Goal: Task Accomplishment & Management: Manage account settings

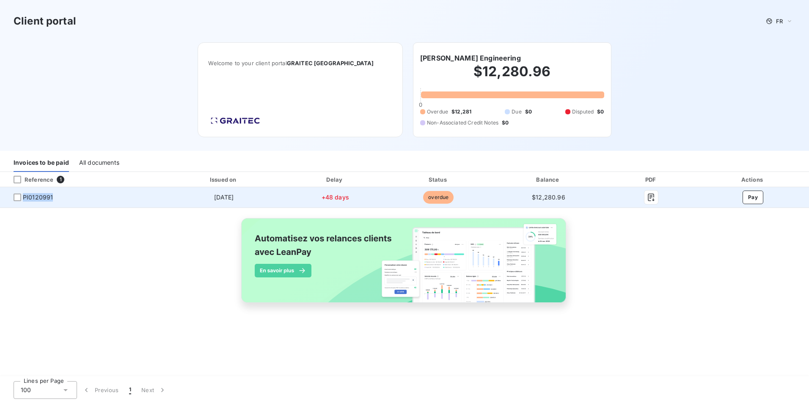
drag, startPoint x: 58, startPoint y: 199, endPoint x: 25, endPoint y: 199, distance: 33.4
click at [25, 199] on span "PI0120991" at bounding box center [81, 197] width 149 height 8
drag, startPoint x: 25, startPoint y: 199, endPoint x: 45, endPoint y: 193, distance: 20.9
copy span "PI0120991"
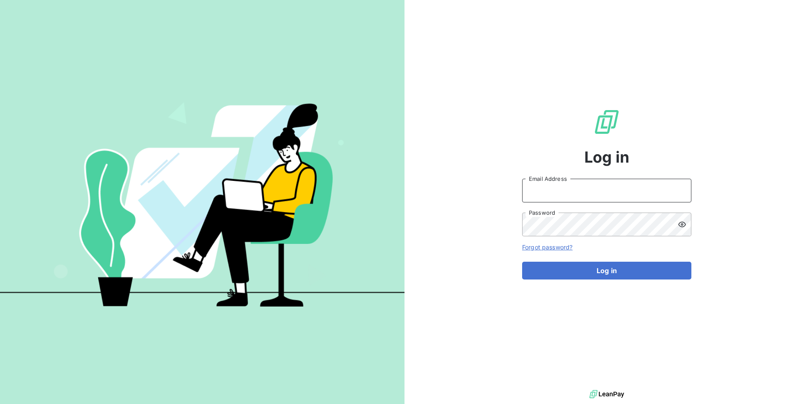
type input "[PERSON_NAME][EMAIL_ADDRESS][DOMAIN_NAME]"
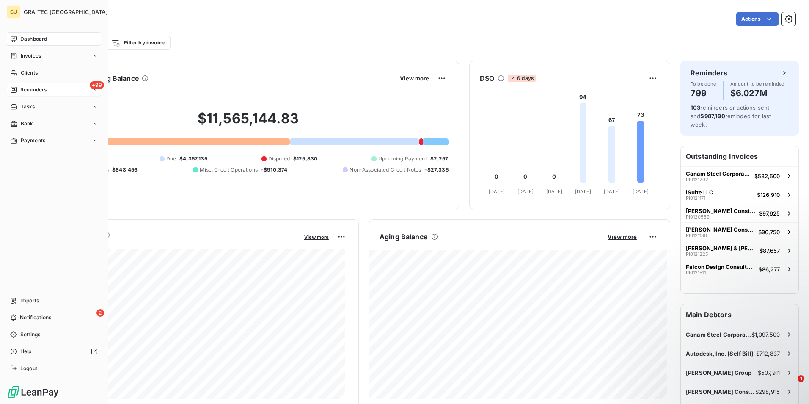
click at [37, 88] on span "Reminders" at bounding box center [33, 90] width 26 height 8
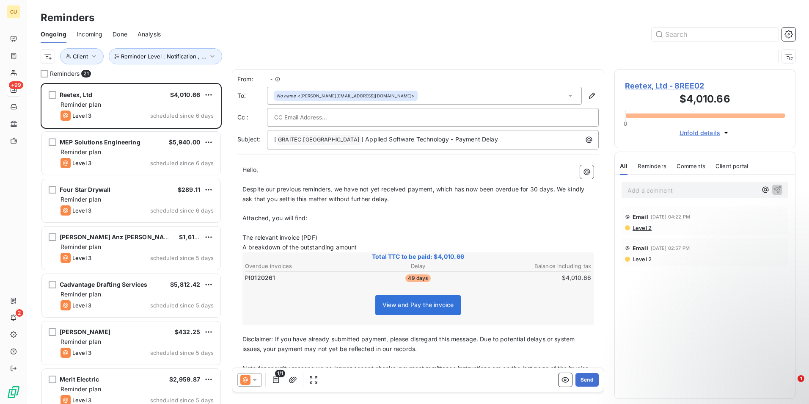
scroll to position [315, 175]
click at [213, 57] on icon "button" at bounding box center [212, 56] width 8 height 8
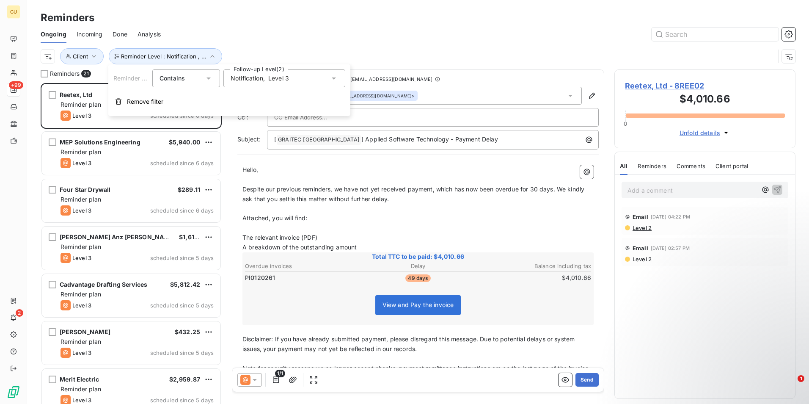
click at [331, 79] on icon at bounding box center [334, 78] width 8 height 8
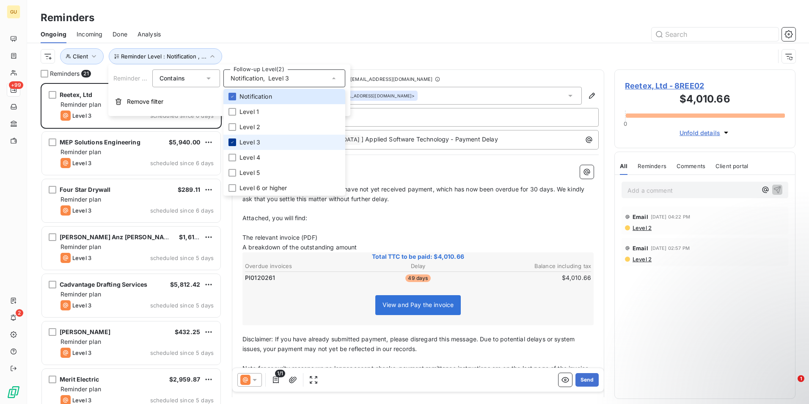
click at [230, 144] on icon at bounding box center [232, 142] width 5 height 5
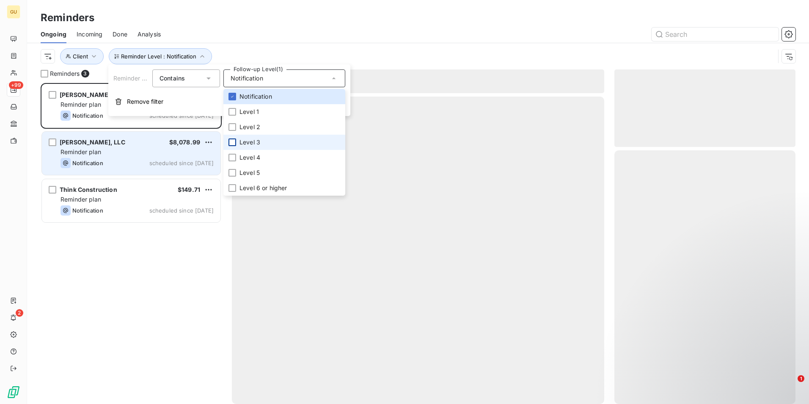
scroll to position [315, 175]
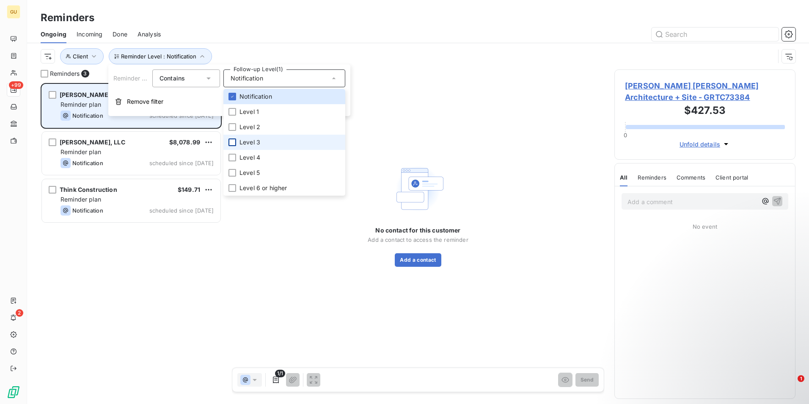
click at [112, 123] on div "Kimmel Bogrette Architecture + Site $427.53 Reminder plan Notification schedule…" at bounding box center [131, 105] width 179 height 43
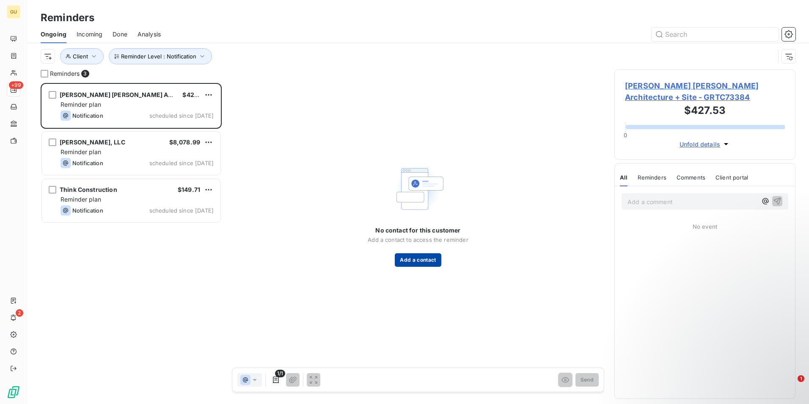
click at [411, 262] on button "Add a contact" at bounding box center [418, 260] width 46 height 14
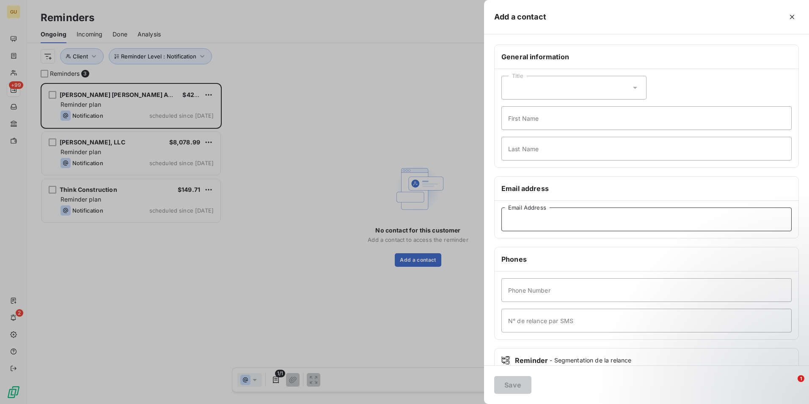
paste input "scaparelli@kimmel-bogrette.com"
type input "scaparelli@kimmel-bogrette.com"
click at [518, 387] on button "Save" at bounding box center [512, 385] width 37 height 18
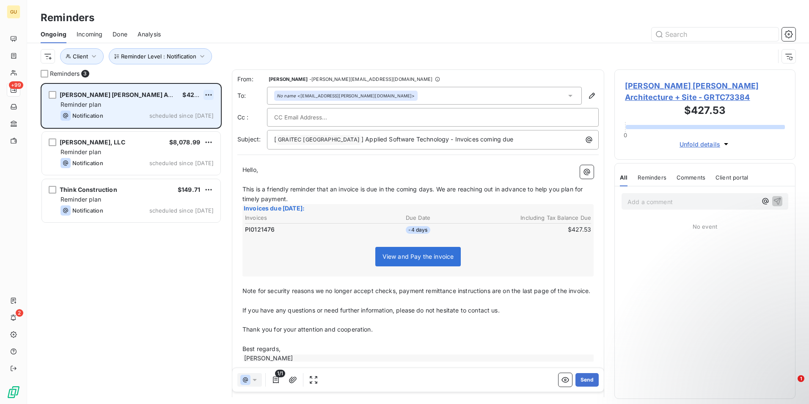
click at [210, 92] on html "GU +99 2 Reminders Ongoing Incoming Done Analysis Reminder Level : Notification…" at bounding box center [404, 202] width 809 height 404
click at [168, 124] on div "Skip this action" at bounding box center [172, 127] width 74 height 14
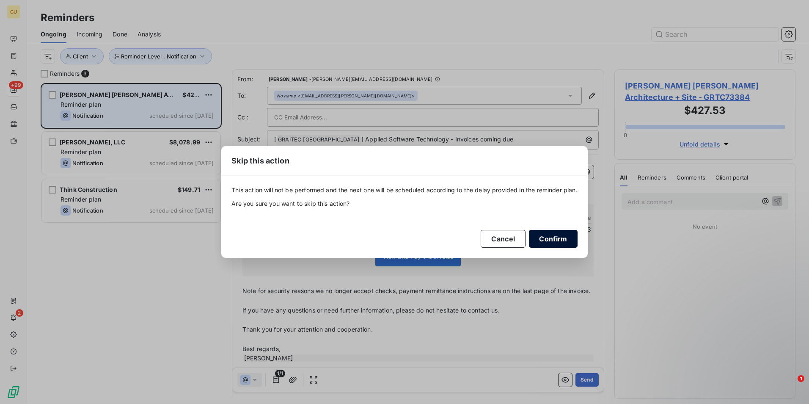
click at [561, 240] on button "Confirm" at bounding box center [553, 239] width 48 height 18
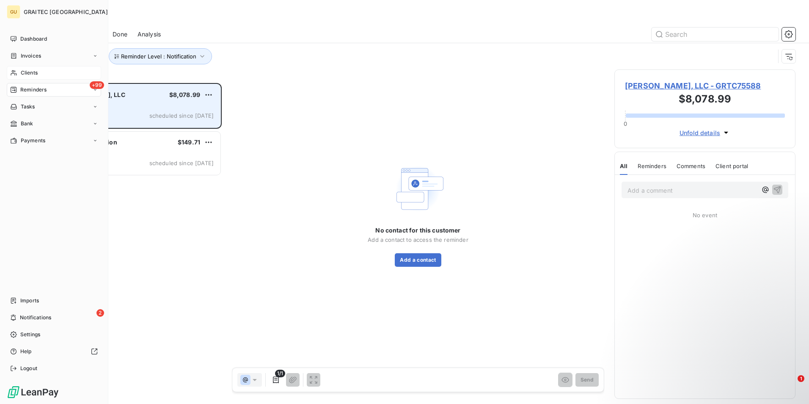
click at [40, 69] on div "Clients" at bounding box center [54, 73] width 94 height 14
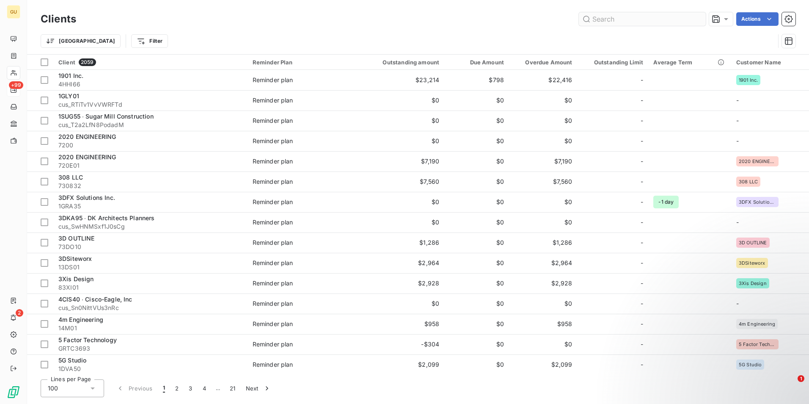
click at [629, 24] on input "text" at bounding box center [642, 19] width 127 height 14
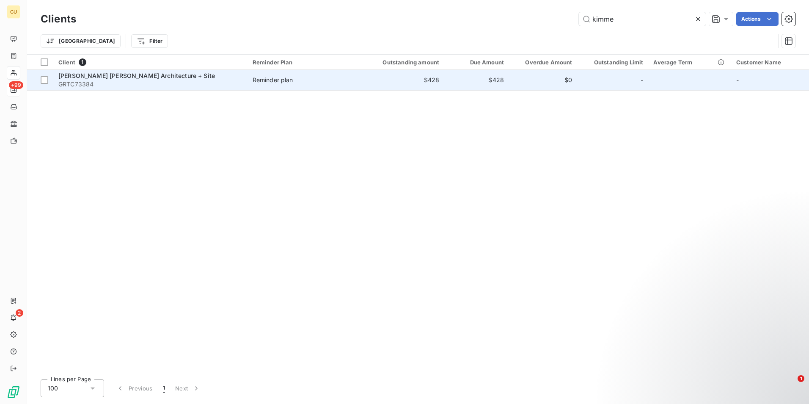
type input "kimme"
click at [131, 76] on span "Kimmel Bogrette Architecture + Site" at bounding box center [136, 75] width 157 height 7
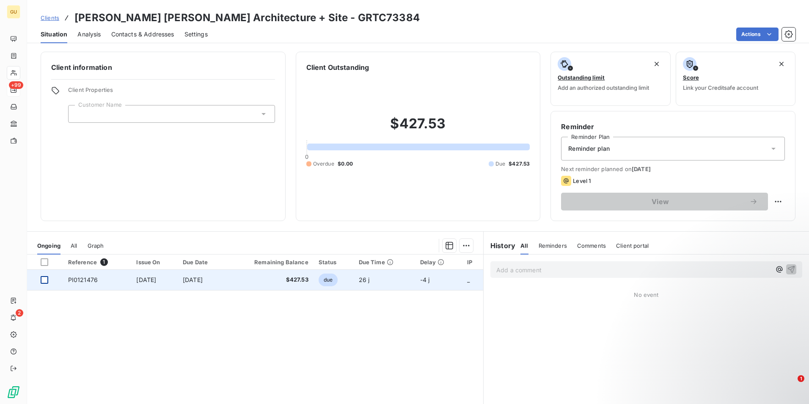
click at [45, 280] on div at bounding box center [45, 280] width 8 height 8
click at [288, 286] on td "$427.53" at bounding box center [270, 280] width 88 height 20
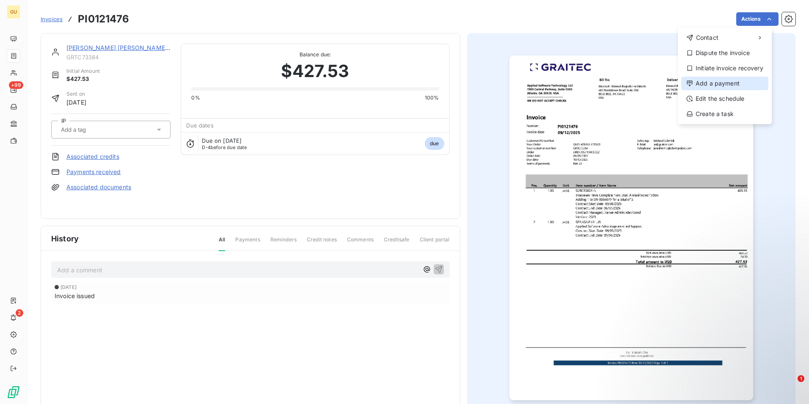
click at [711, 83] on div "Add a payment" at bounding box center [725, 84] width 87 height 14
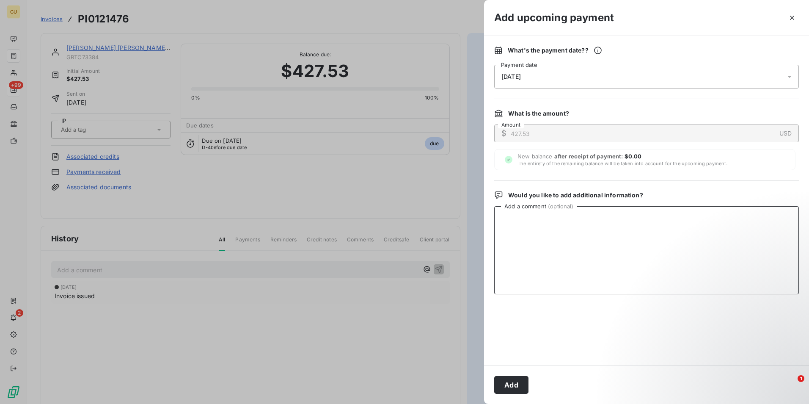
click at [533, 231] on textarea "Add a comment ( optional )" at bounding box center [646, 250] width 305 height 88
paste textarea "10/1/2025"
type textarea "paid by ACH 10/1/2025"
click at [514, 387] on button "Add" at bounding box center [511, 385] width 34 height 18
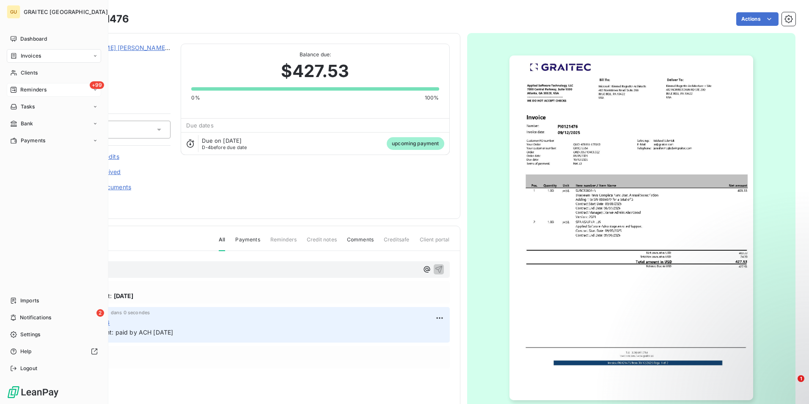
click at [83, 91] on div "+99 Reminders" at bounding box center [54, 90] width 94 height 14
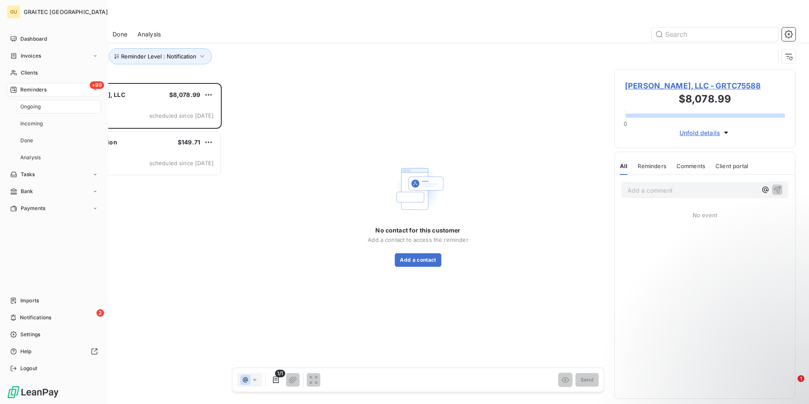
scroll to position [315, 175]
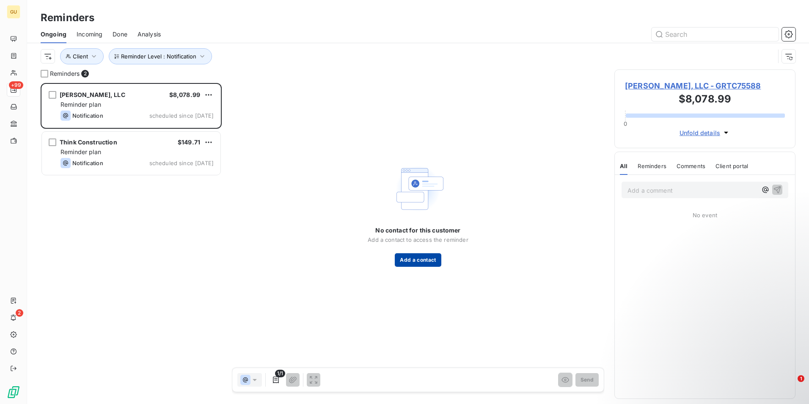
click at [414, 261] on button "Add a contact" at bounding box center [418, 260] width 46 height 14
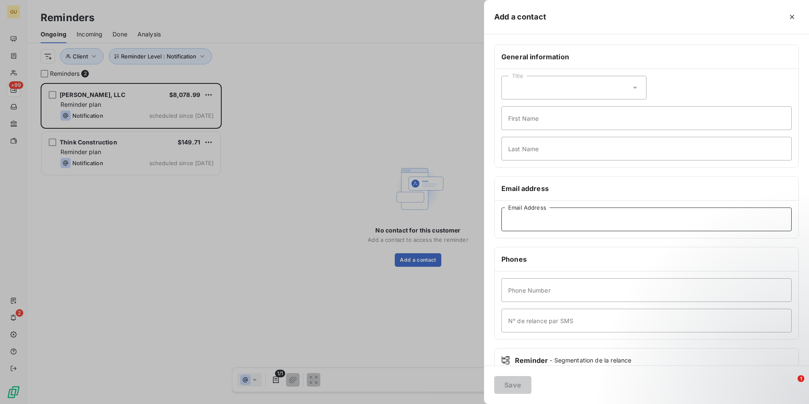
paste input "JLembo@kohlerronan.com"
type input "JLembo@kohlerronan.com"
click at [510, 382] on button "Save" at bounding box center [512, 385] width 37 height 18
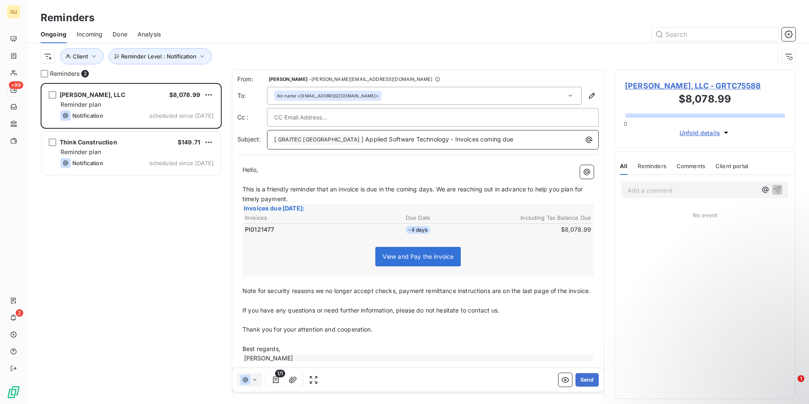
click at [434, 141] on span "] Applied Software Technology - Invoices coming due" at bounding box center [438, 138] width 152 height 7
click at [579, 380] on button "Send" at bounding box center [587, 380] width 23 height 14
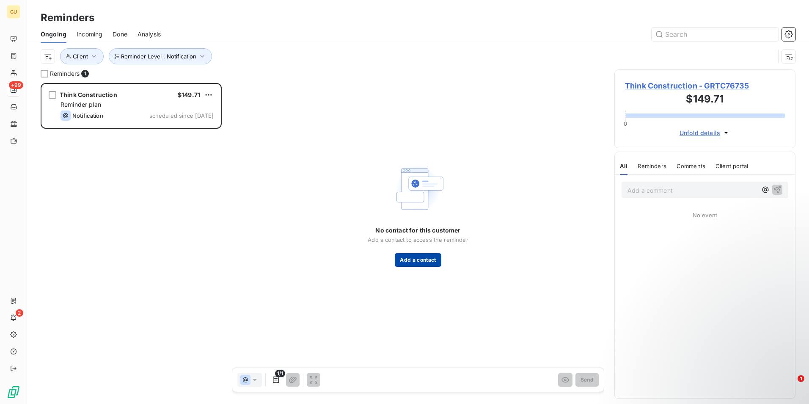
click at [419, 257] on button "Add a contact" at bounding box center [418, 260] width 46 height 14
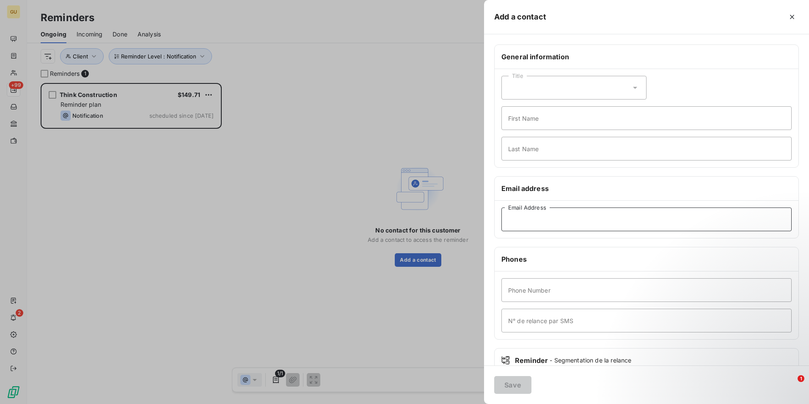
paste input "kenneth@corroy.com"
type input "kenneth@corroy.com"
click at [510, 387] on button "Save" at bounding box center [512, 385] width 37 height 18
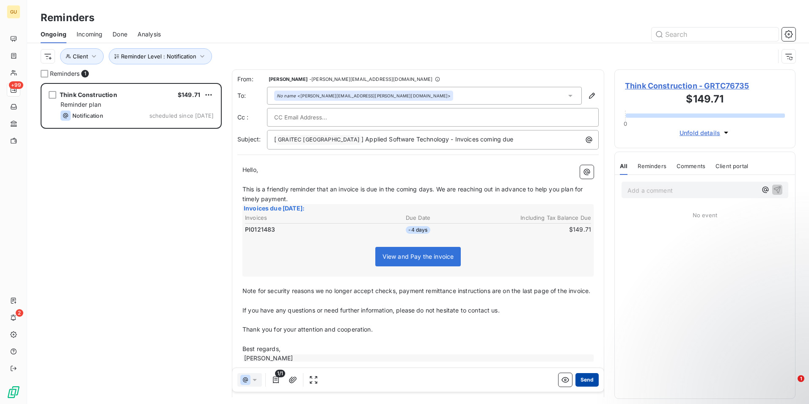
click at [579, 379] on button "Send" at bounding box center [587, 380] width 23 height 14
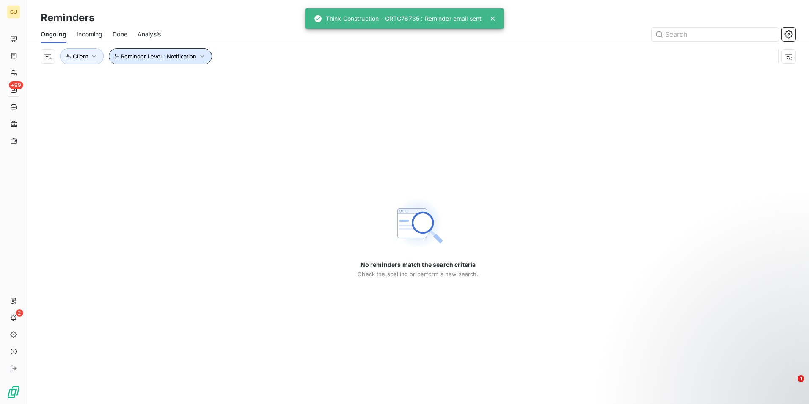
click at [202, 55] on icon "button" at bounding box center [202, 56] width 8 height 8
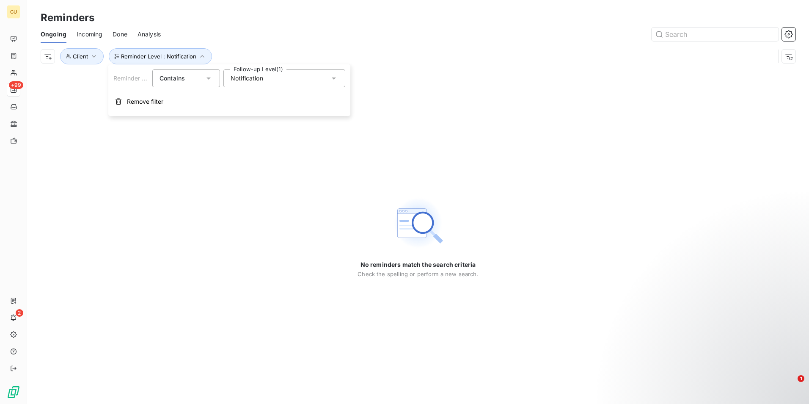
click at [331, 78] on icon at bounding box center [334, 78] width 8 height 8
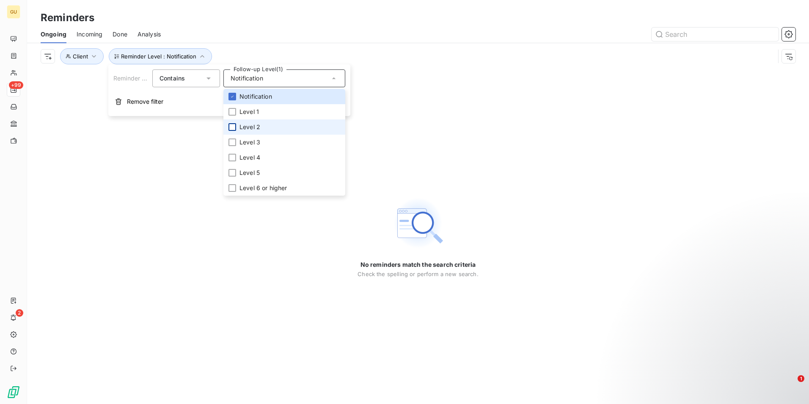
click at [231, 126] on div at bounding box center [233, 127] width 8 height 8
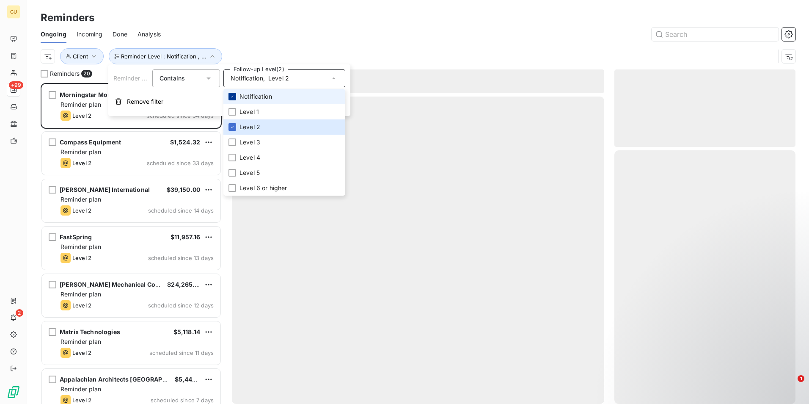
scroll to position [315, 175]
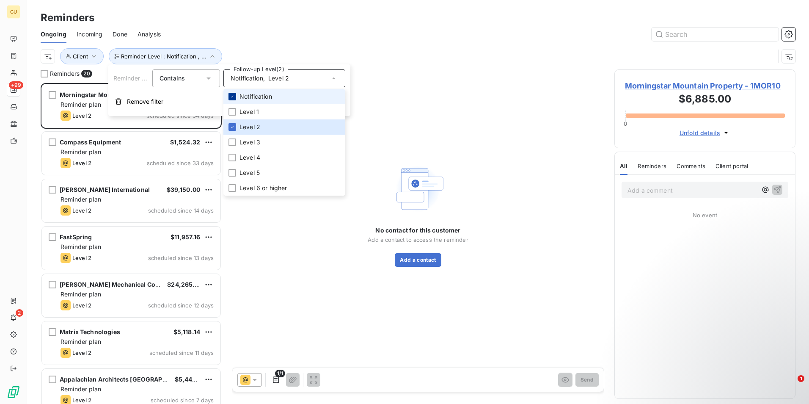
click at [232, 99] on icon at bounding box center [232, 96] width 5 height 5
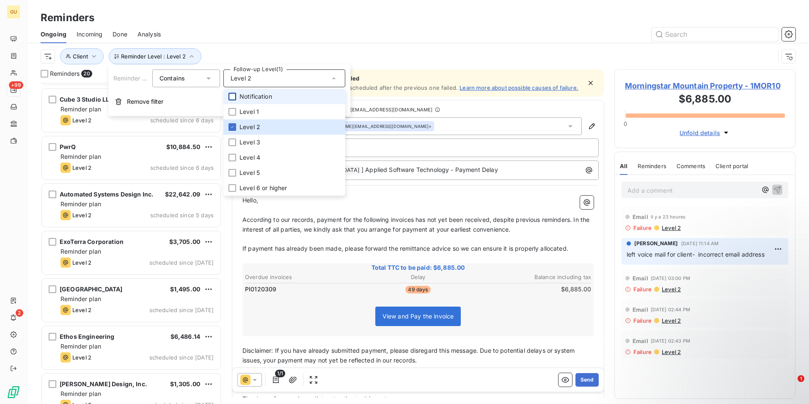
scroll to position [628, 0]
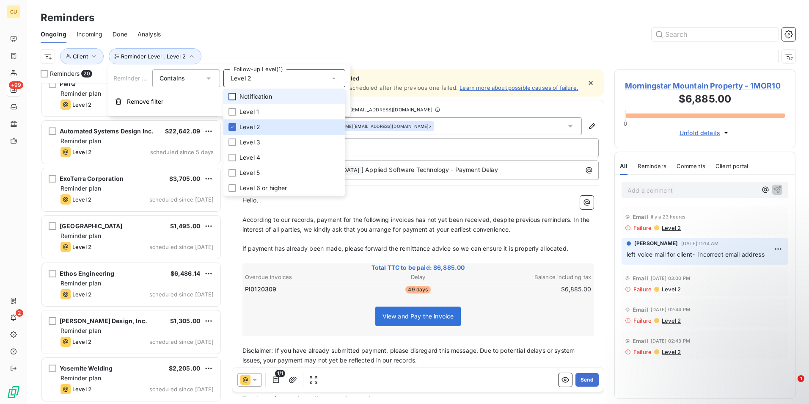
click at [541, 24] on div "Reminders" at bounding box center [418, 17] width 782 height 15
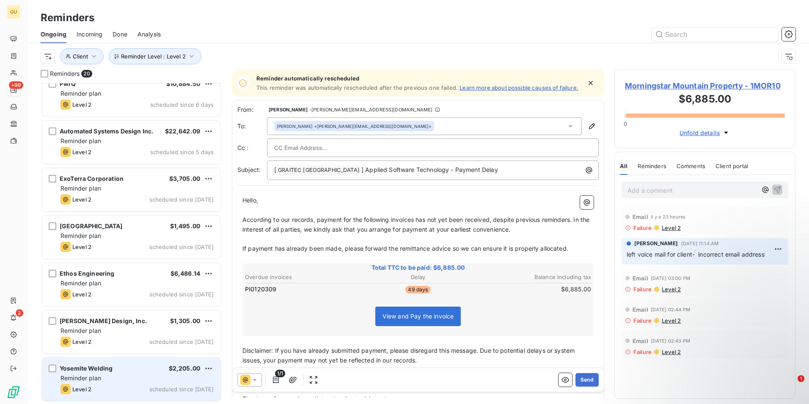
click at [113, 384] on div "Level 2 scheduled since yesterday" at bounding box center [137, 389] width 153 height 10
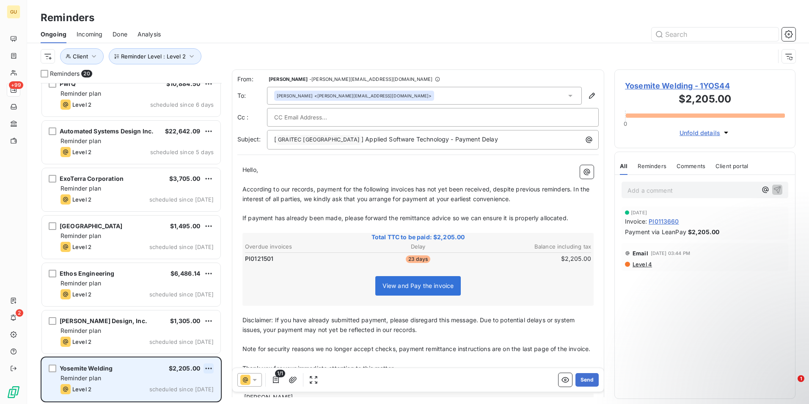
click at [208, 368] on html "GU +99 2 Reminders Ongoing Incoming Done Analysis Reminder Level : Level 2 Clie…" at bounding box center [404, 202] width 809 height 404
click at [165, 351] on div "Skip this action" at bounding box center [172, 352] width 74 height 14
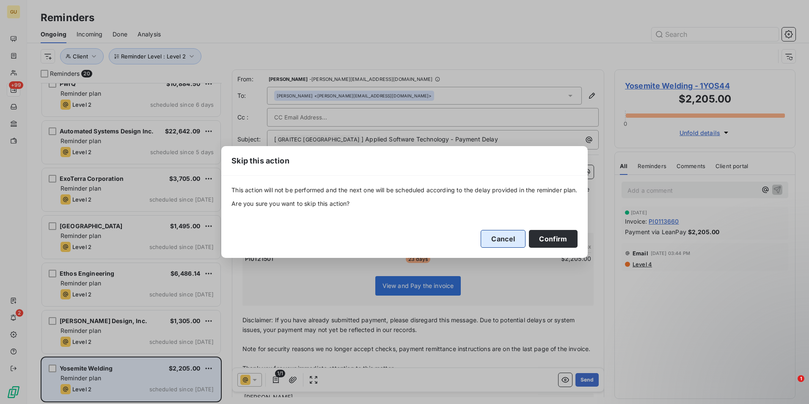
click at [501, 238] on button "Cancel" at bounding box center [503, 239] width 45 height 18
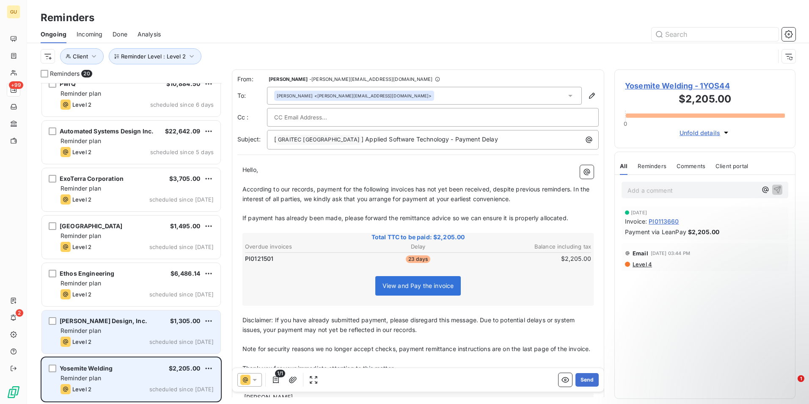
click at [137, 325] on div "Ross Design, Inc. $1,305.00 Reminder plan Level 2 scheduled since yesterday" at bounding box center [131, 331] width 179 height 43
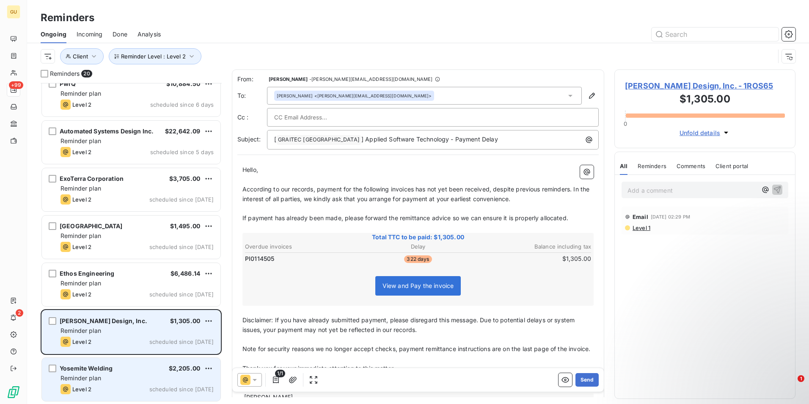
click at [137, 338] on div "Level 2 scheduled since yesterday" at bounding box center [137, 342] width 153 height 10
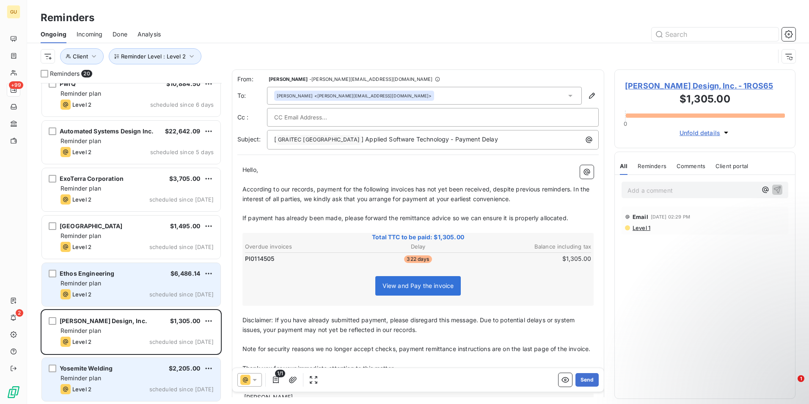
drag, startPoint x: 140, startPoint y: 284, endPoint x: 138, endPoint y: 275, distance: 8.6
click at [140, 281] on div "Reminder plan" at bounding box center [137, 283] width 153 height 8
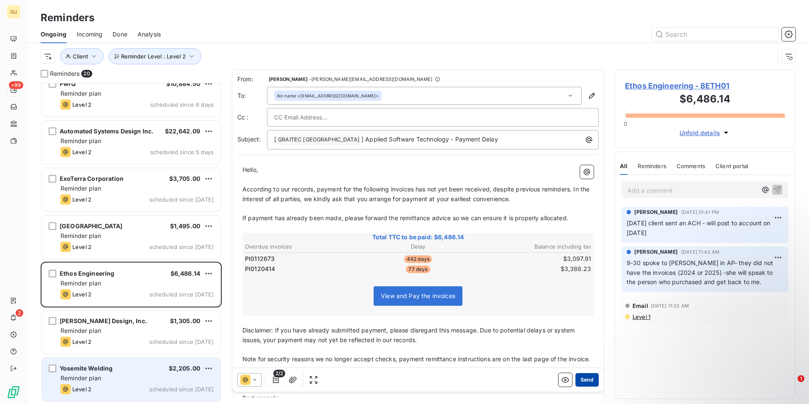
click at [584, 377] on button "Send" at bounding box center [587, 380] width 23 height 14
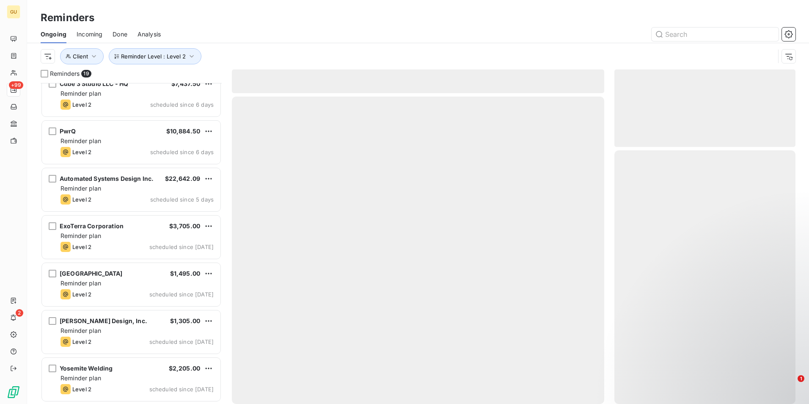
scroll to position [580, 0]
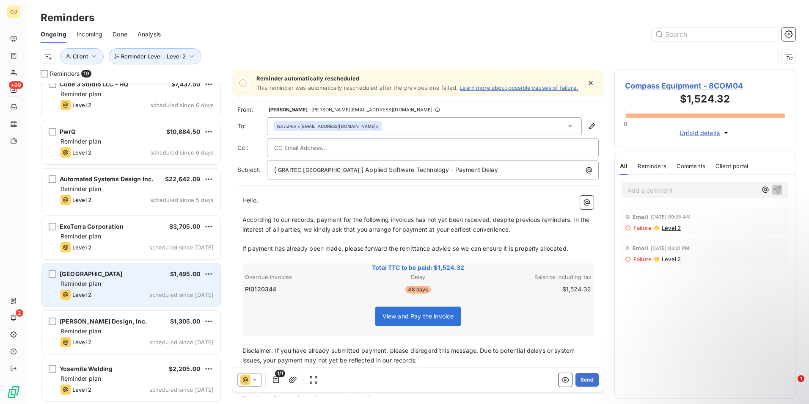
click at [134, 284] on div "Reminder plan" at bounding box center [137, 283] width 153 height 8
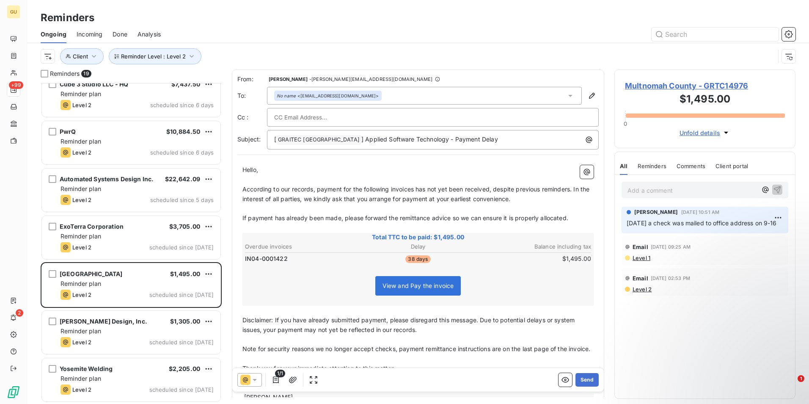
click at [254, 378] on icon at bounding box center [255, 380] width 8 height 8
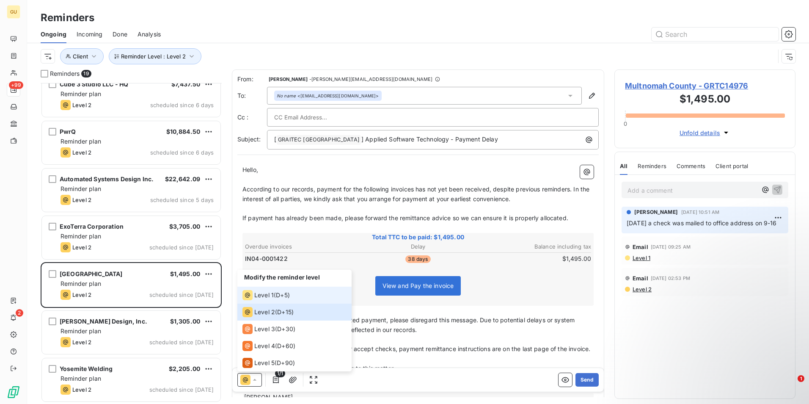
click at [254, 293] on span "Level 1" at bounding box center [263, 295] width 19 height 8
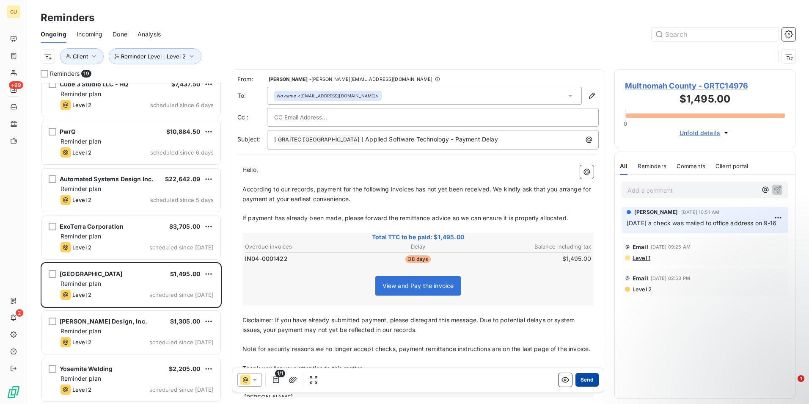
click at [579, 378] on button "Send" at bounding box center [587, 380] width 23 height 14
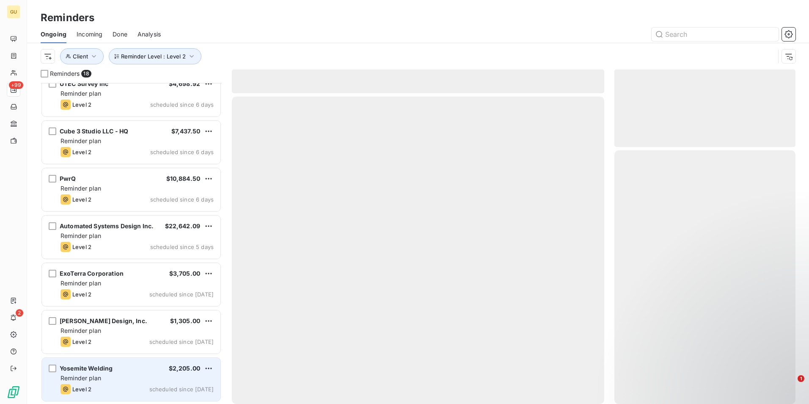
scroll to position [533, 0]
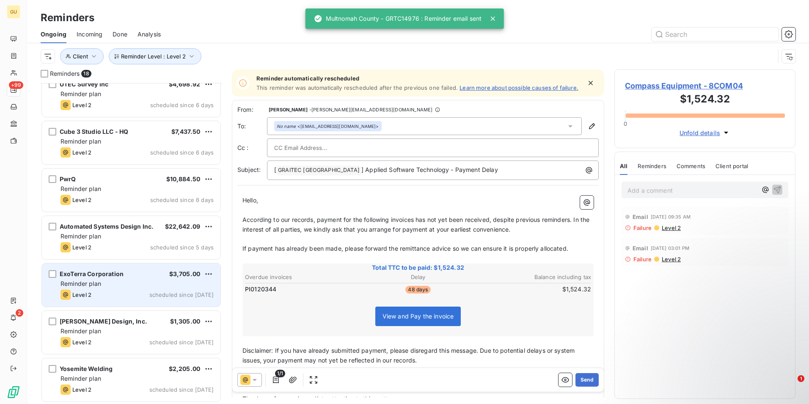
click at [135, 289] on div "ExoTerra Corporation $3,705.00 Reminder plan Level 2 scheduled since yesterday" at bounding box center [131, 284] width 179 height 43
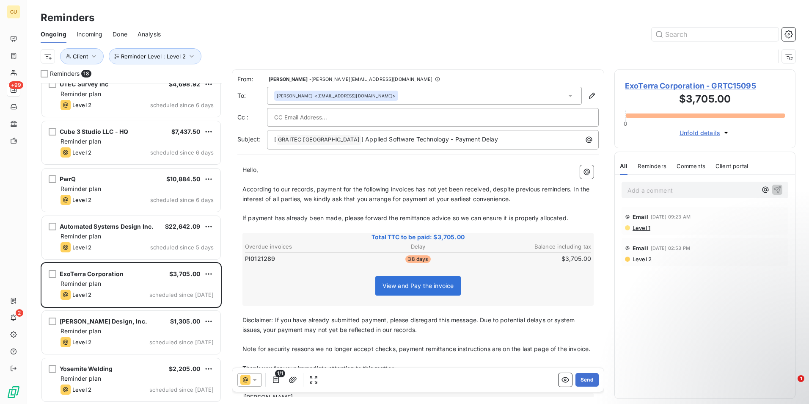
click at [257, 382] on icon at bounding box center [255, 380] width 8 height 8
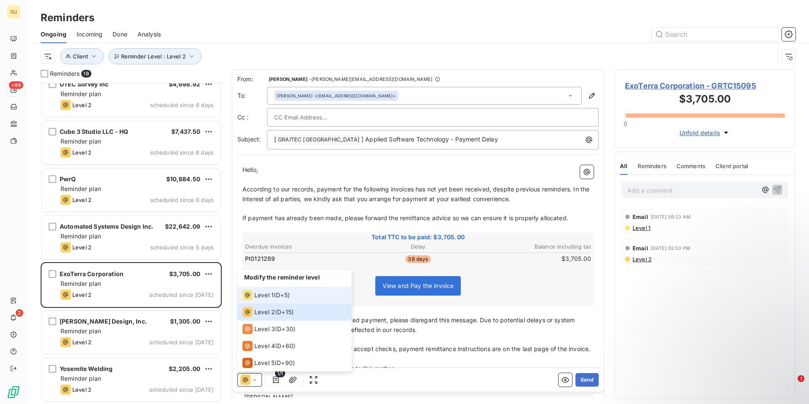
click at [264, 297] on span "Level 1" at bounding box center [263, 295] width 19 height 8
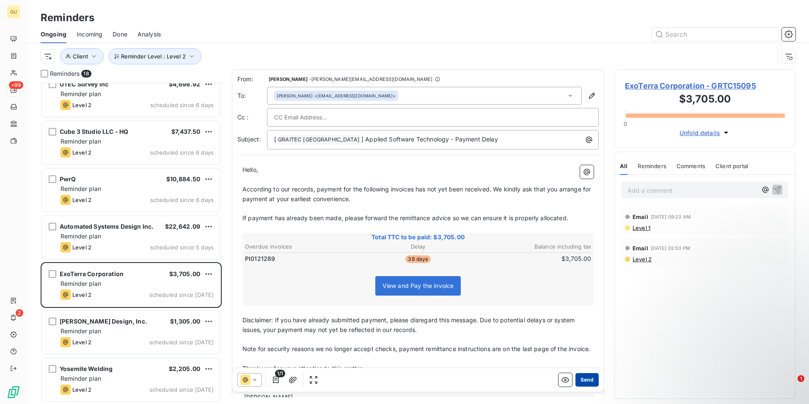
click at [576, 380] on button "Send" at bounding box center [587, 380] width 23 height 14
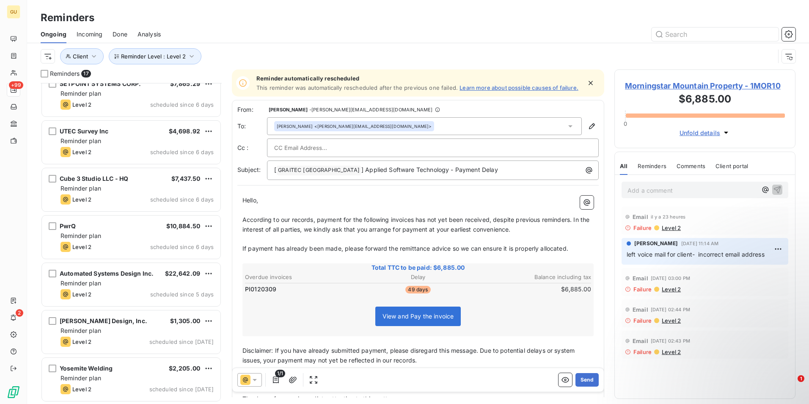
scroll to position [485, 0]
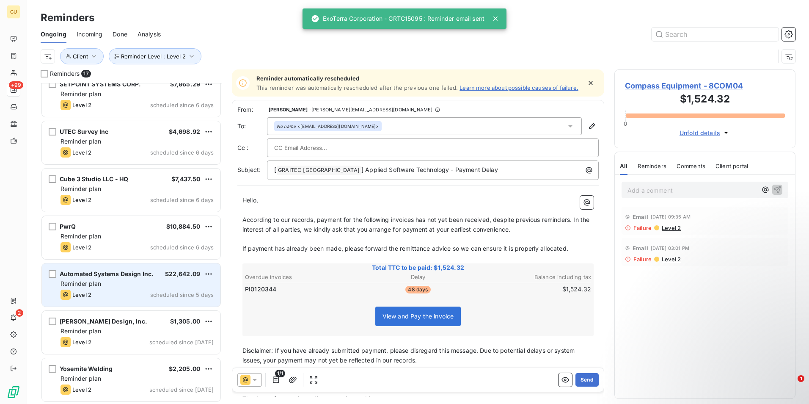
click at [114, 291] on div "Level 2 scheduled since 5 days" at bounding box center [137, 295] width 153 height 10
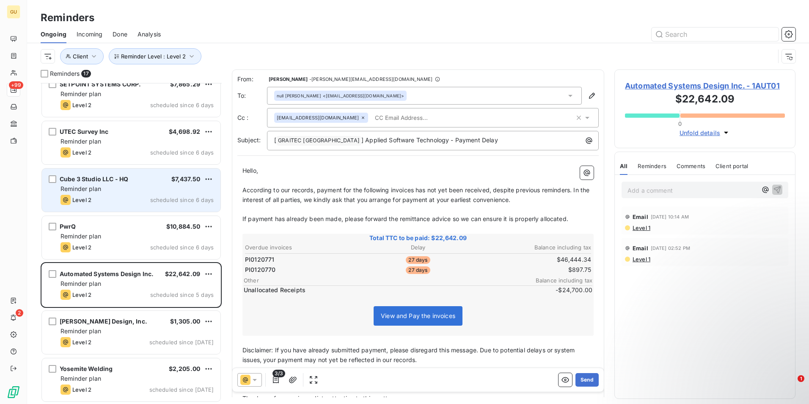
click at [108, 183] on div "Cube 3 Studio LLC - HQ" at bounding box center [94, 179] width 69 height 8
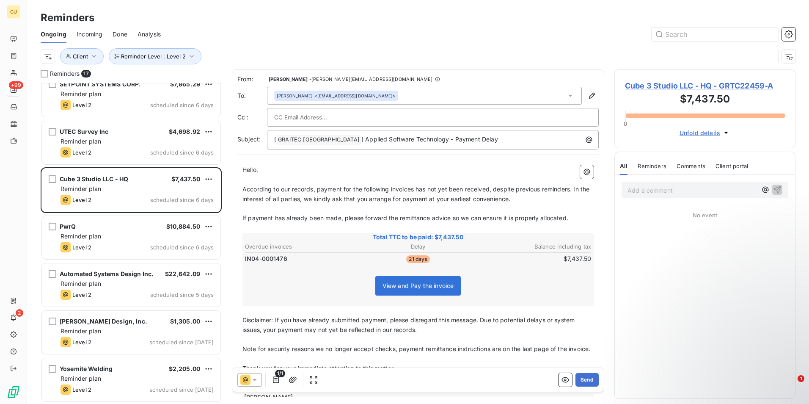
click at [257, 383] on icon at bounding box center [255, 380] width 8 height 8
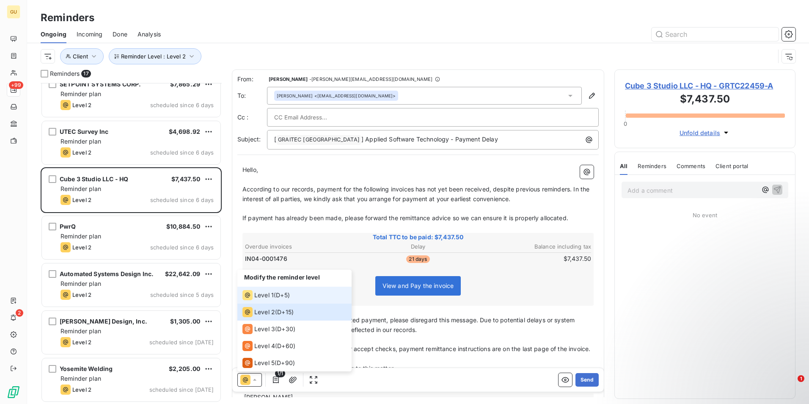
click at [273, 295] on span "Level 1" at bounding box center [263, 295] width 19 height 8
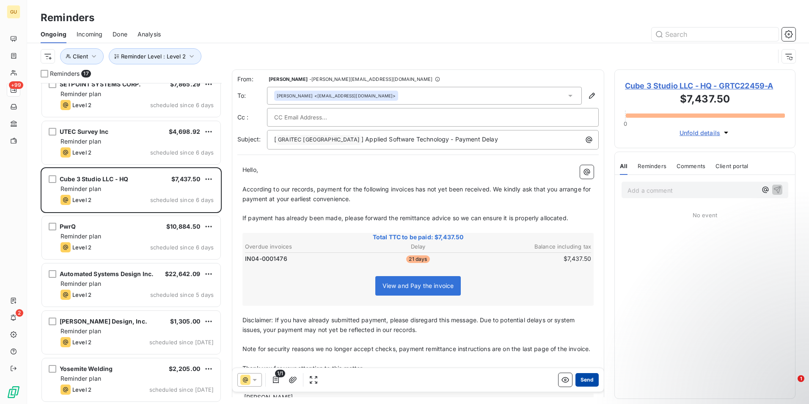
click at [582, 380] on button "Send" at bounding box center [587, 380] width 23 height 14
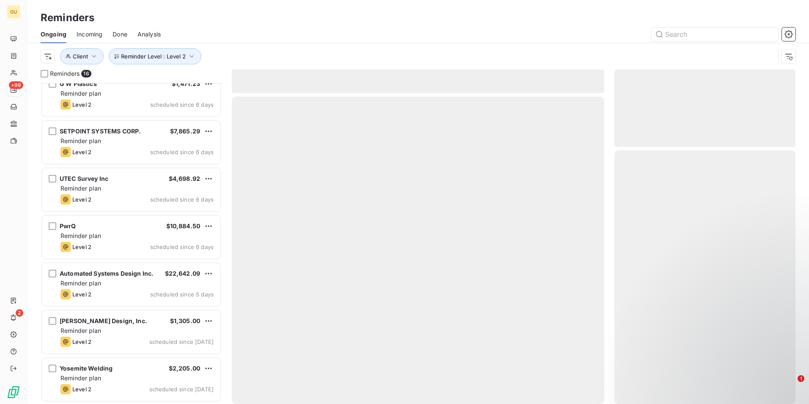
scroll to position [438, 0]
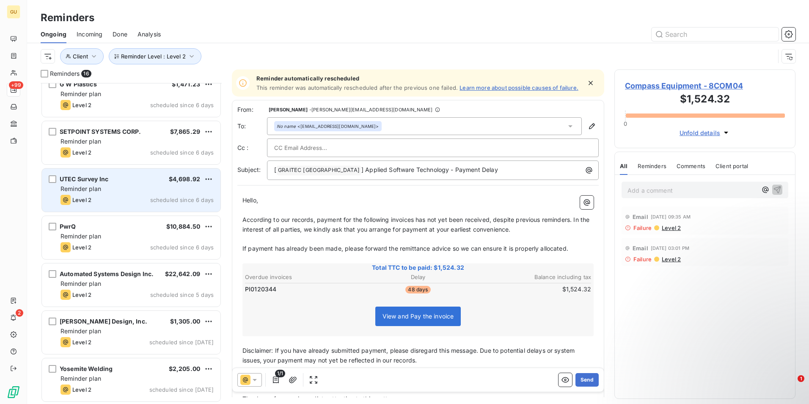
click at [122, 188] on div "Reminder plan" at bounding box center [137, 189] width 153 height 8
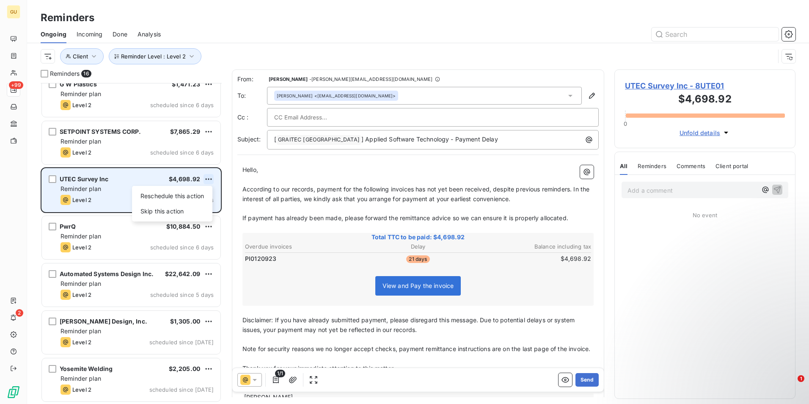
click at [208, 178] on html "GU +99 2 Reminders Ongoing Incoming Done Analysis Reminder Level : Level 2 Clie…" at bounding box center [404, 202] width 809 height 404
click at [175, 210] on div "Skip this action" at bounding box center [172, 211] width 74 height 14
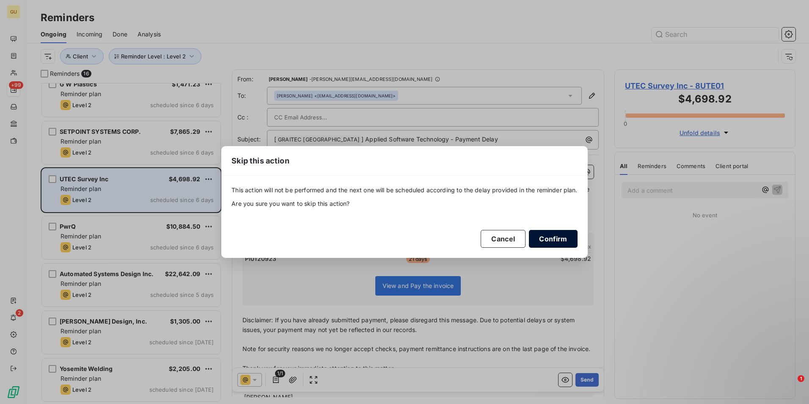
click at [547, 238] on button "Confirm" at bounding box center [553, 239] width 48 height 18
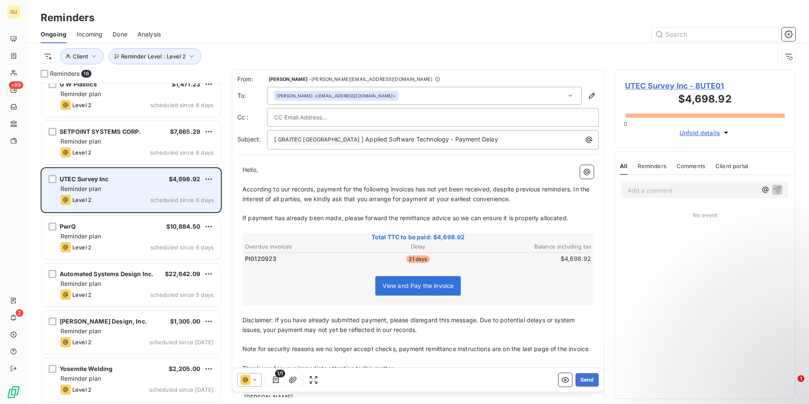
scroll to position [390, 0]
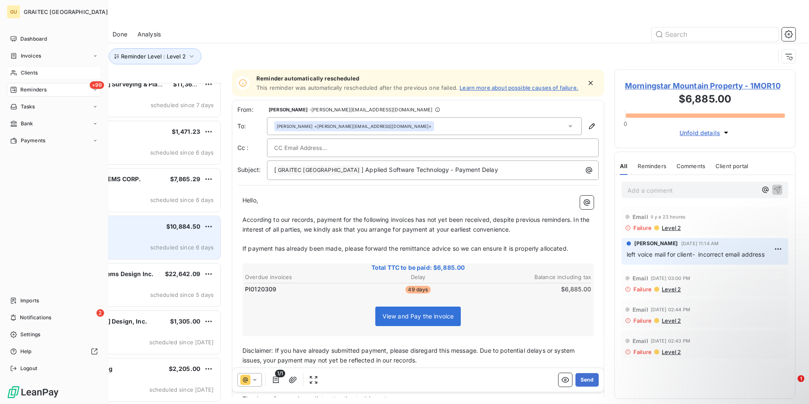
click at [32, 69] on span "Clients" at bounding box center [29, 73] width 17 height 8
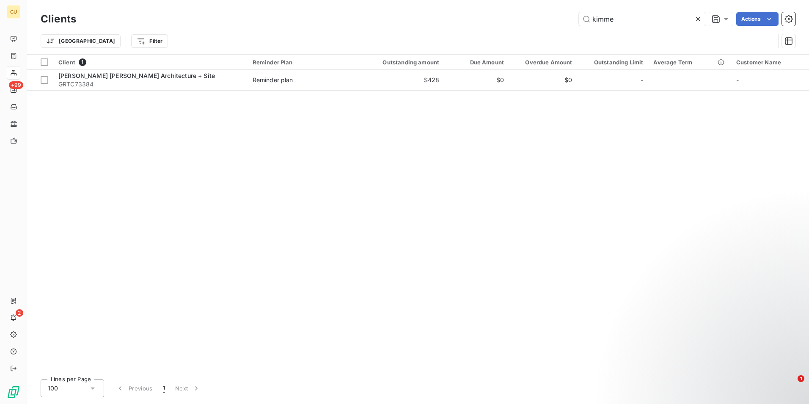
drag, startPoint x: 642, startPoint y: 19, endPoint x: 485, endPoint y: 19, distance: 157.1
click at [485, 20] on div "kimme Actions" at bounding box center [441, 19] width 710 height 14
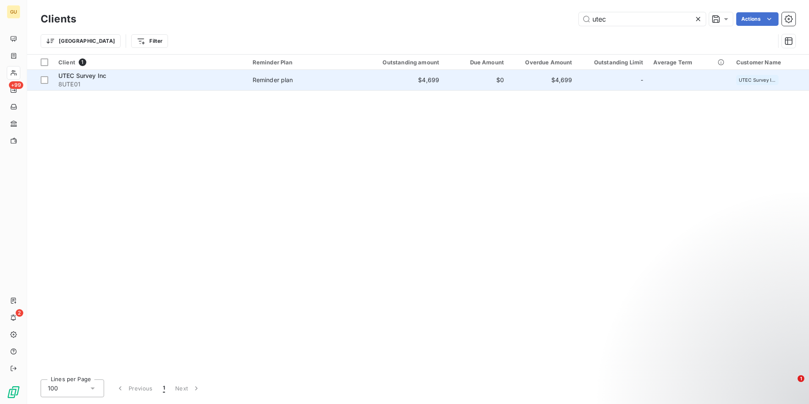
type input "utec"
click at [83, 78] on span "UTEC Survey Inc" at bounding box center [82, 75] width 48 height 7
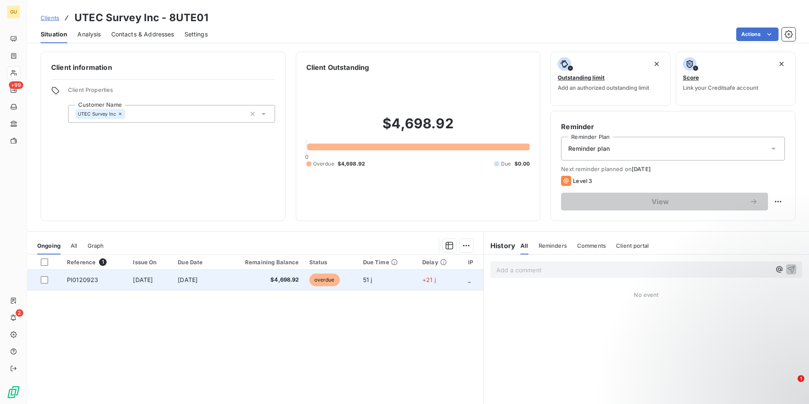
click at [198, 282] on span "Sep 16, 2025" at bounding box center [188, 279] width 20 height 7
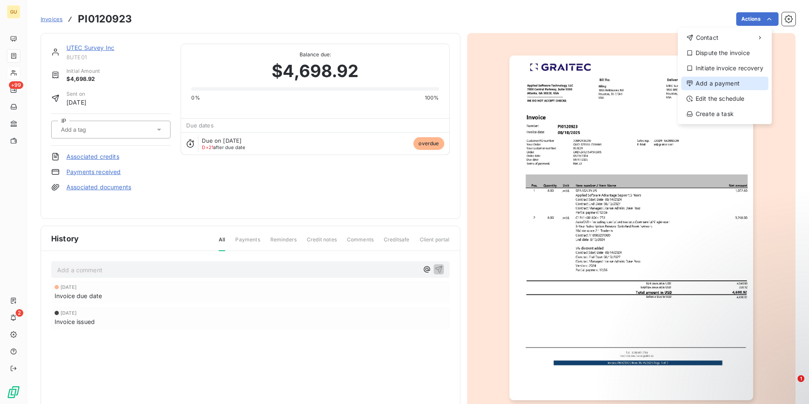
click at [710, 85] on div "Add a payment" at bounding box center [725, 84] width 87 height 14
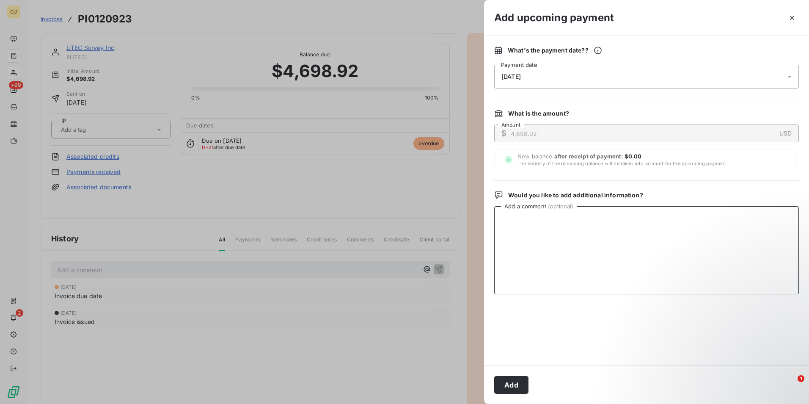
click at [552, 235] on textarea "Add a comment ( optional )" at bounding box center [646, 250] width 305 height 88
paste textarea "10/2/2025 Payment ACH100225IC"
type textarea "paid by ACH 10/2/2025 Payment ACH100225IC"
click at [516, 385] on button "Add" at bounding box center [511, 385] width 34 height 18
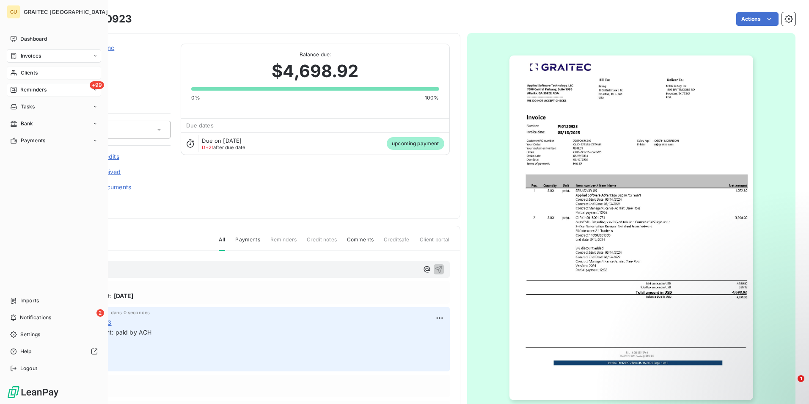
click at [48, 93] on div "+99 Reminders" at bounding box center [54, 90] width 94 height 14
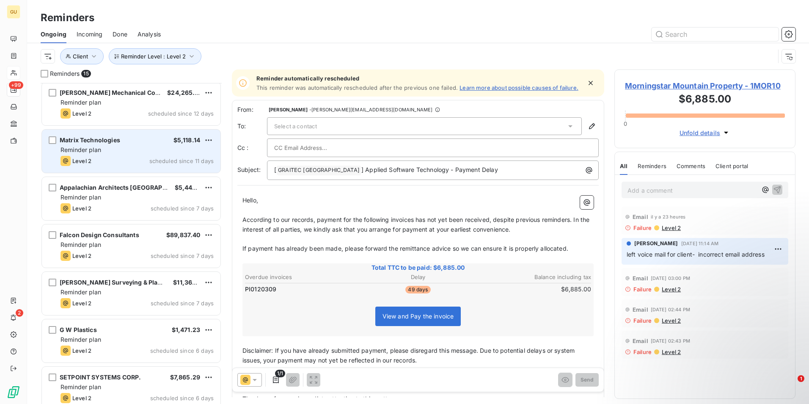
scroll to position [212, 0]
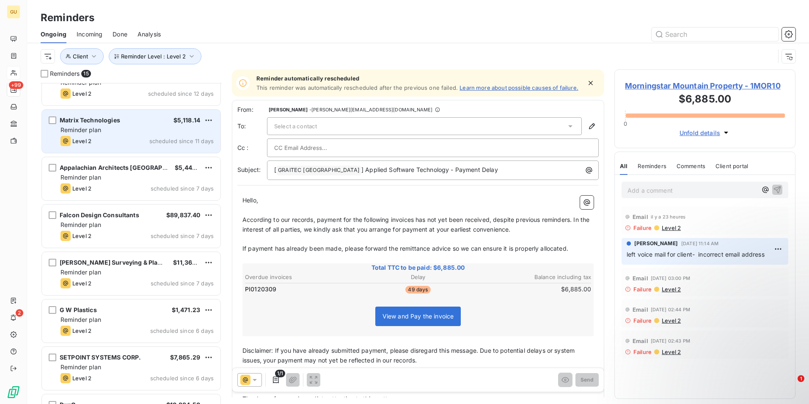
click at [140, 137] on div "Level 2 scheduled since 11 days" at bounding box center [137, 141] width 153 height 10
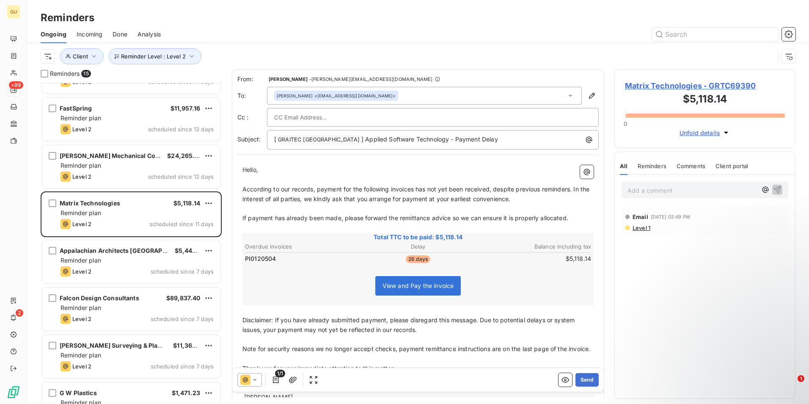
scroll to position [170, 0]
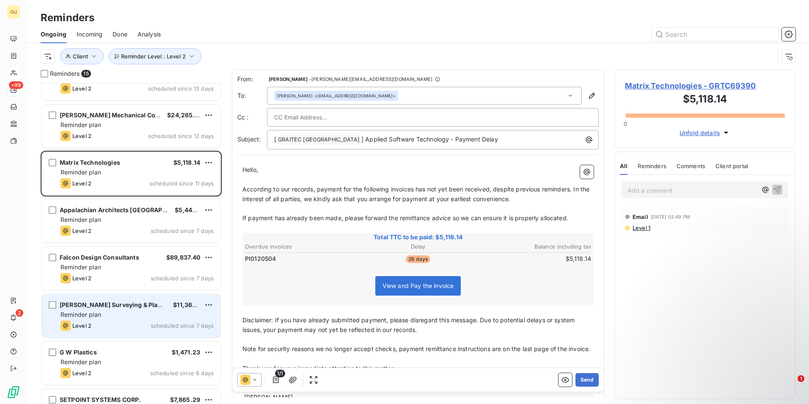
click at [121, 314] on div "Reminder plan" at bounding box center [137, 314] width 153 height 8
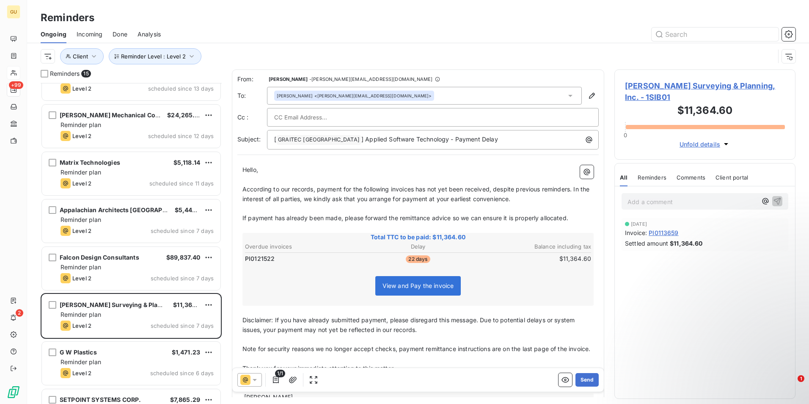
click at [258, 380] on icon at bounding box center [255, 380] width 8 height 8
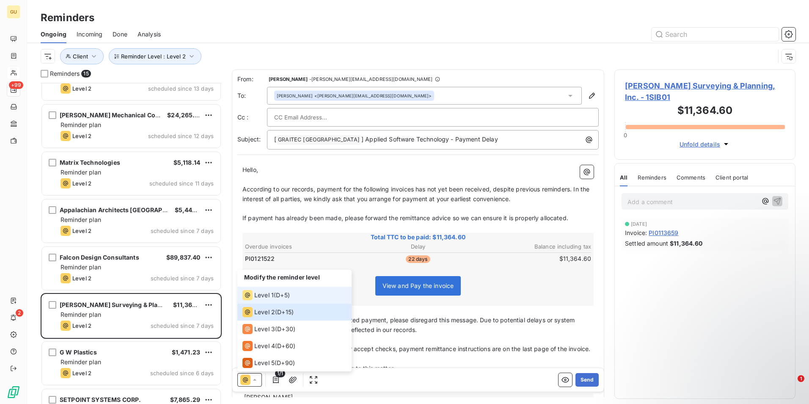
click at [272, 298] on span "Level 1" at bounding box center [263, 295] width 19 height 8
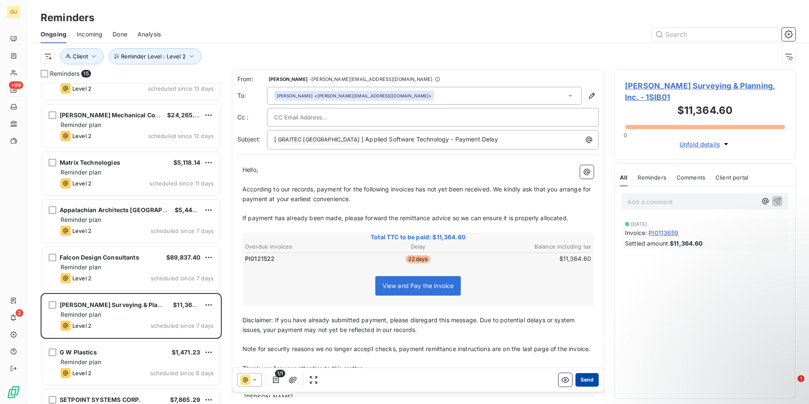
click at [582, 379] on button "Send" at bounding box center [587, 380] width 23 height 14
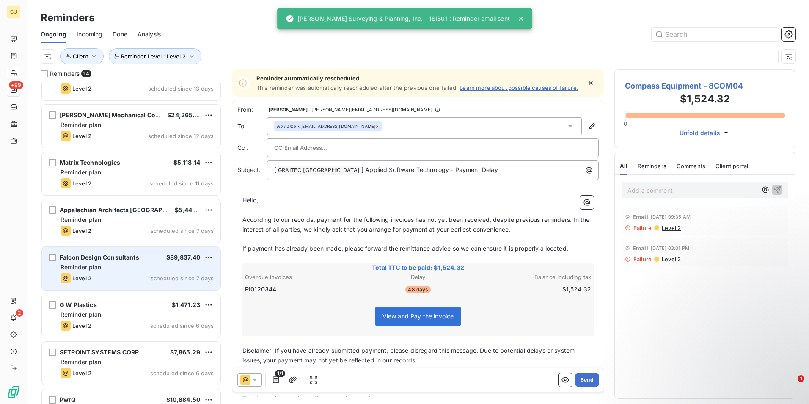
click at [104, 271] on div "Reminder plan" at bounding box center [137, 267] width 153 height 8
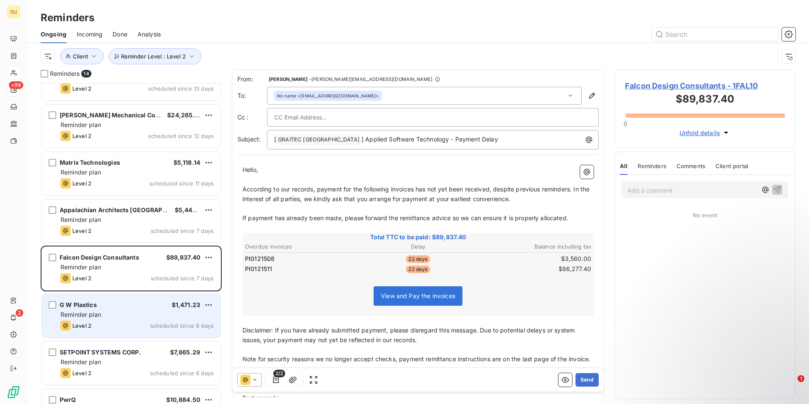
click at [151, 304] on div "G W Plastics $1,471.23" at bounding box center [137, 305] width 153 height 8
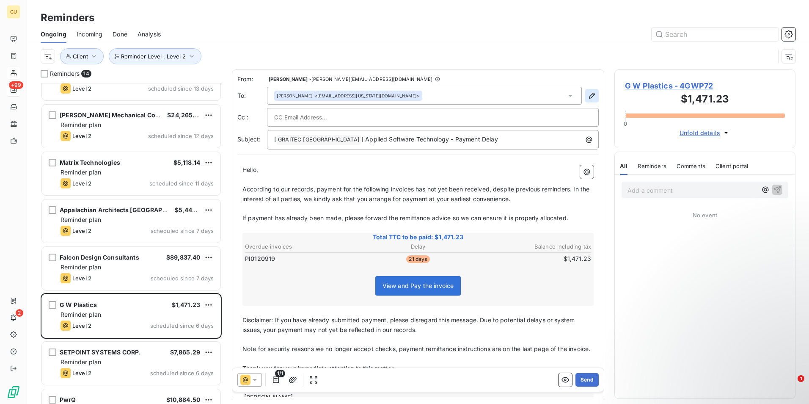
click at [588, 97] on icon "button" at bounding box center [592, 95] width 8 height 8
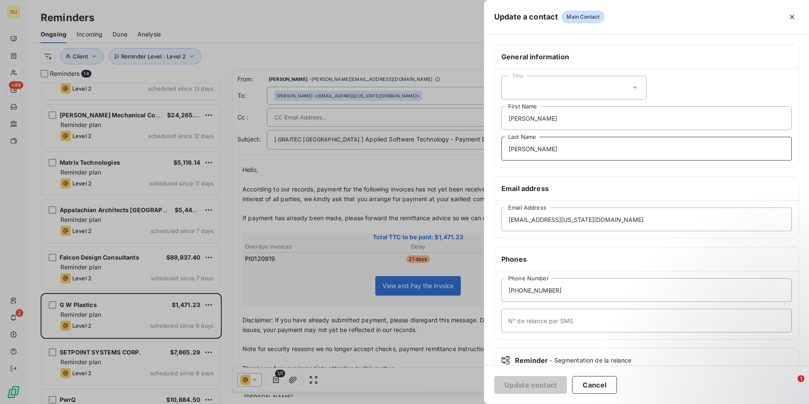
drag, startPoint x: 566, startPoint y: 148, endPoint x: 428, endPoint y: 162, distance: 138.7
click at [436, 403] on div "Update a contact Main Contact General information Title Kenneth First Name Werd…" at bounding box center [404, 404] width 809 height 0
drag, startPoint x: 559, startPoint y: 115, endPoint x: 487, endPoint y: 122, distance: 72.3
click at [487, 122] on div "General information Title Kenneth First Name Last Name Email address ap-texas@g…" at bounding box center [646, 232] width 325 height 376
click at [523, 384] on button "Update contact" at bounding box center [530, 385] width 73 height 18
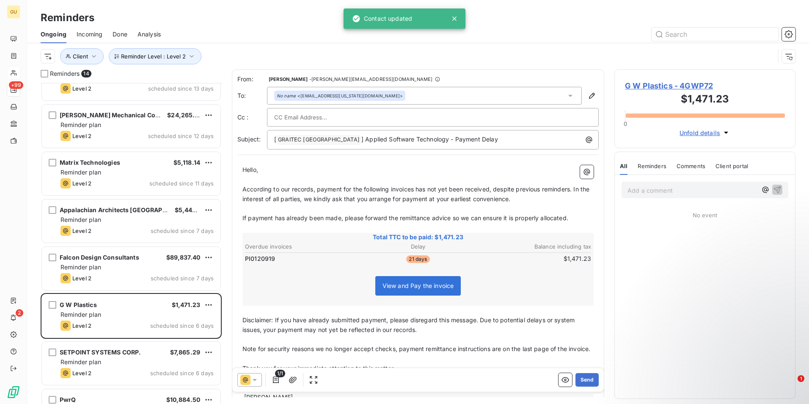
click at [250, 379] on icon at bounding box center [245, 380] width 10 height 10
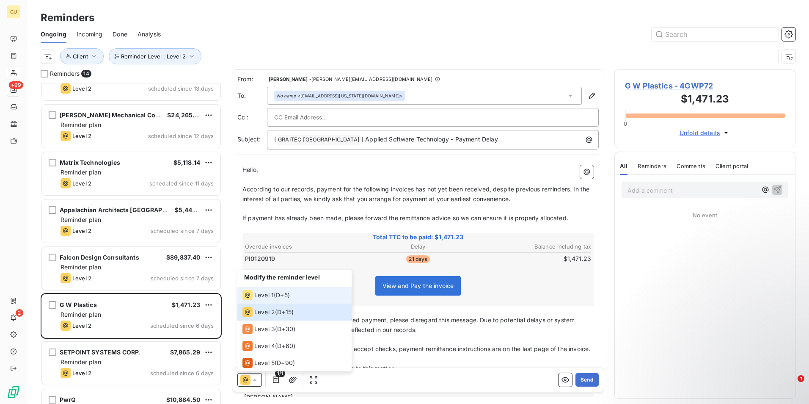
click at [262, 296] on span "Level 1" at bounding box center [263, 295] width 19 height 8
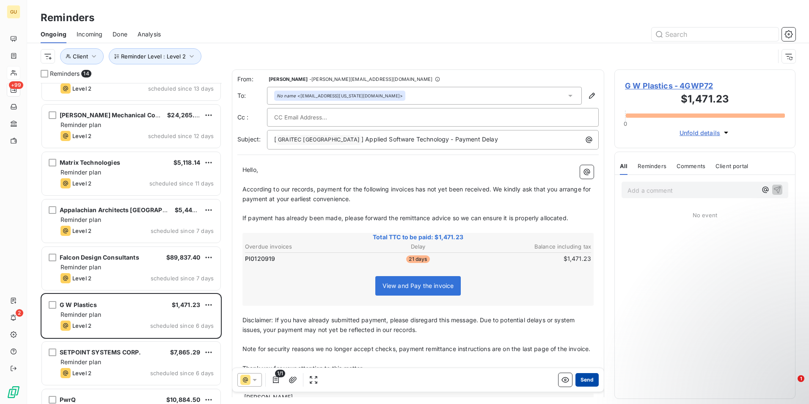
click at [588, 382] on button "Send" at bounding box center [587, 380] width 23 height 14
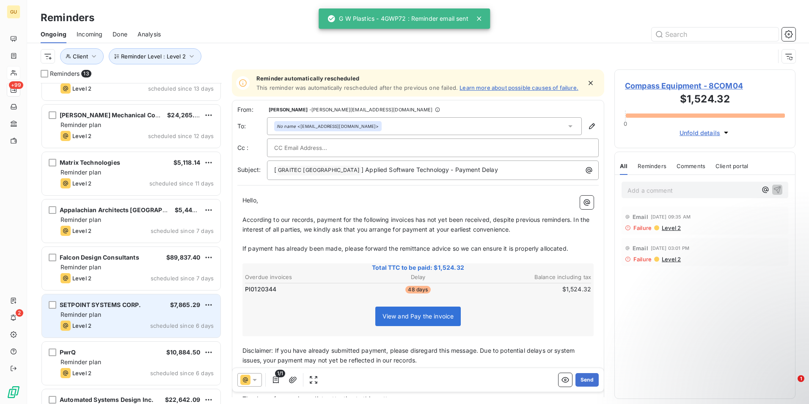
click at [124, 315] on div "Reminder plan" at bounding box center [137, 314] width 153 height 8
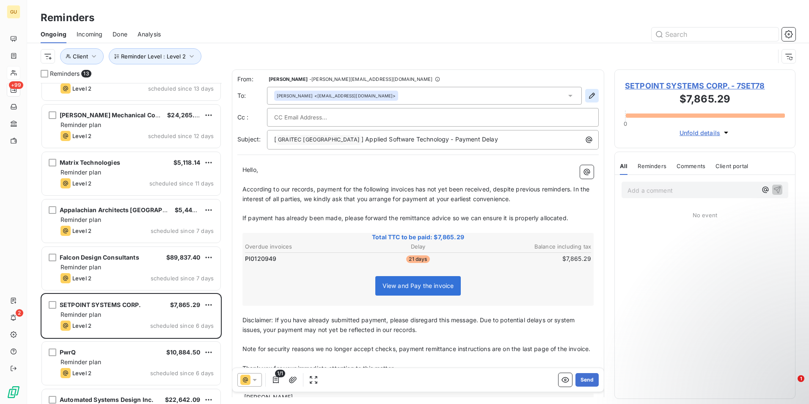
click at [588, 91] on button "button" at bounding box center [592, 96] width 14 height 14
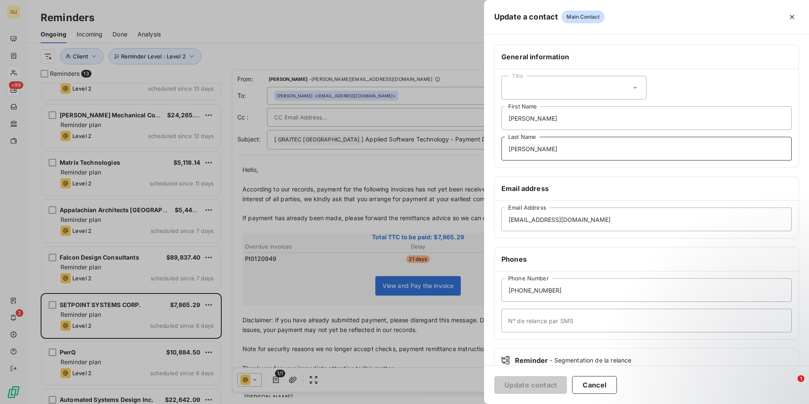
drag, startPoint x: 577, startPoint y: 148, endPoint x: 394, endPoint y: 144, distance: 183.4
click at [394, 403] on div "Update a contact Main Contact General information Title Alex First Name Vassili…" at bounding box center [404, 404] width 809 height 0
drag, startPoint x: 527, startPoint y: 116, endPoint x: 489, endPoint y: 114, distance: 38.1
click at [489, 114] on div "General information Title First Name Last Name Email address cblechar@setpoints…" at bounding box center [646, 232] width 325 height 376
click at [534, 389] on button "Update contact" at bounding box center [530, 385] width 73 height 18
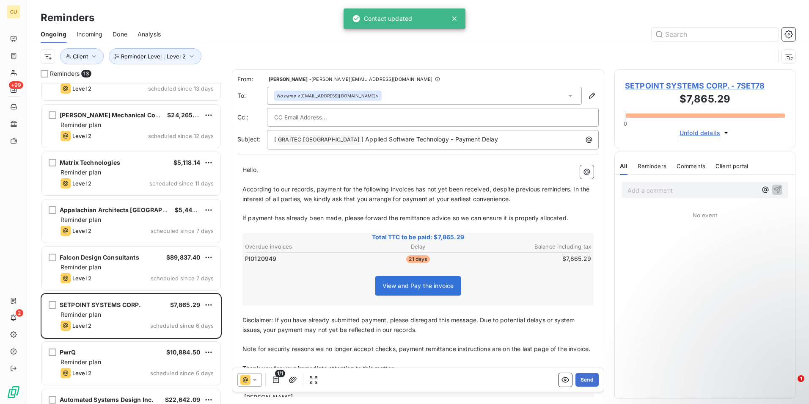
click at [247, 378] on icon at bounding box center [245, 379] width 5 height 5
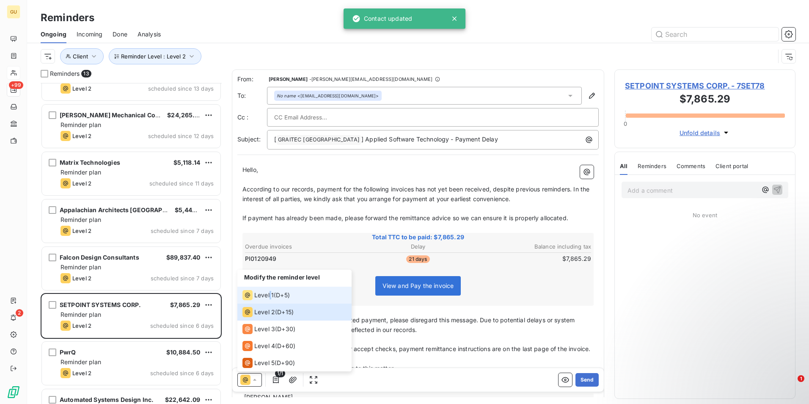
click at [271, 294] on span "Level 1" at bounding box center [263, 295] width 19 height 8
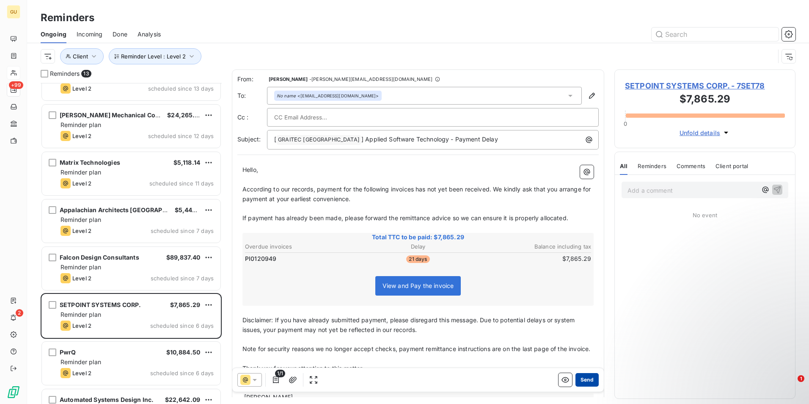
click at [583, 378] on button "Send" at bounding box center [587, 380] width 23 height 14
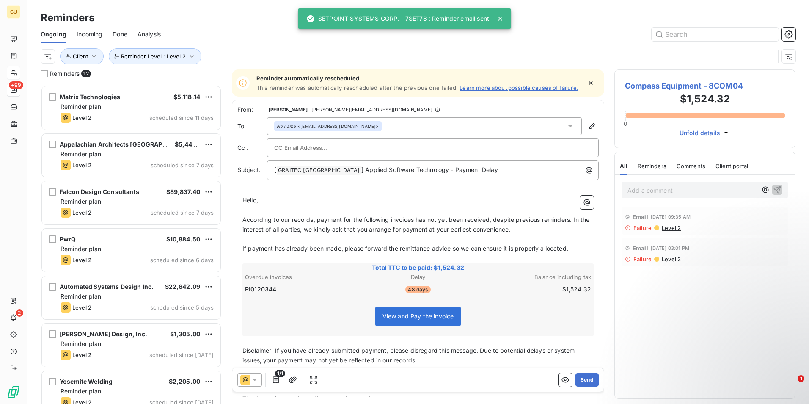
scroll to position [249, 0]
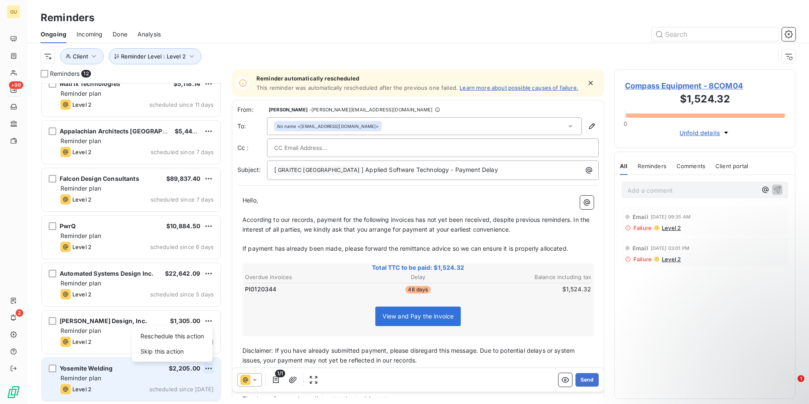
click at [207, 368] on html "GU +99 2 Reminders Ongoing Incoming Done Analysis Reminder Level : Level 2 Clie…" at bounding box center [404, 202] width 809 height 404
click at [180, 353] on div "Skip this action" at bounding box center [172, 352] width 74 height 14
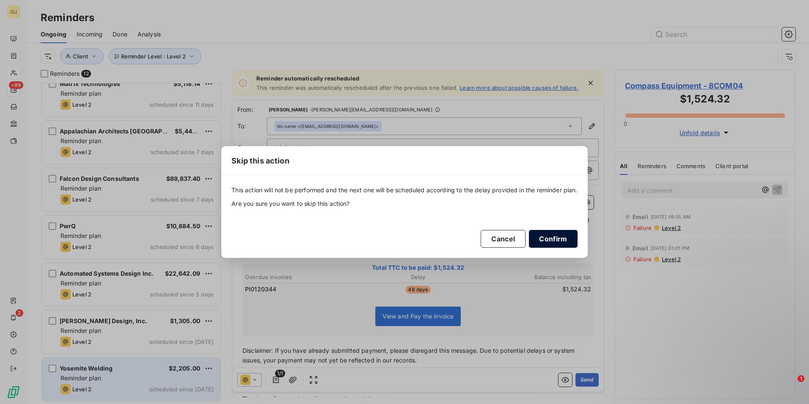
click at [559, 235] on button "Confirm" at bounding box center [553, 239] width 48 height 18
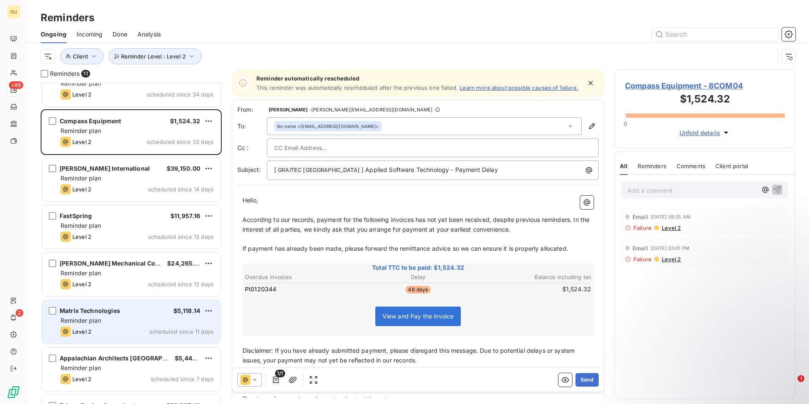
scroll to position [0, 0]
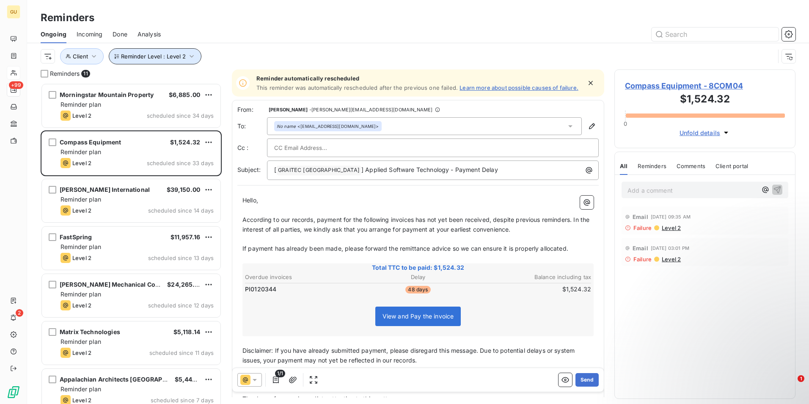
click at [191, 55] on icon "button" at bounding box center [192, 56] width 8 height 8
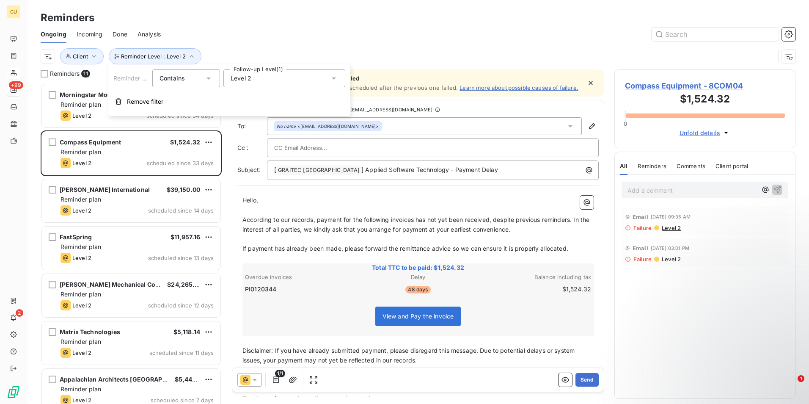
click at [329, 79] on div "Level 2" at bounding box center [285, 78] width 122 height 18
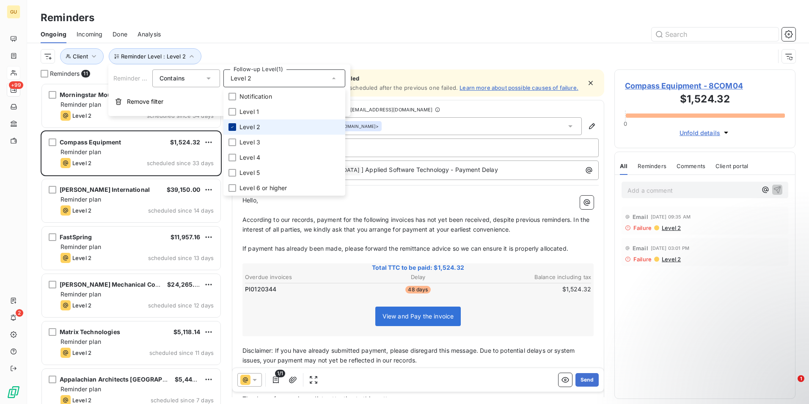
click at [233, 125] on icon at bounding box center [232, 126] width 5 height 5
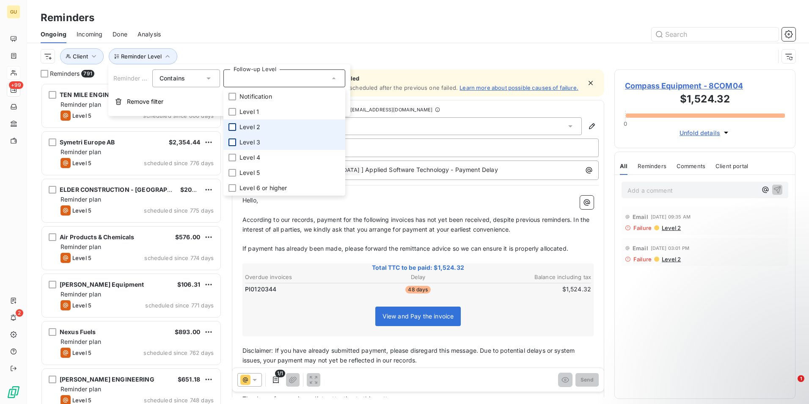
scroll to position [315, 175]
click at [230, 142] on div at bounding box center [233, 142] width 8 height 8
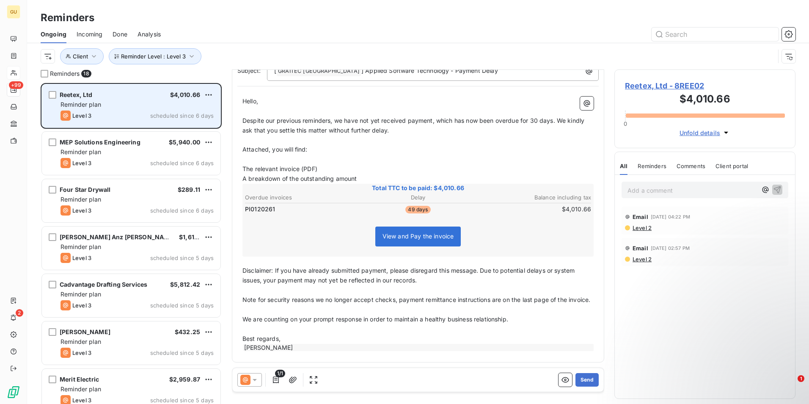
click at [72, 102] on span "Reminder plan" at bounding box center [81, 104] width 41 height 7
click at [208, 94] on html "GU +99 2 Reminders Ongoing Incoming Done Analysis Reminder Level : Level 3 Clie…" at bounding box center [404, 202] width 809 height 404
click at [170, 125] on div "Skip this action" at bounding box center [172, 127] width 74 height 14
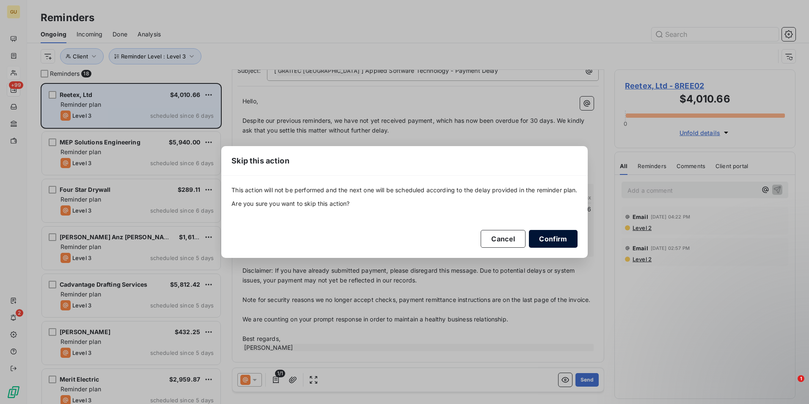
click at [547, 234] on button "Confirm" at bounding box center [553, 239] width 48 height 18
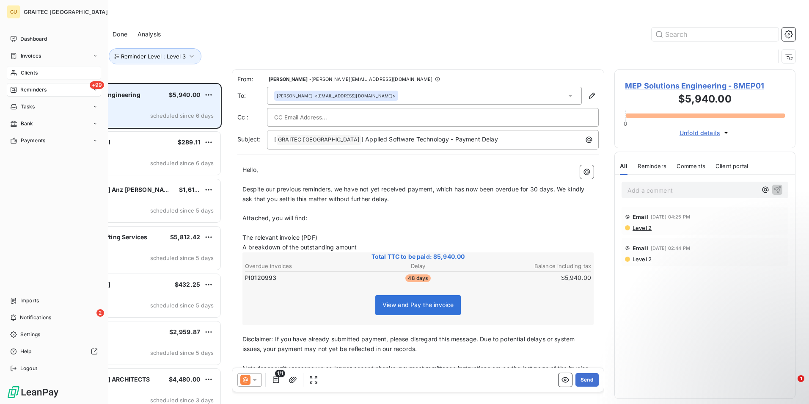
click at [47, 76] on div "Clients" at bounding box center [54, 73] width 94 height 14
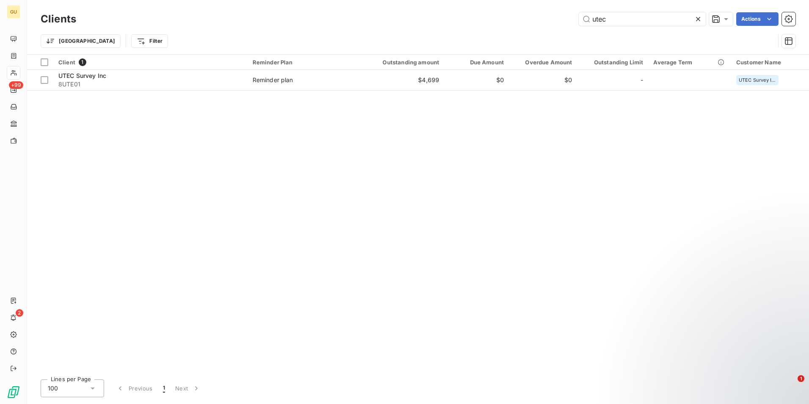
drag, startPoint x: 646, startPoint y: 14, endPoint x: 502, endPoint y: 29, distance: 144.7
click at [502, 29] on div "Clients utec Actions Trier Filter" at bounding box center [418, 32] width 755 height 44
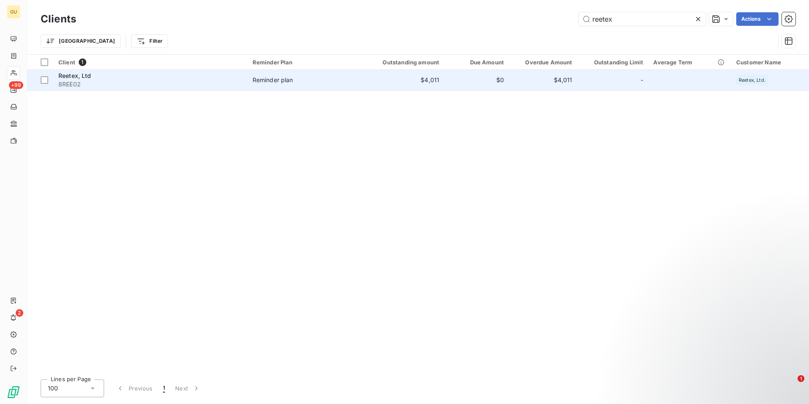
type input "reetex"
click at [99, 75] on div "Reetex, Ltd" at bounding box center [150, 76] width 184 height 8
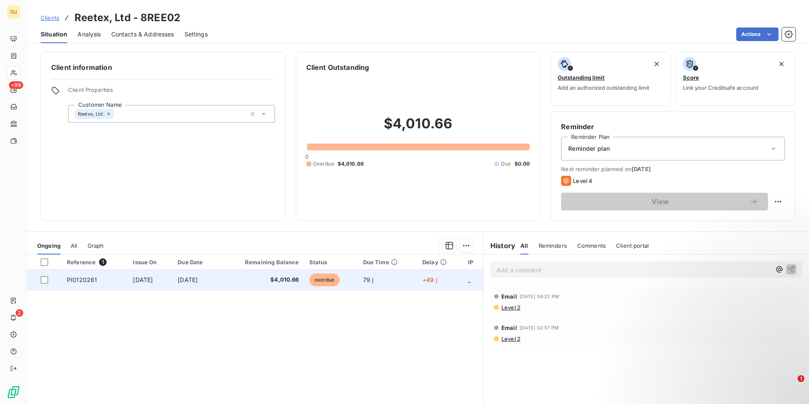
click at [219, 280] on td "Aug 19, 2025" at bounding box center [196, 280] width 47 height 20
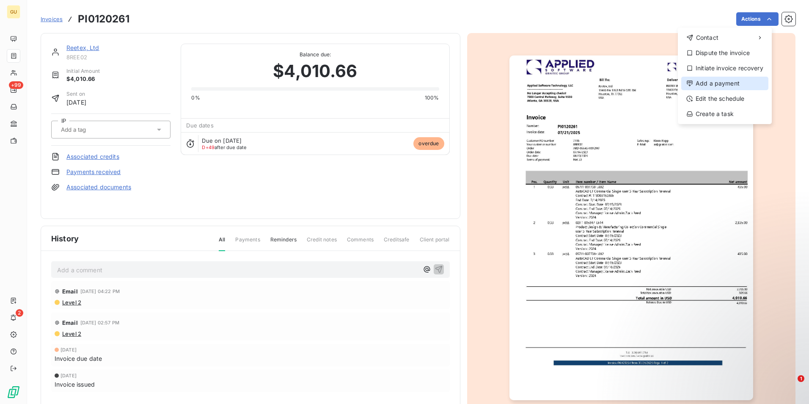
click at [727, 83] on div "Add a payment" at bounding box center [725, 84] width 87 height 14
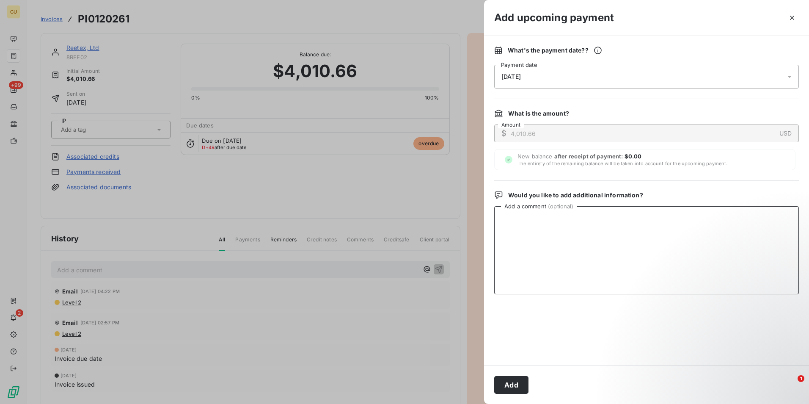
click at [543, 230] on textarea "Add a comment ( optional )" at bounding box center [646, 250] width 305 height 88
paste textarea "10/3/2025 Payment ACH100325IC"
type textarea "paid by ACH 10/3/2025 Payment ACH100325IC"
click at [511, 381] on button "Add" at bounding box center [511, 385] width 34 height 18
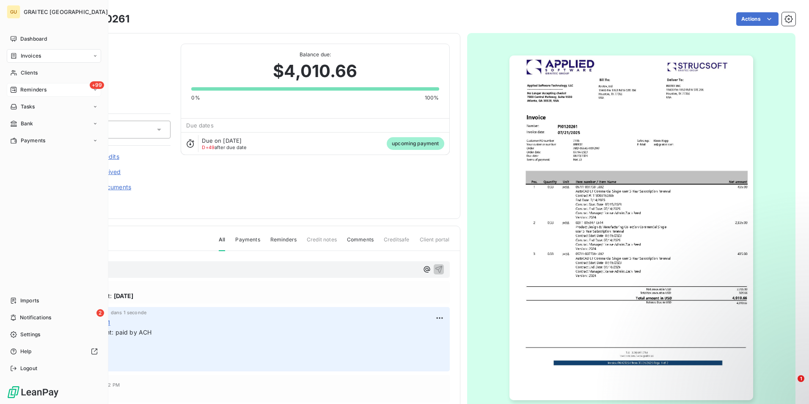
click at [72, 90] on div "+99 Reminders" at bounding box center [54, 90] width 94 height 14
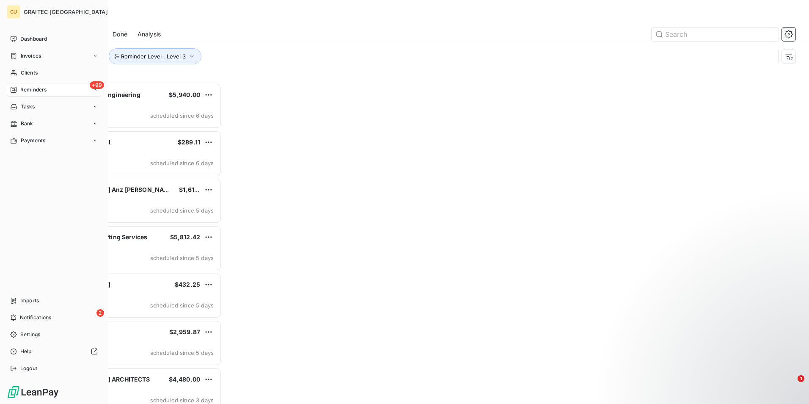
scroll to position [315, 175]
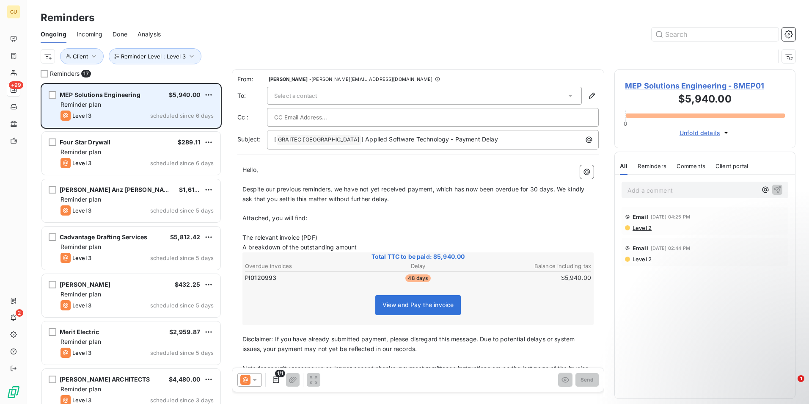
click at [130, 107] on div "Reminder plan" at bounding box center [137, 104] width 153 height 8
click at [135, 98] on span "MEP Solutions Engineering" at bounding box center [100, 94] width 81 height 7
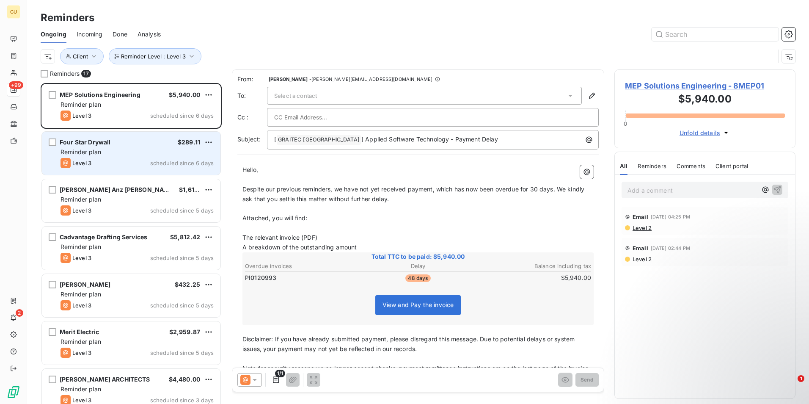
click at [133, 147] on div "Four Star Drywall $289.11 Reminder plan Level 3 scheduled since 6 days" at bounding box center [131, 153] width 179 height 43
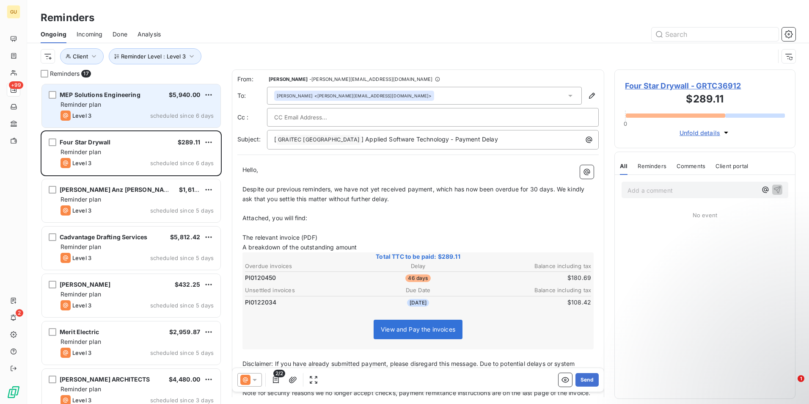
click at [130, 108] on div "Reminder plan" at bounding box center [137, 104] width 153 height 8
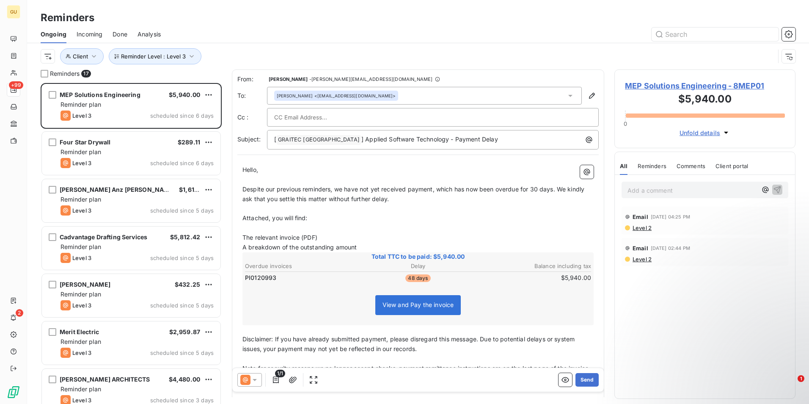
click at [254, 376] on icon at bounding box center [255, 380] width 8 height 8
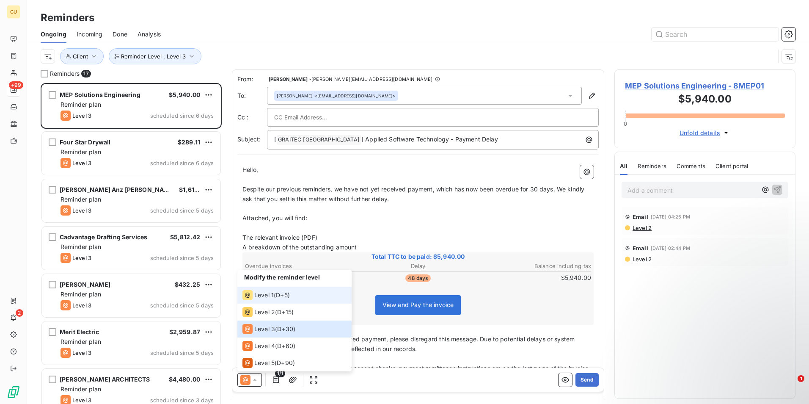
click at [257, 291] on span "Level 1" at bounding box center [263, 295] width 19 height 8
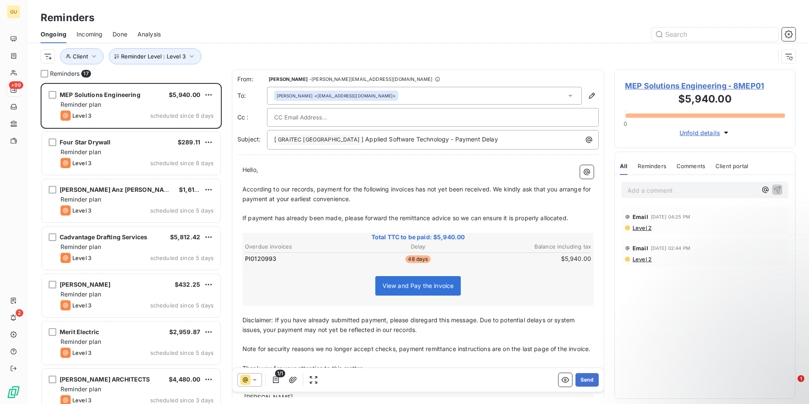
click at [414, 190] on span "According to our records, payment for the following invoices has not yet been r…" at bounding box center [418, 193] width 350 height 17
click at [416, 189] on span "According to our records, payment for the following invoices has not yet been r…" at bounding box center [418, 193] width 350 height 17
click at [584, 380] on button "Send" at bounding box center [587, 380] width 23 height 14
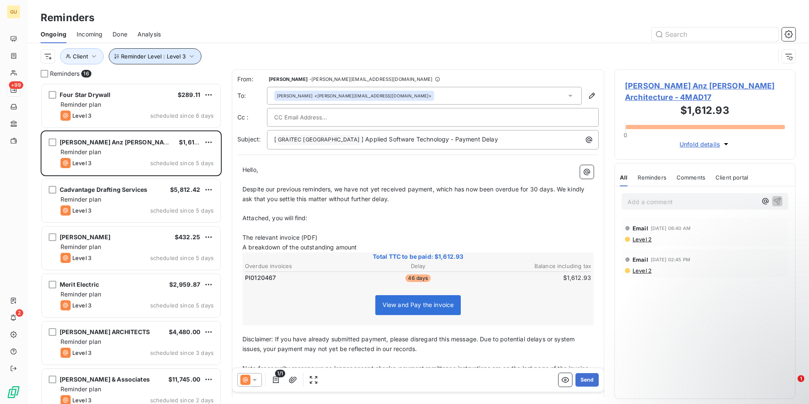
click at [190, 54] on icon "button" at bounding box center [192, 56] width 8 height 8
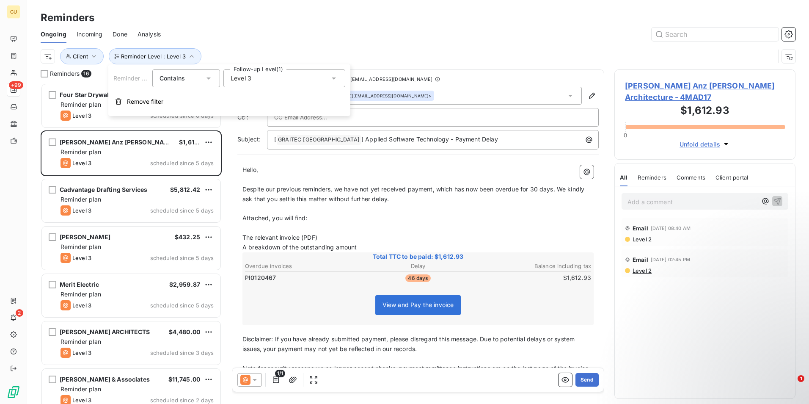
click at [333, 78] on icon at bounding box center [334, 78] width 4 height 2
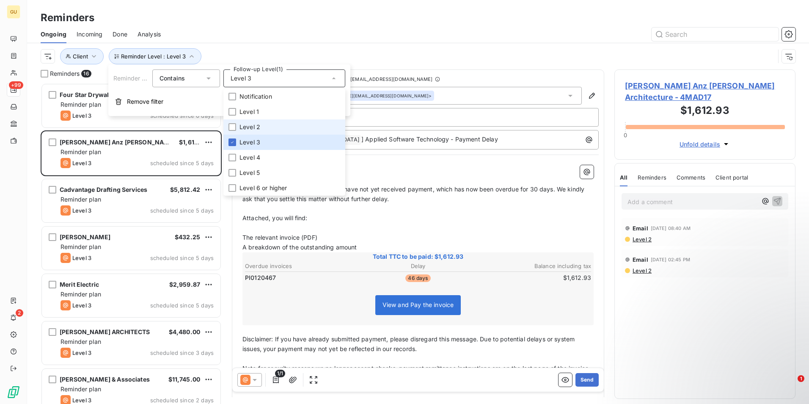
click at [237, 128] on li "Level 2" at bounding box center [285, 126] width 122 height 15
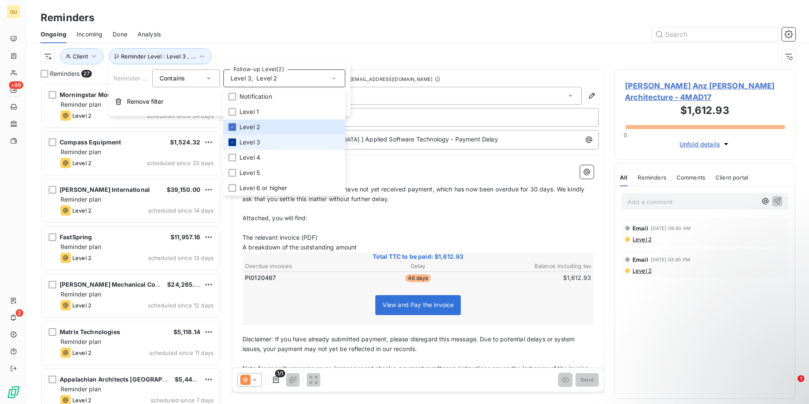
click at [235, 143] on icon at bounding box center [232, 142] width 5 height 5
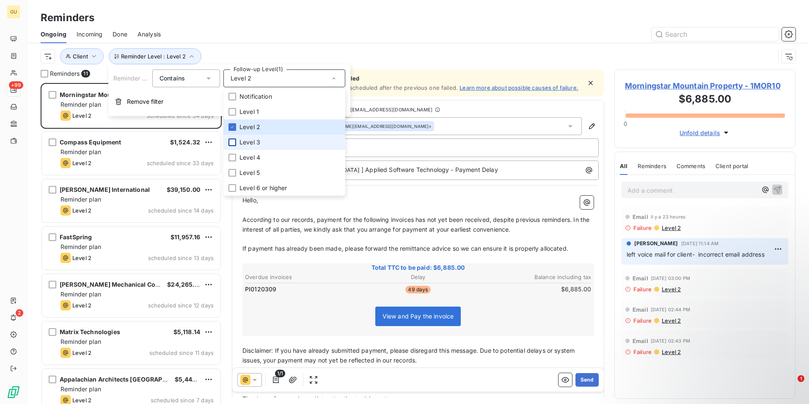
click at [234, 142] on div at bounding box center [233, 142] width 8 height 8
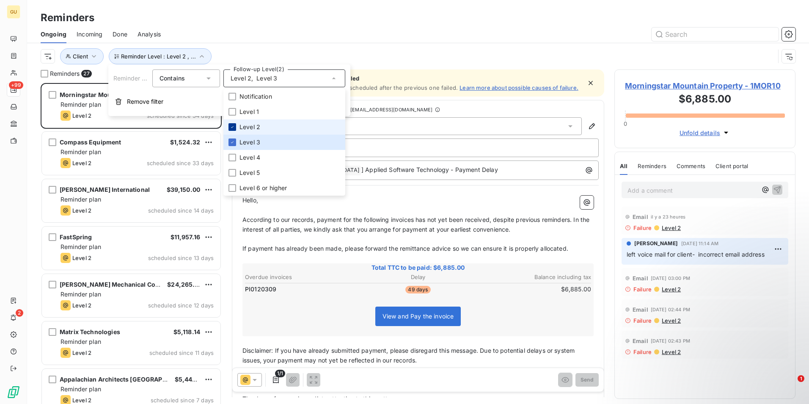
scroll to position [315, 175]
click at [233, 122] on li "Level 2" at bounding box center [285, 126] width 122 height 15
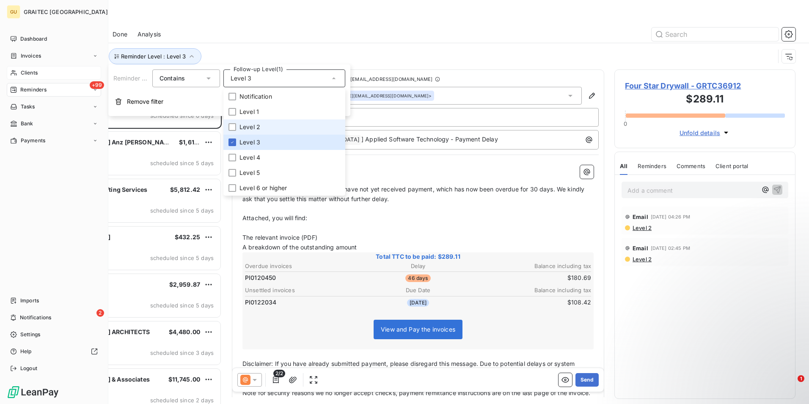
click at [29, 69] on span "Clients" at bounding box center [29, 73] width 17 height 8
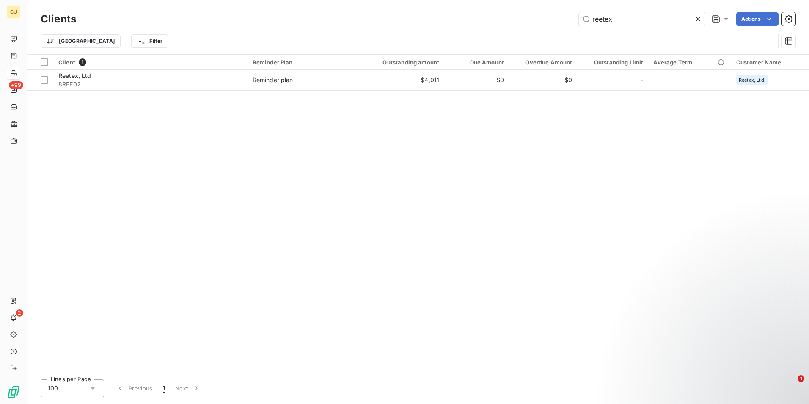
drag, startPoint x: 617, startPoint y: 20, endPoint x: 497, endPoint y: 8, distance: 120.9
click at [528, 31] on div "Clients reetex Actions Trier Filter" at bounding box center [418, 32] width 755 height 44
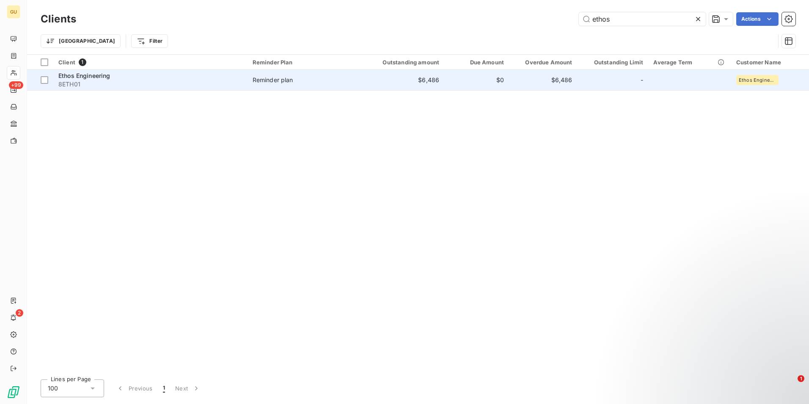
type input "ethos"
click at [101, 78] on span "Ethos Engineering" at bounding box center [84, 75] width 52 height 7
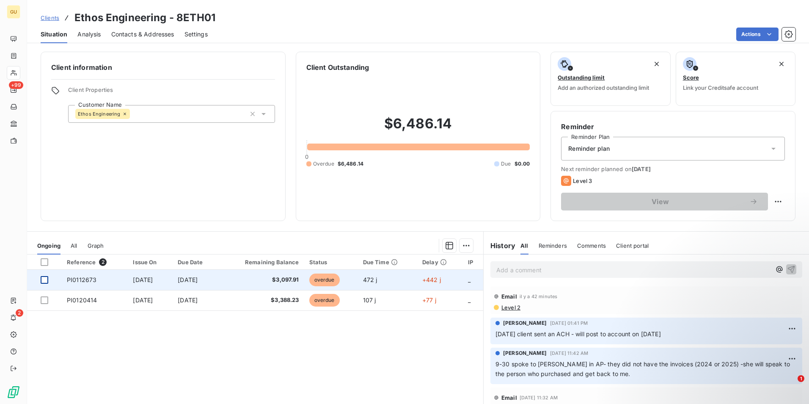
click at [48, 280] on div at bounding box center [45, 280] width 8 height 8
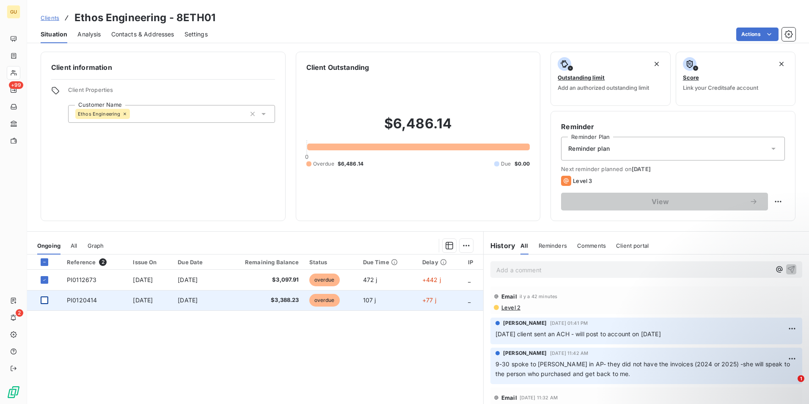
click at [42, 303] on div at bounding box center [45, 300] width 8 height 8
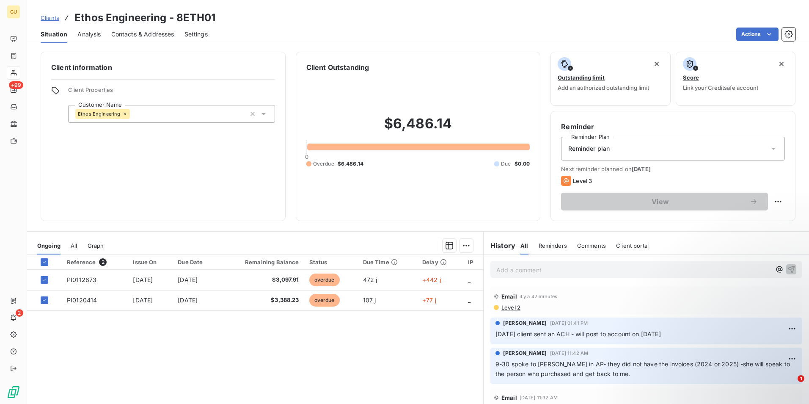
click at [290, 342] on div "Reference 2 Issue On Due Date Remaining Balance Status Due Time Delay IP PI0112…" at bounding box center [255, 335] width 456 height 163
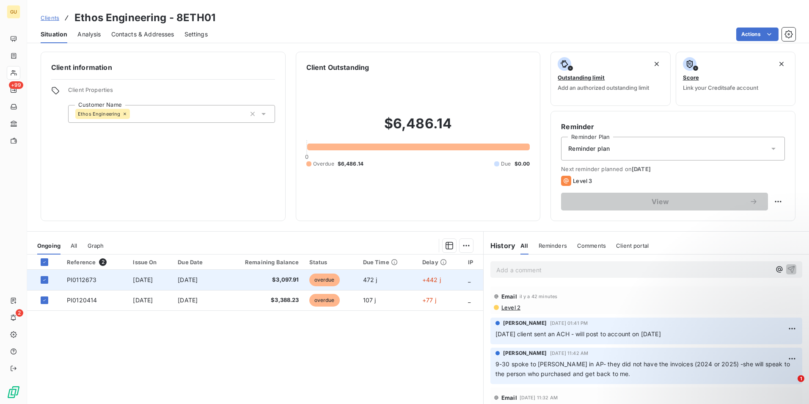
click at [240, 277] on td "$3,097.91" at bounding box center [261, 280] width 85 height 20
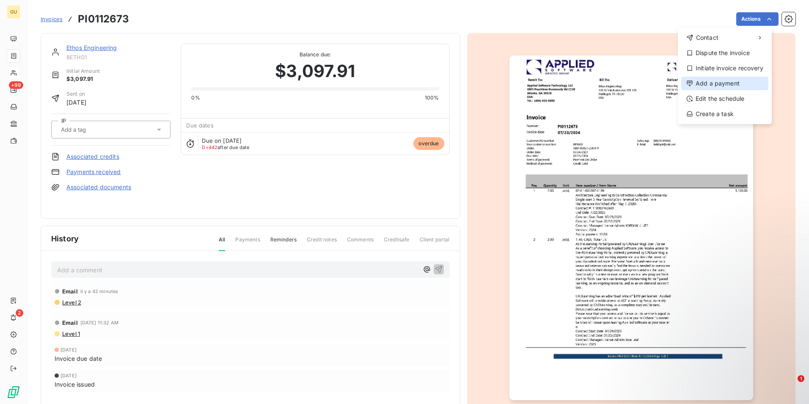
click at [715, 85] on div "Add a payment" at bounding box center [725, 84] width 87 height 14
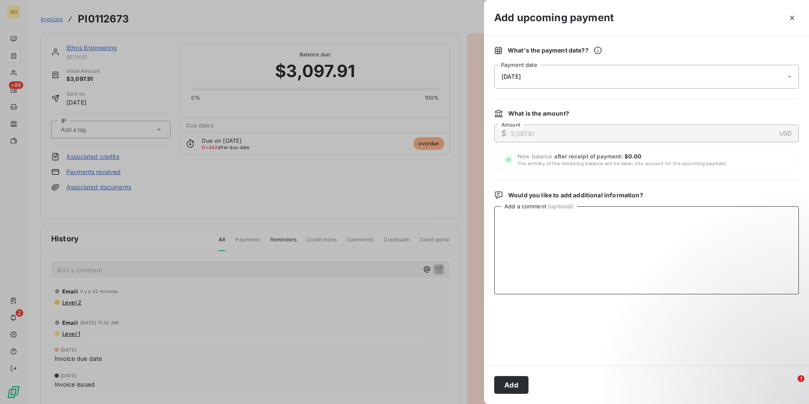
click at [548, 228] on textarea "Add a comment ( optional )" at bounding box center [646, 250] width 305 height 88
type textarea "paid by ACH 10-6-2025"
click at [522, 386] on button "Add" at bounding box center [511, 385] width 34 height 18
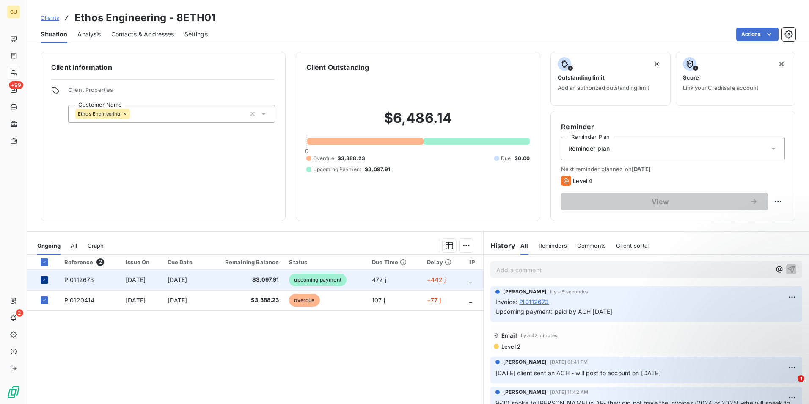
click at [43, 276] on div at bounding box center [45, 280] width 8 height 8
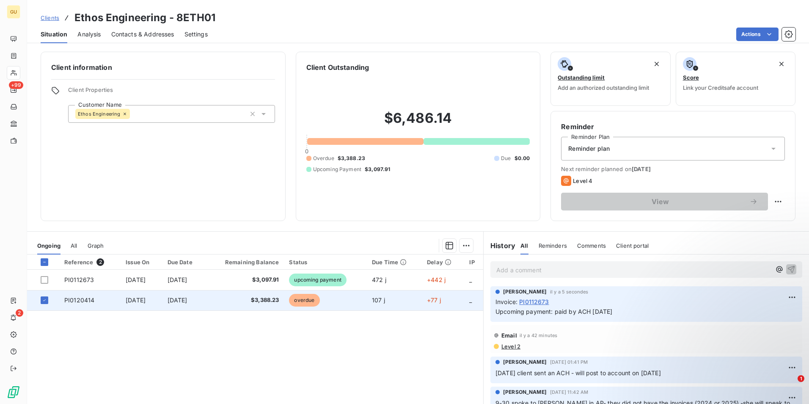
click at [362, 302] on td "overdue" at bounding box center [325, 300] width 83 height 20
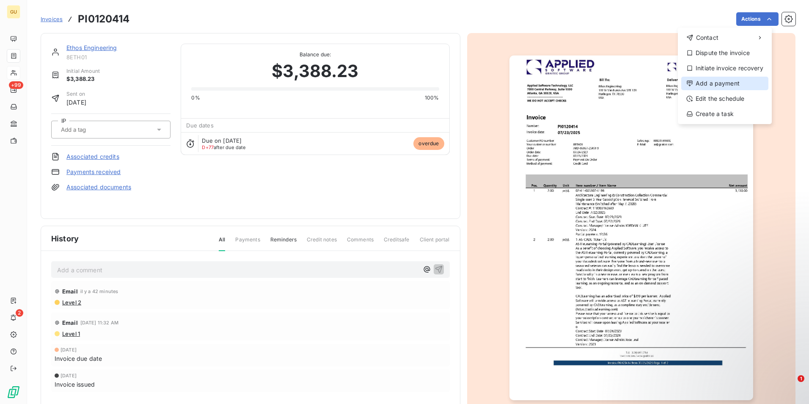
click at [727, 86] on div "Add a payment" at bounding box center [725, 84] width 87 height 14
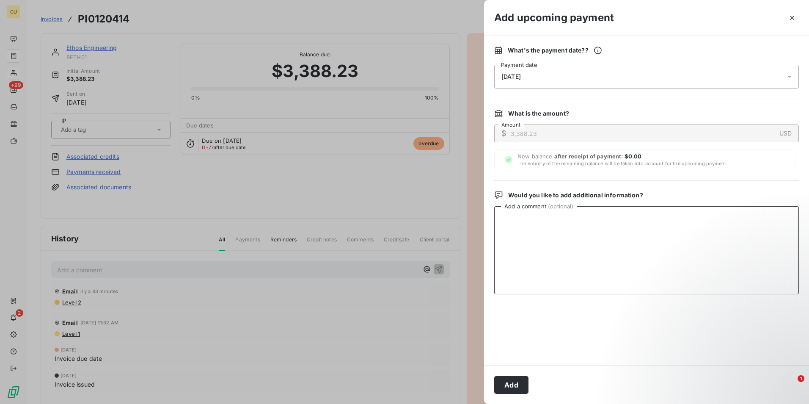
click at [566, 238] on textarea "Add a comment ( optional )" at bounding box center [646, 250] width 305 height 88
type textarea "paid by ACH 10-6-2025"
click at [788, 80] on icon at bounding box center [790, 76] width 8 height 8
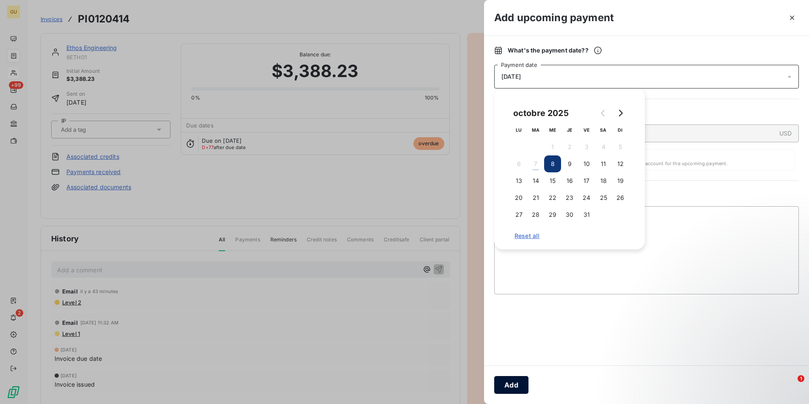
click at [517, 387] on button "Add" at bounding box center [511, 385] width 34 height 18
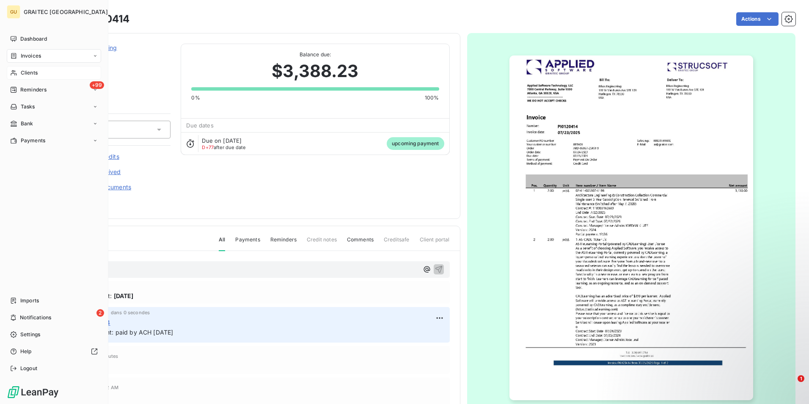
click at [49, 73] on div "Clients" at bounding box center [54, 73] width 94 height 14
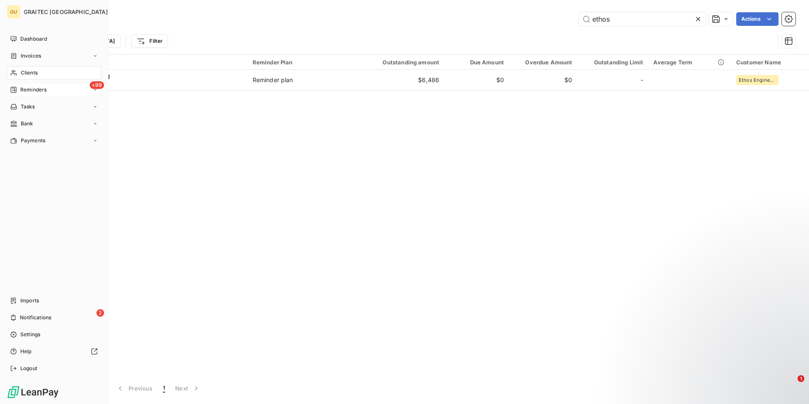
click at [69, 89] on div "+99 Reminders" at bounding box center [54, 90] width 94 height 14
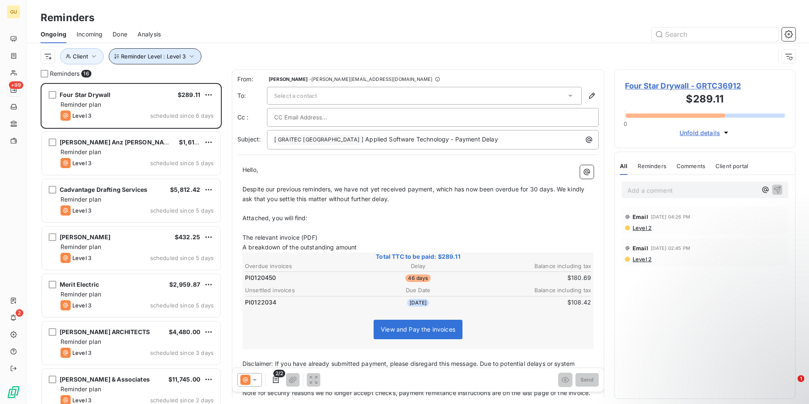
click at [191, 58] on icon "button" at bounding box center [192, 56] width 8 height 8
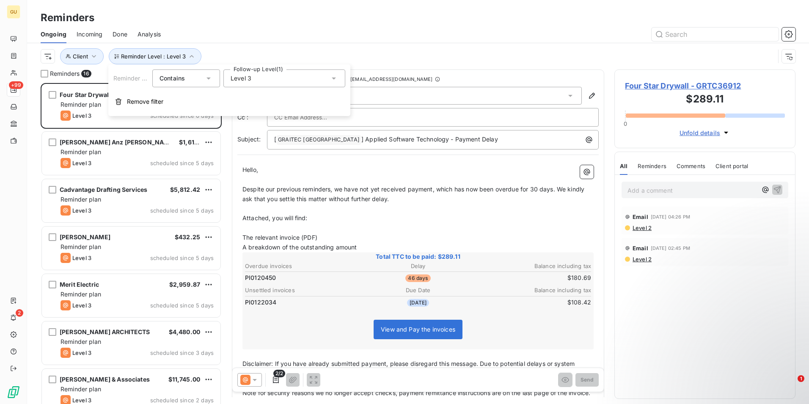
click at [336, 80] on icon at bounding box center [334, 78] width 8 height 8
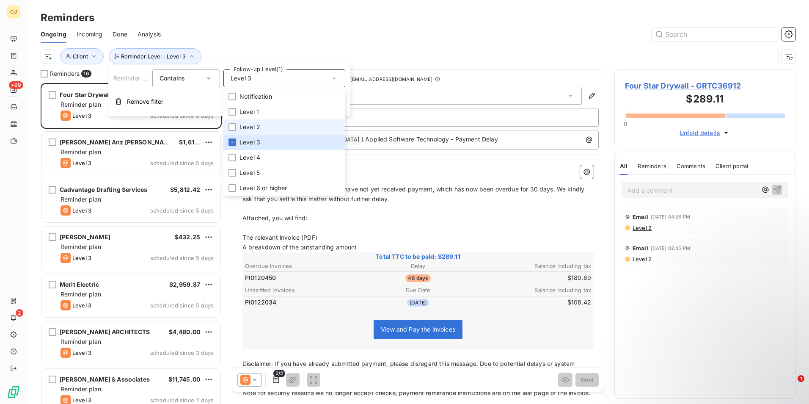
click at [242, 127] on span "Level 2" at bounding box center [250, 127] width 21 height 8
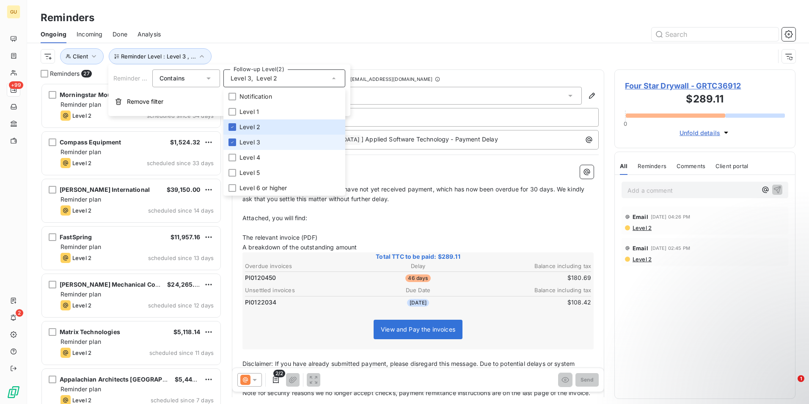
scroll to position [315, 175]
click at [235, 139] on div at bounding box center [233, 142] width 8 height 8
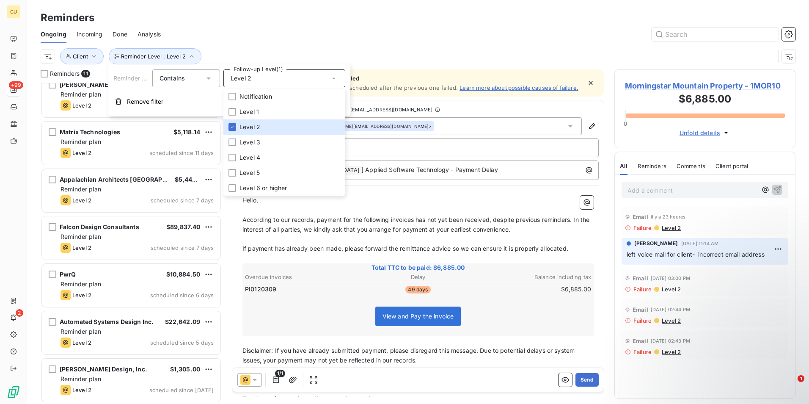
scroll to position [201, 0]
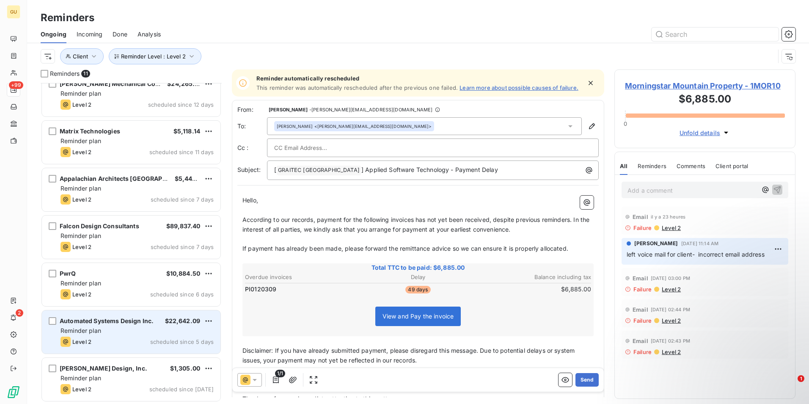
click at [102, 332] on div "Reminder plan" at bounding box center [137, 330] width 153 height 8
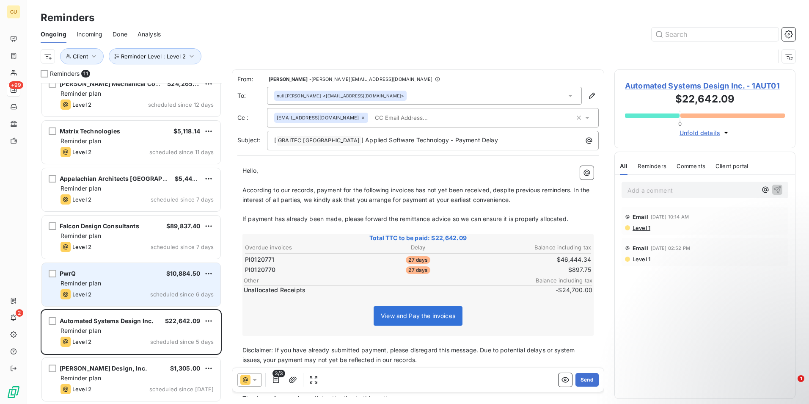
click at [134, 296] on div "Level 2 scheduled since 6 days" at bounding box center [137, 294] width 153 height 10
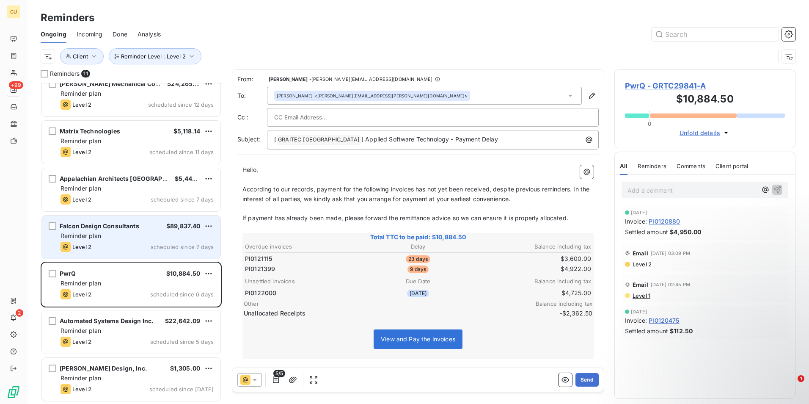
click at [140, 239] on div "Reminder plan" at bounding box center [137, 236] width 153 height 8
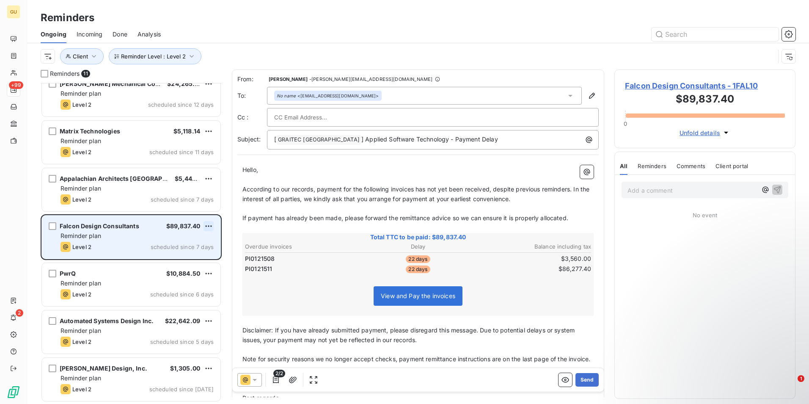
click at [209, 224] on html "GU +99 2 Reminders Ongoing Incoming Done Analysis Reminder Level : Level 2 Clie…" at bounding box center [404, 202] width 809 height 404
click at [159, 258] on div "Skip this action" at bounding box center [172, 258] width 74 height 14
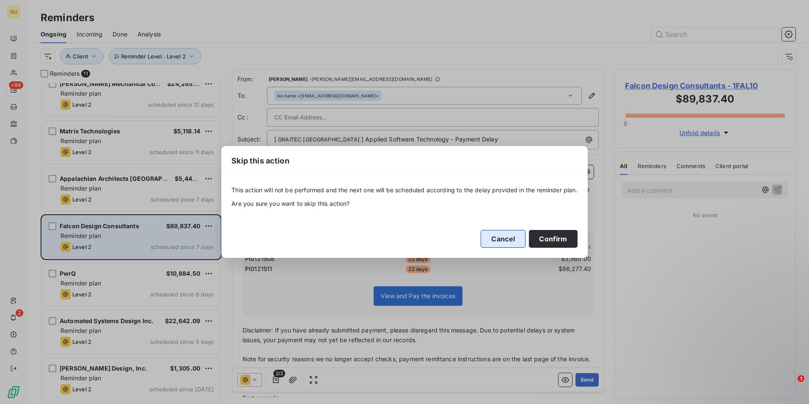
click at [508, 239] on button "Cancel" at bounding box center [503, 239] width 45 height 18
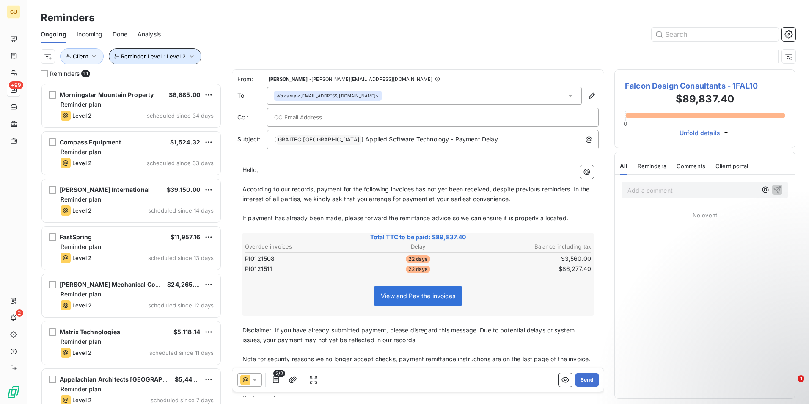
click at [193, 57] on icon "button" at bounding box center [192, 56] width 8 height 8
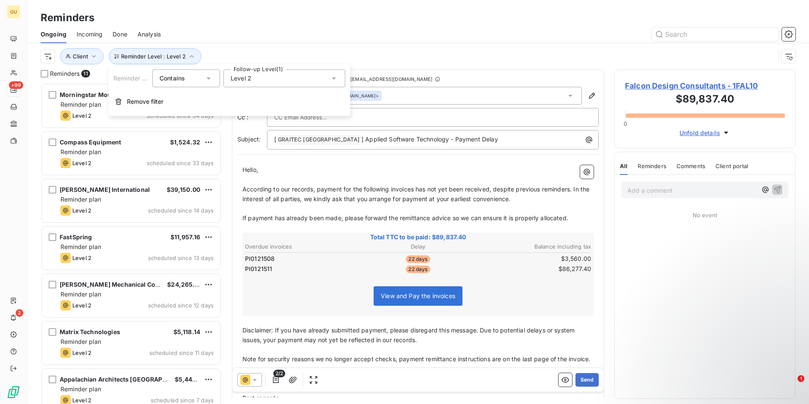
click at [337, 77] on icon at bounding box center [334, 78] width 8 height 8
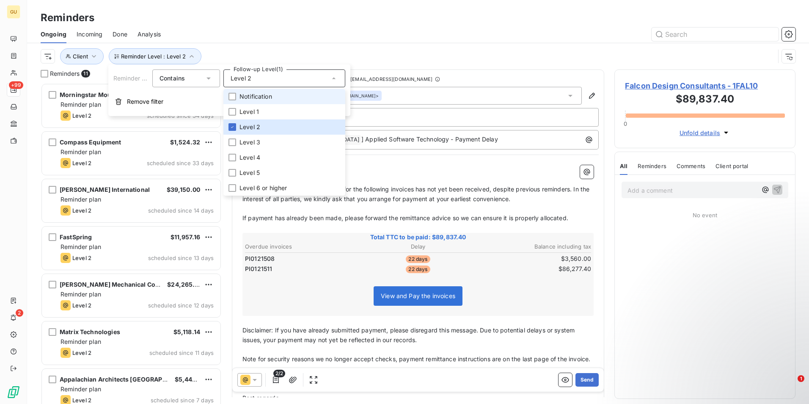
click at [288, 98] on li "Notification" at bounding box center [285, 96] width 122 height 15
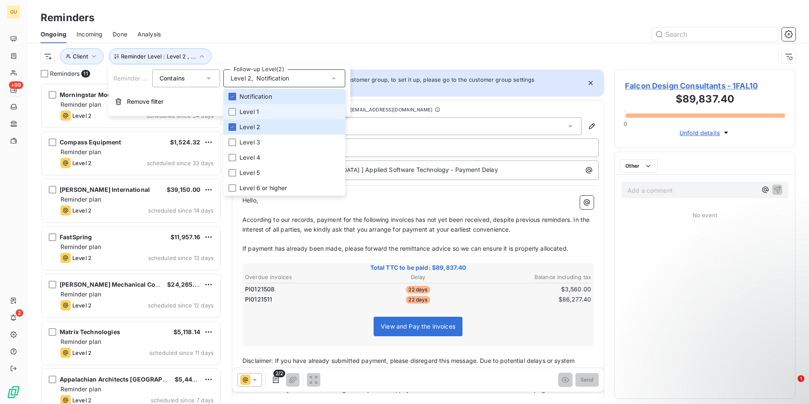
scroll to position [315, 175]
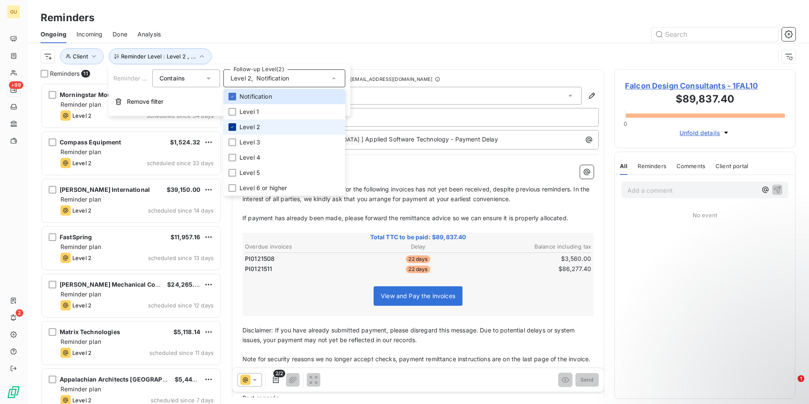
click at [233, 128] on icon at bounding box center [232, 126] width 5 height 5
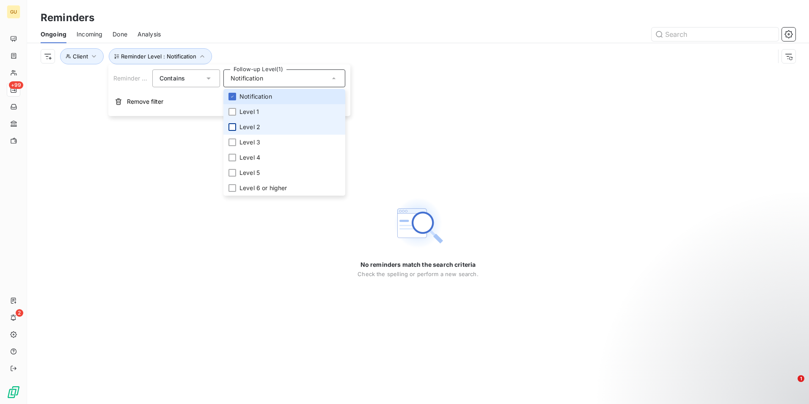
click at [230, 116] on li "Level 1" at bounding box center [285, 111] width 122 height 15
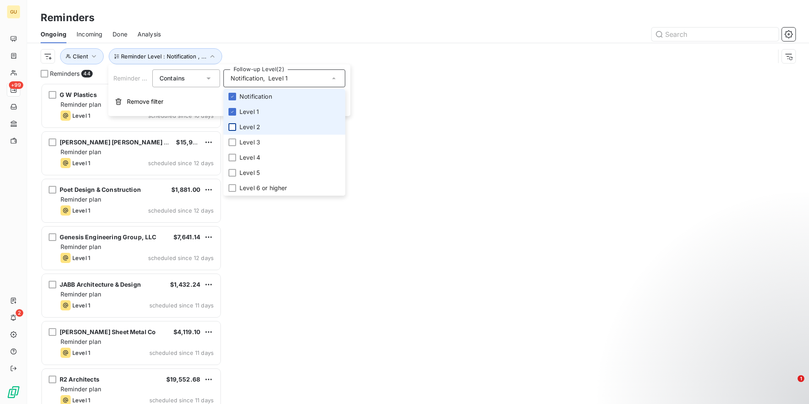
scroll to position [315, 175]
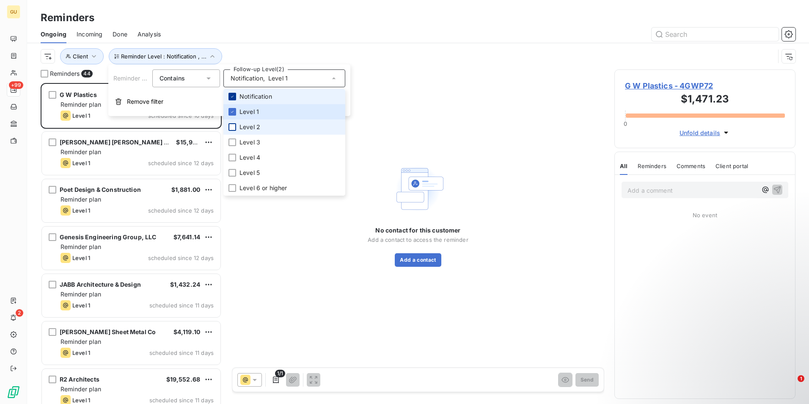
click at [234, 100] on div at bounding box center [233, 97] width 8 height 8
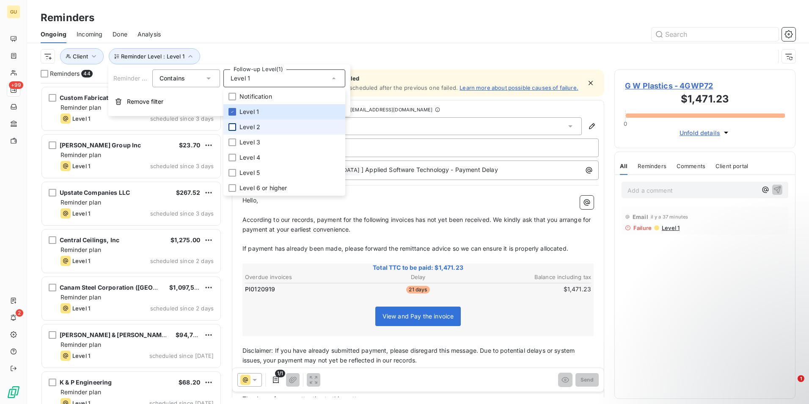
scroll to position [1766, 0]
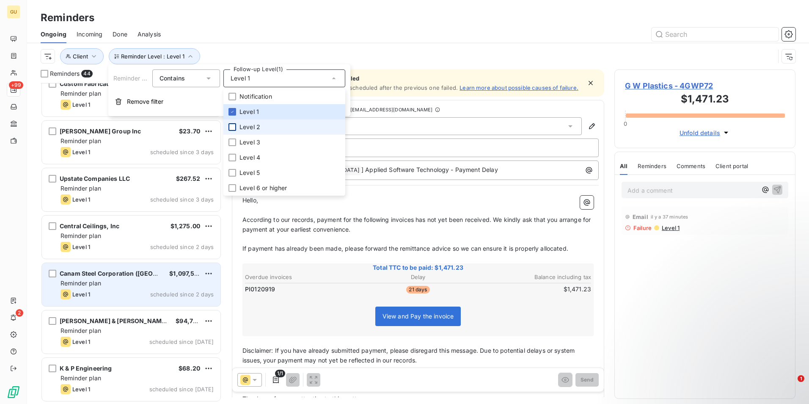
click at [129, 290] on div "Level 1 scheduled since 2 days" at bounding box center [137, 294] width 153 height 10
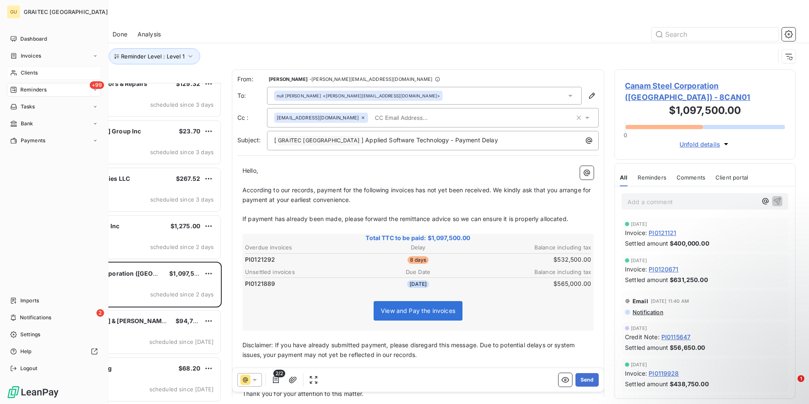
click at [28, 72] on span "Clients" at bounding box center [29, 73] width 17 height 8
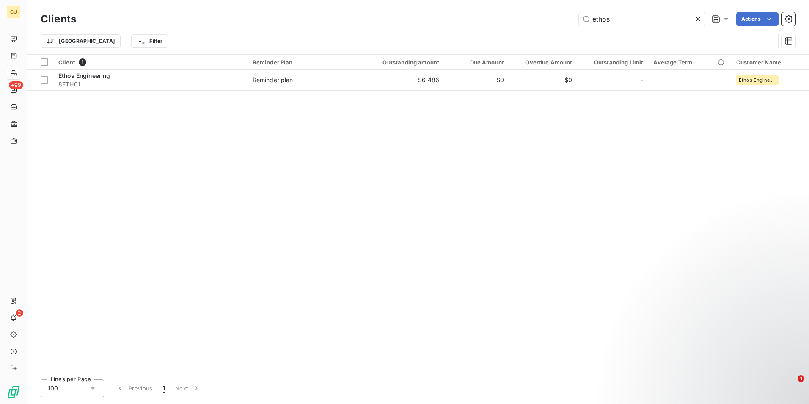
drag, startPoint x: 625, startPoint y: 16, endPoint x: 526, endPoint y: 30, distance: 100.0
click at [546, 27] on div "Clients ethos Actions" at bounding box center [418, 19] width 755 height 18
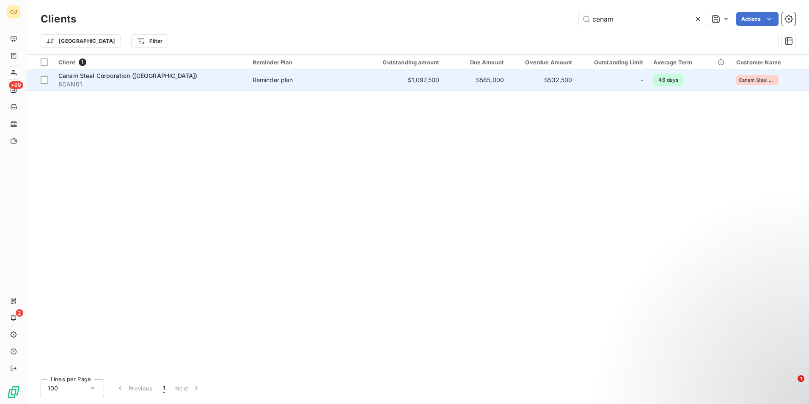
type input "canam"
click at [100, 72] on span "Canam Steel Corporation (MO)" at bounding box center [127, 75] width 139 height 7
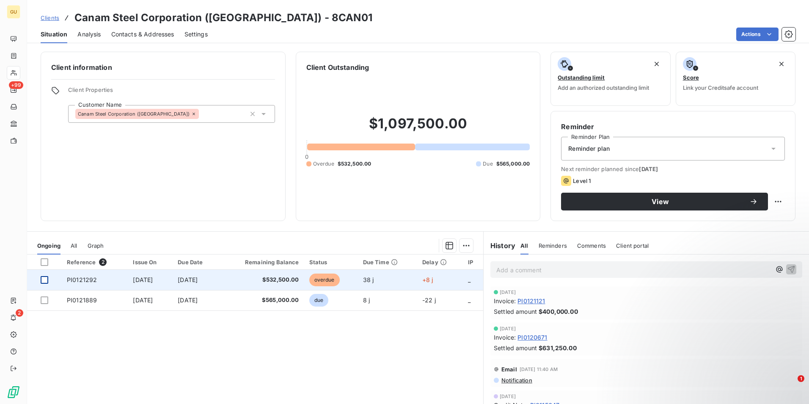
click at [45, 279] on div at bounding box center [45, 280] width 8 height 8
click at [259, 276] on span "$532,500.00" at bounding box center [261, 280] width 75 height 8
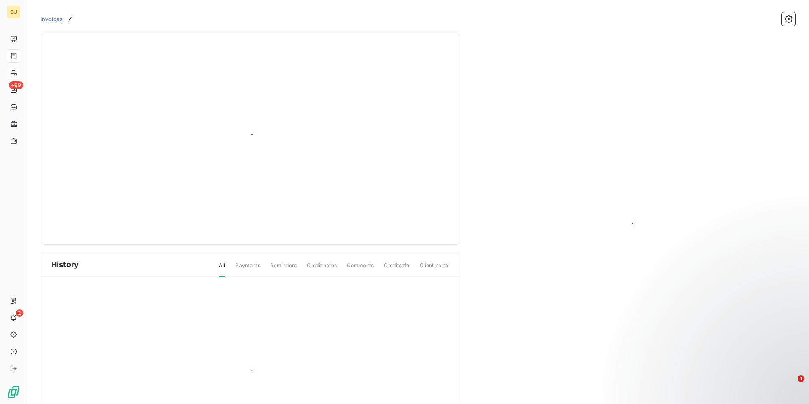
click at [257, 274] on span "Payments" at bounding box center [247, 269] width 25 height 14
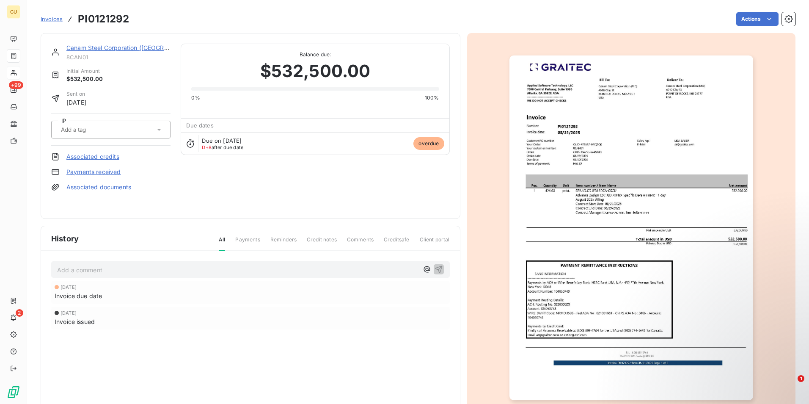
click at [748, 17] on html "GU +99 2 Invoices PI0121292 Actions Canam Steel Corporation (MO) 8CAN01 Initial…" at bounding box center [404, 202] width 809 height 404
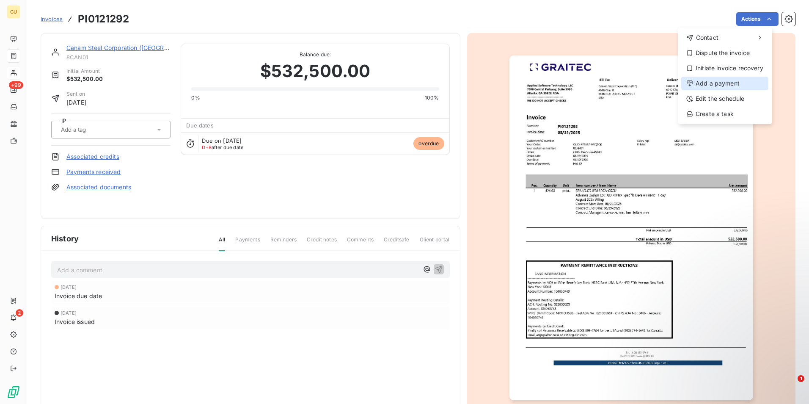
click at [707, 82] on div "Add a payment" at bounding box center [725, 84] width 87 height 14
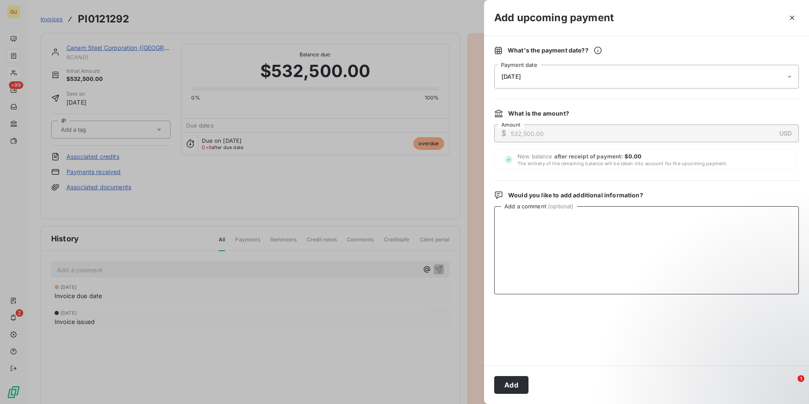
paste textarea "10/3/2025 Payment ACH100325IC"
click at [549, 221] on textarea "10/3/2025 Payment ACH100325IC" at bounding box center [646, 250] width 305 height 88
type textarea "10/3/2025 paid by ACH Payment ACH100325IC"
click at [521, 386] on button "Add" at bounding box center [511, 385] width 34 height 18
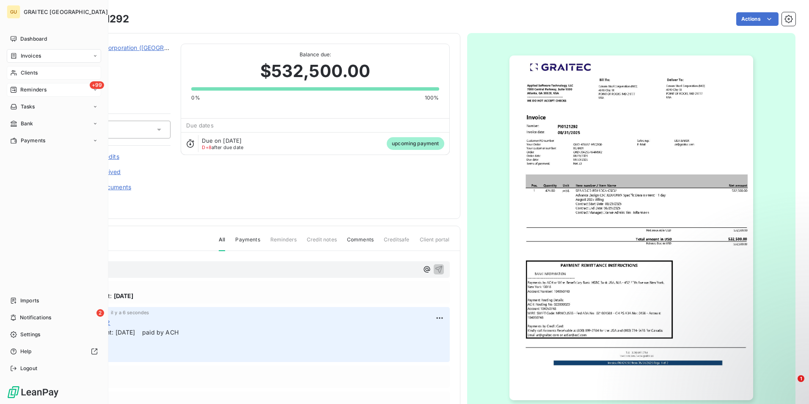
click at [44, 89] on span "Reminders" at bounding box center [33, 90] width 26 height 8
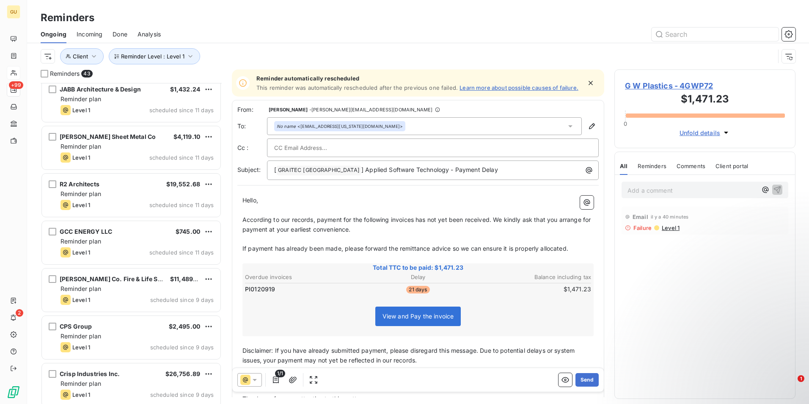
scroll to position [194, 0]
click at [186, 57] on icon "button" at bounding box center [190, 56] width 8 height 8
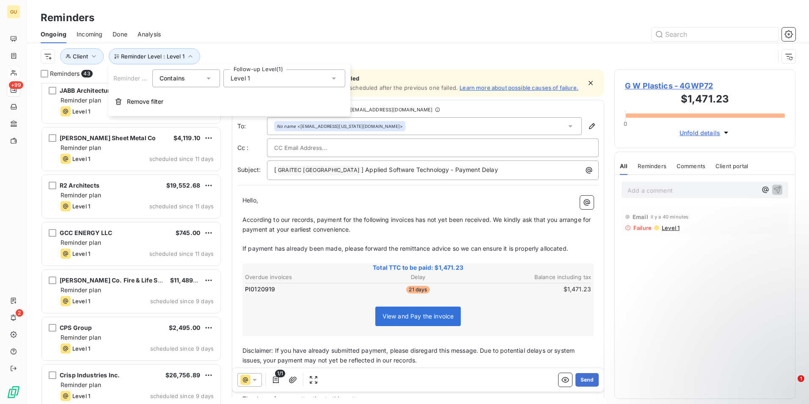
click at [334, 78] on icon at bounding box center [334, 78] width 4 height 2
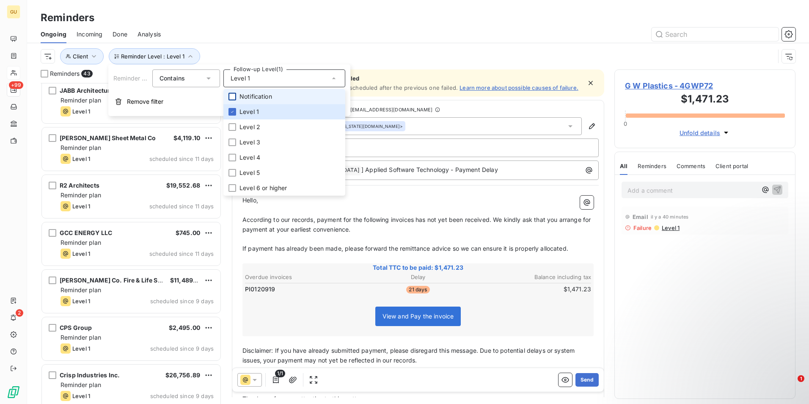
click at [235, 97] on div at bounding box center [233, 97] width 8 height 8
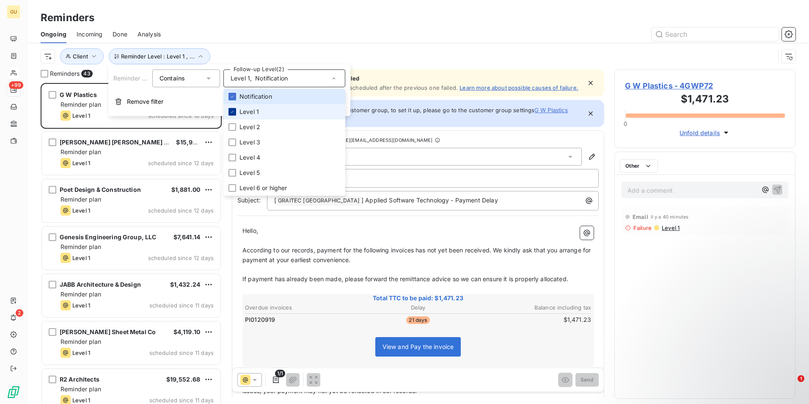
scroll to position [315, 175]
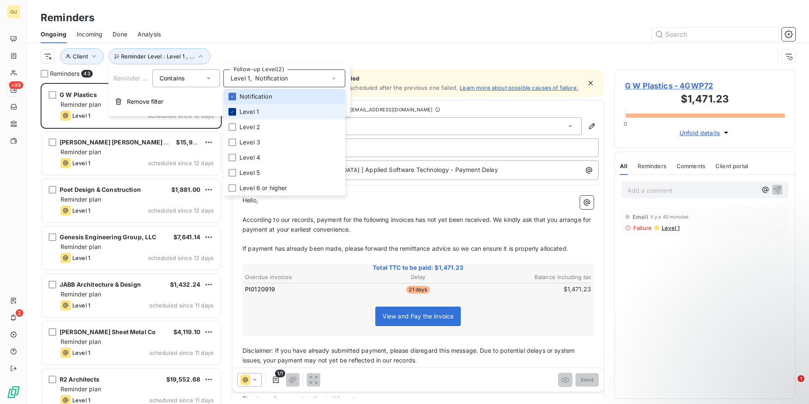
click at [235, 113] on icon at bounding box center [232, 111] width 5 height 5
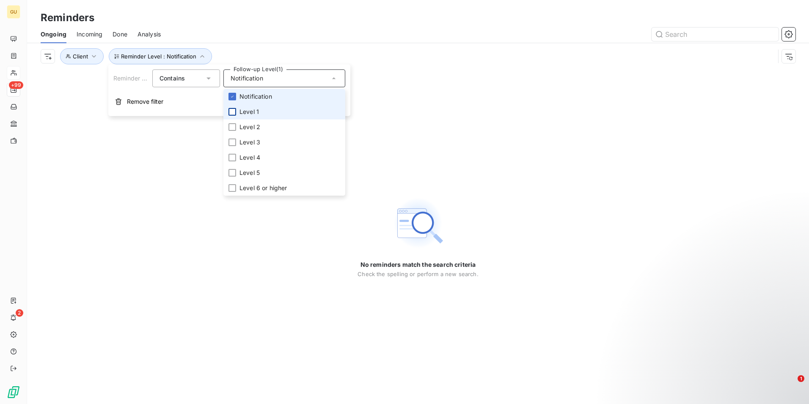
click at [237, 98] on li "Notification" at bounding box center [285, 96] width 122 height 15
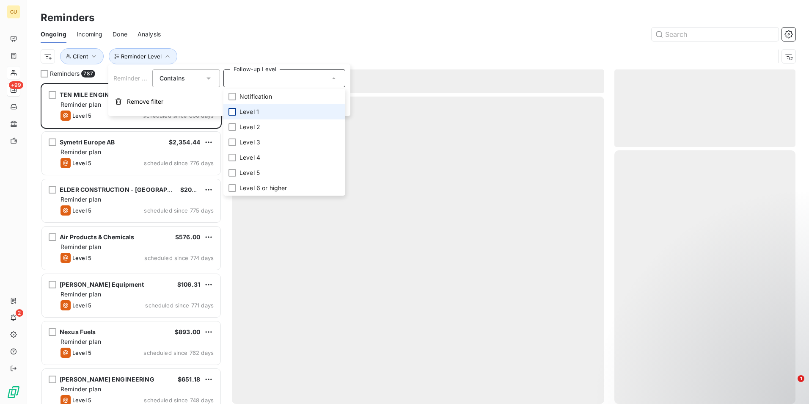
scroll to position [315, 175]
click at [233, 109] on div at bounding box center [233, 112] width 8 height 8
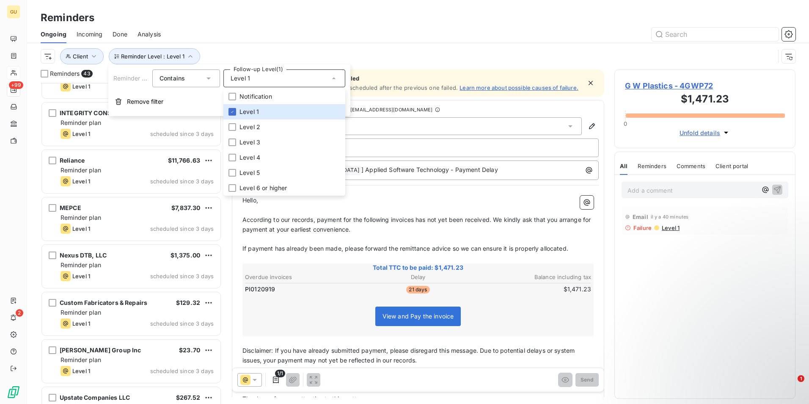
scroll to position [1718, 0]
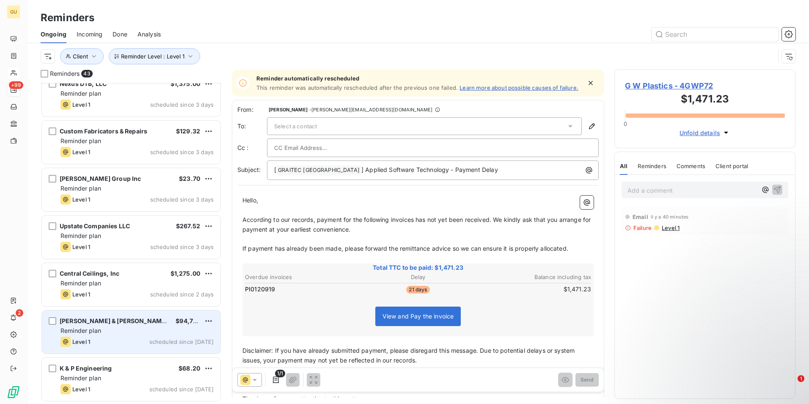
click at [126, 326] on div "Reminder plan" at bounding box center [137, 330] width 153 height 8
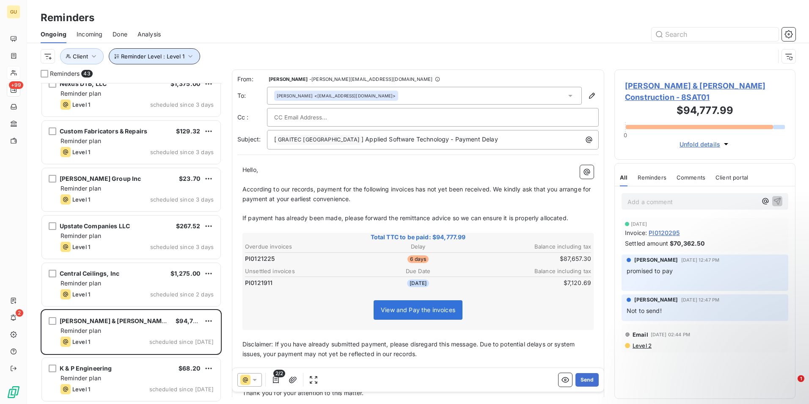
click at [187, 60] on icon "button" at bounding box center [190, 56] width 8 height 8
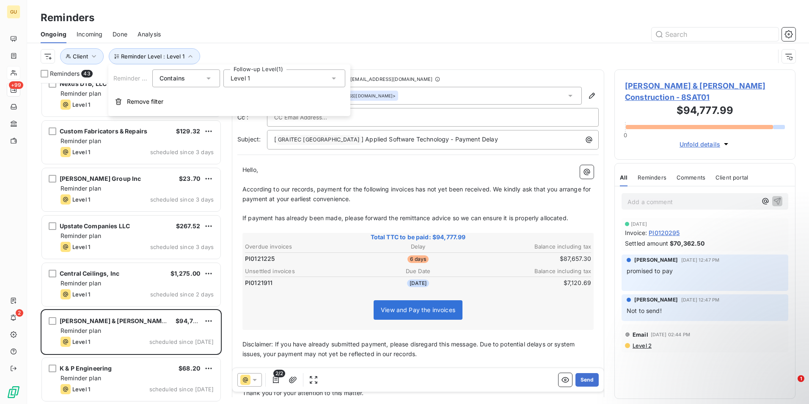
click at [333, 81] on icon at bounding box center [334, 78] width 8 height 8
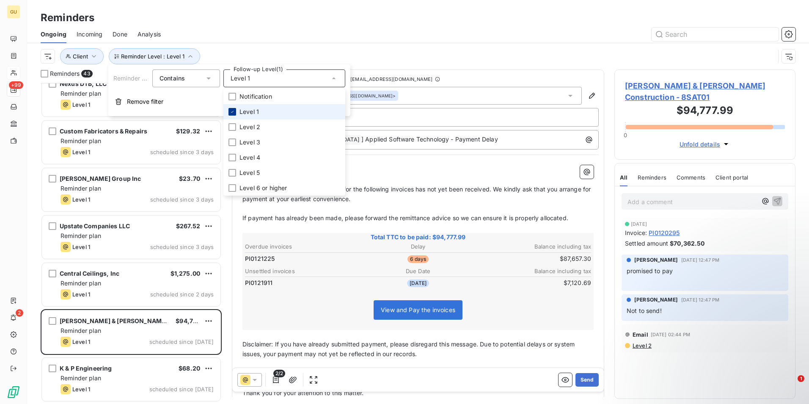
click at [234, 113] on icon at bounding box center [232, 111] width 5 height 5
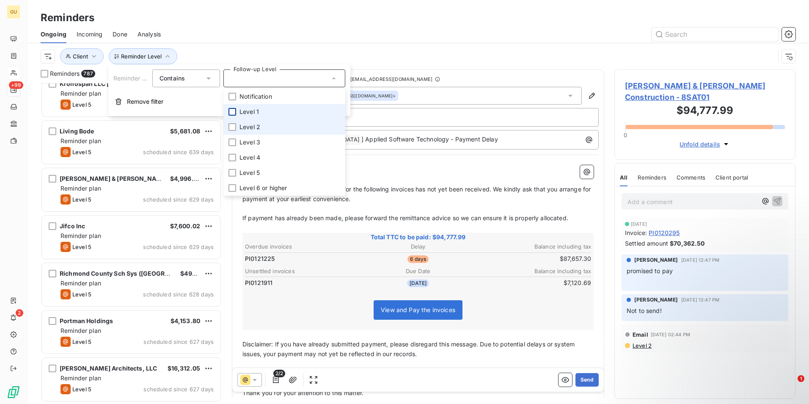
click at [237, 128] on li "Level 2" at bounding box center [285, 126] width 122 height 15
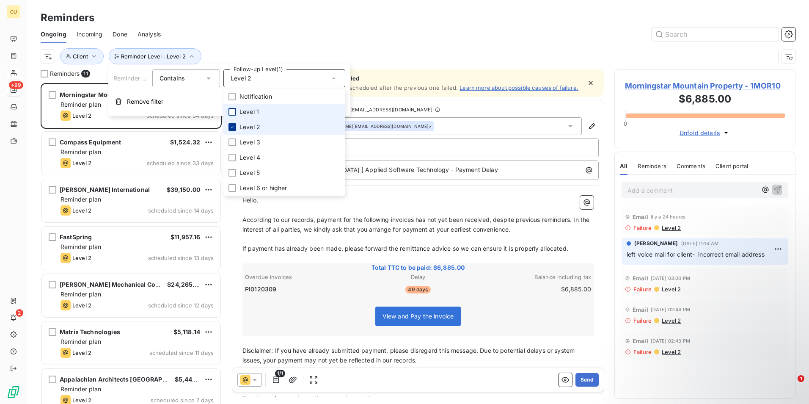
click at [234, 129] on icon at bounding box center [232, 126] width 5 height 5
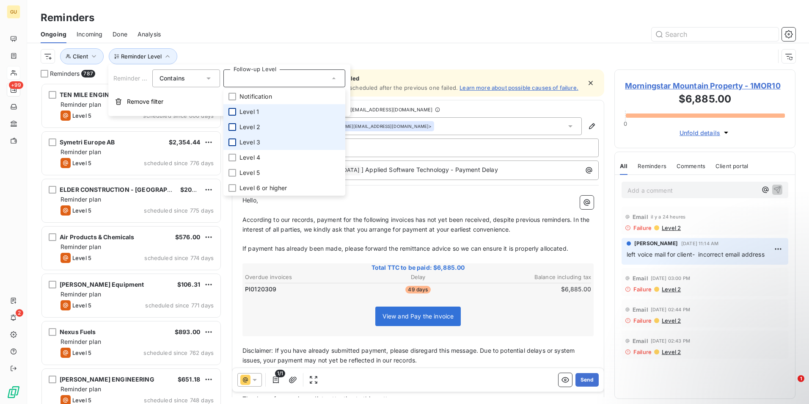
click at [235, 142] on div at bounding box center [233, 142] width 8 height 8
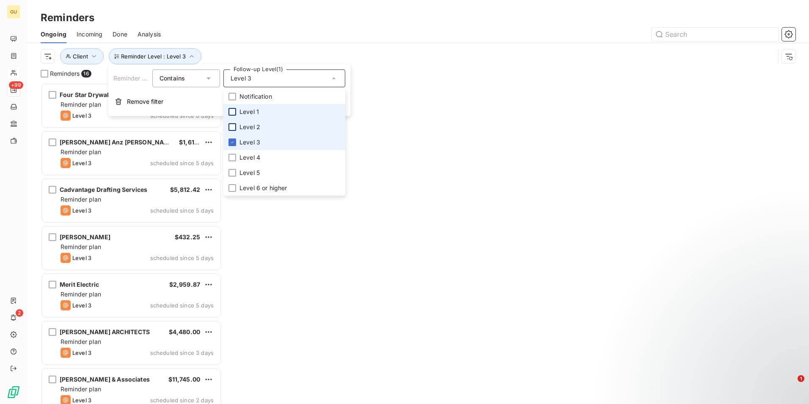
scroll to position [315, 175]
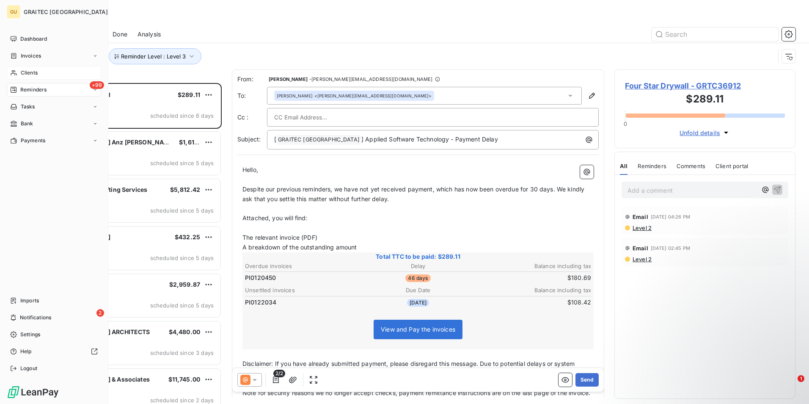
click at [29, 72] on span "Clients" at bounding box center [29, 73] width 17 height 8
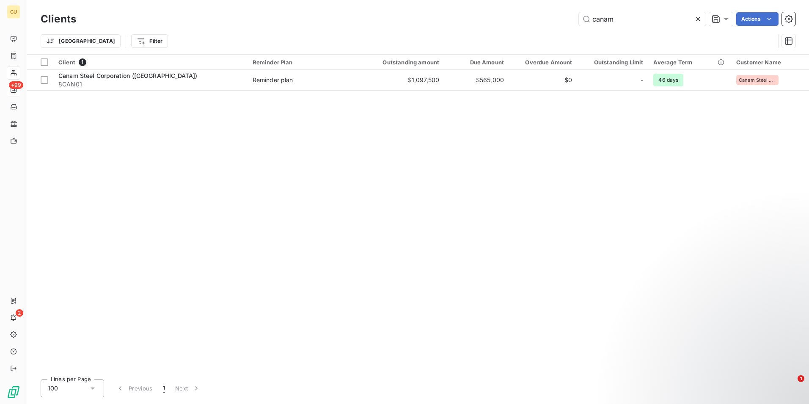
drag, startPoint x: 619, startPoint y: 21, endPoint x: 547, endPoint y: 9, distance: 73.4
click at [547, 9] on div "Clients canam Actions Trier Filter" at bounding box center [418, 27] width 782 height 54
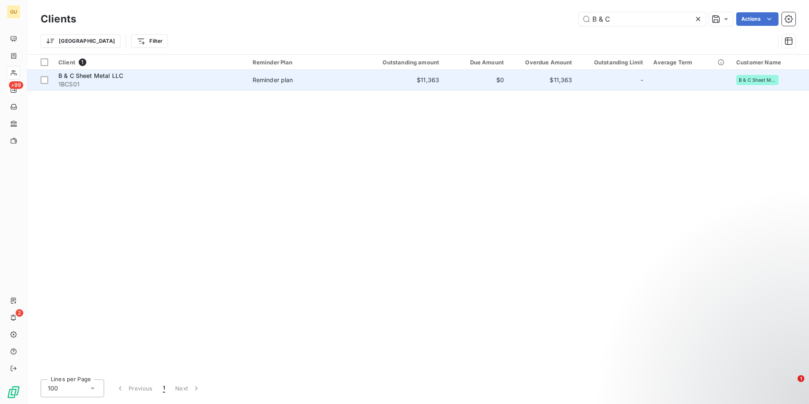
type input "B & C"
click at [105, 77] on span "B & C Sheet Metal LLC" at bounding box center [90, 75] width 65 height 7
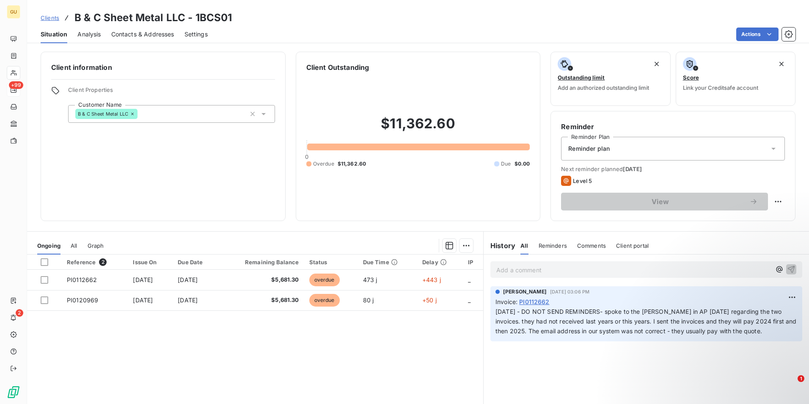
click at [532, 273] on p "Add a comment ﻿" at bounding box center [634, 270] width 275 height 11
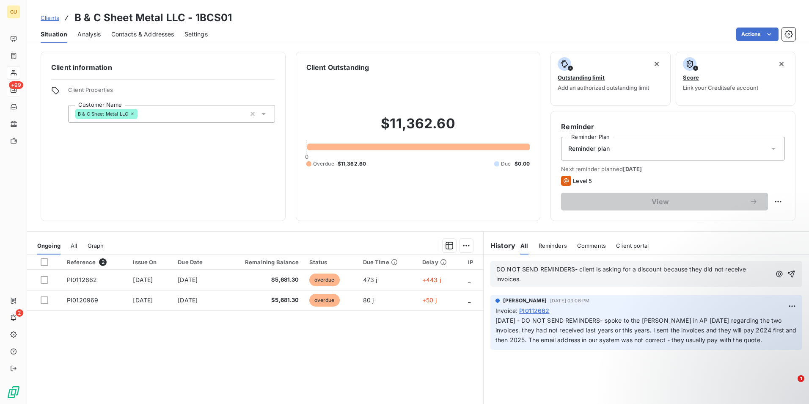
click at [547, 280] on p "DO NOT SEND REMINDERS- client is asking for a discount because they did not rec…" at bounding box center [634, 274] width 275 height 19
click at [789, 272] on icon "button" at bounding box center [792, 274] width 7 height 7
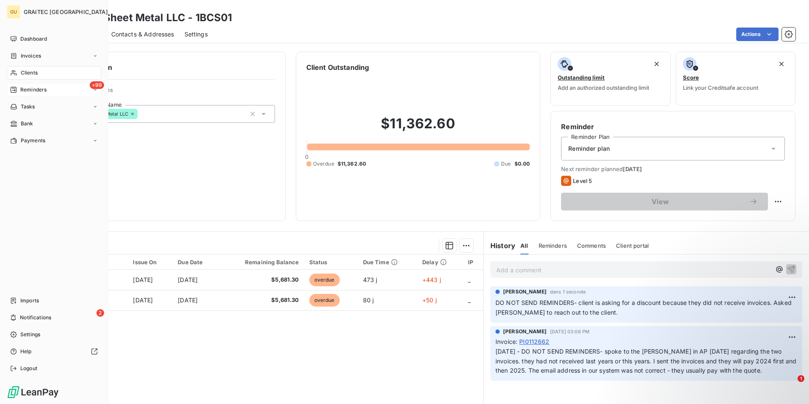
click at [37, 75] on span "Clients" at bounding box center [29, 73] width 17 height 8
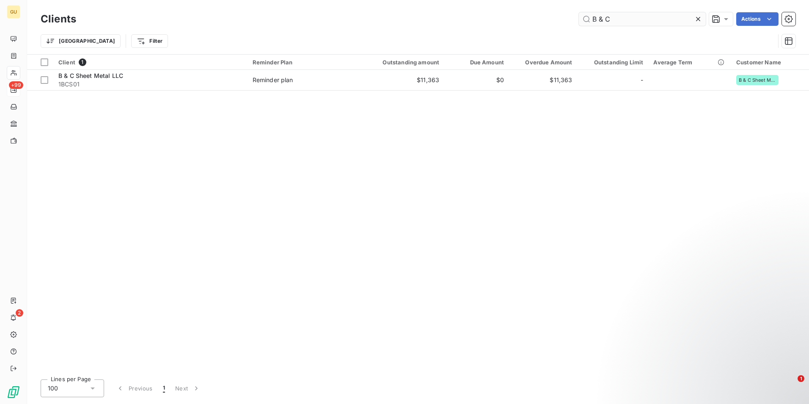
drag, startPoint x: 614, startPoint y: 19, endPoint x: 585, endPoint y: 23, distance: 29.5
click at [585, 23] on input "B & C" at bounding box center [642, 19] width 127 height 14
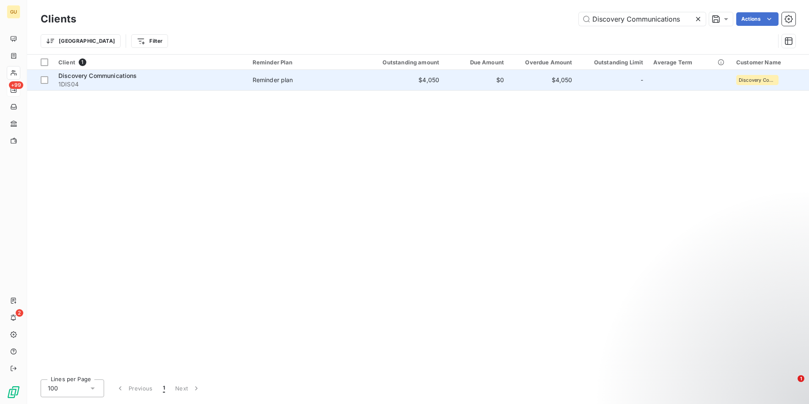
type input "Discovery Communications"
click at [123, 73] on span "Discovery Communications" at bounding box center [97, 75] width 79 height 7
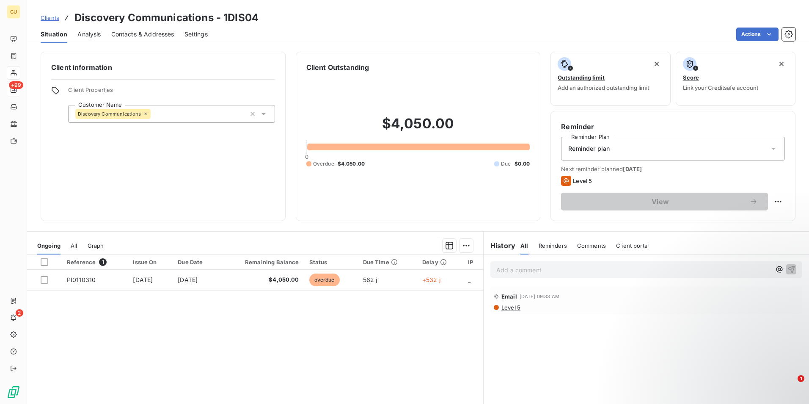
click at [590, 245] on span "Comments" at bounding box center [591, 245] width 29 height 7
click at [545, 269] on p "Add a comment ﻿" at bounding box center [634, 270] width 275 height 11
click at [787, 269] on icon "button" at bounding box center [791, 269] width 8 height 8
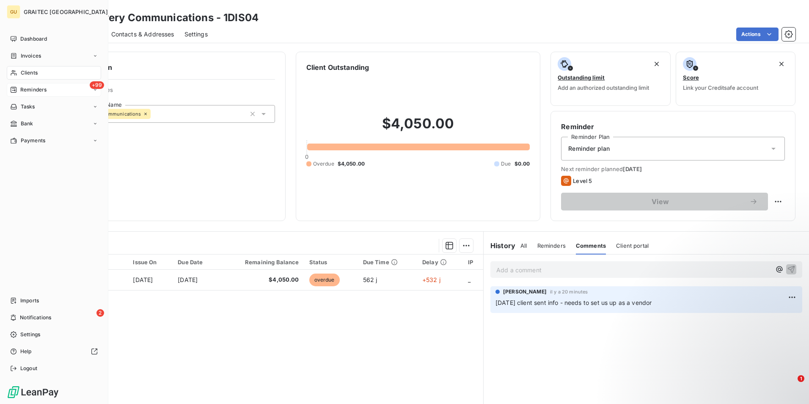
click at [41, 73] on div "Clients" at bounding box center [54, 73] width 94 height 14
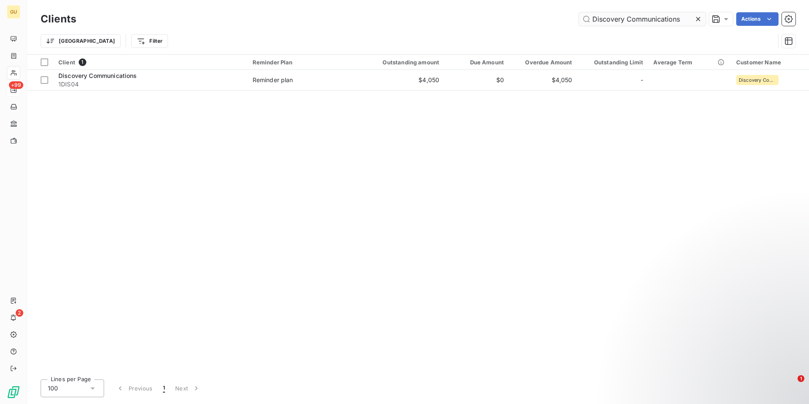
click at [623, 22] on input "Discovery Communications" at bounding box center [642, 19] width 127 height 14
drag, startPoint x: 684, startPoint y: 21, endPoint x: 569, endPoint y: 22, distance: 114.3
click at [569, 22] on div "Discovery Communications Actions" at bounding box center [441, 19] width 710 height 14
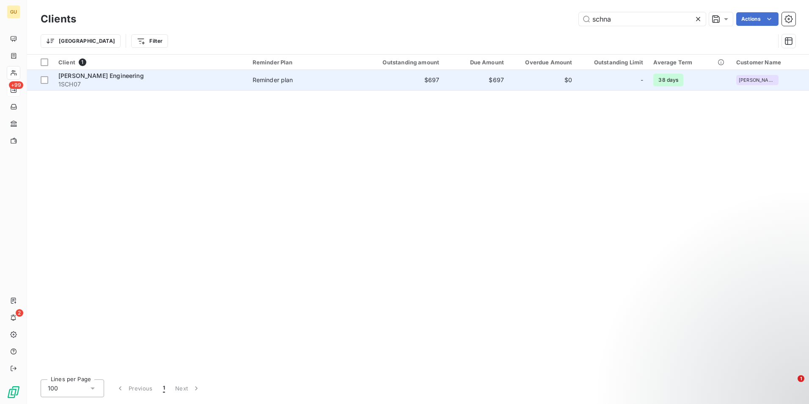
type input "schna"
click at [104, 75] on span "Schnabel Engineering" at bounding box center [101, 75] width 86 height 7
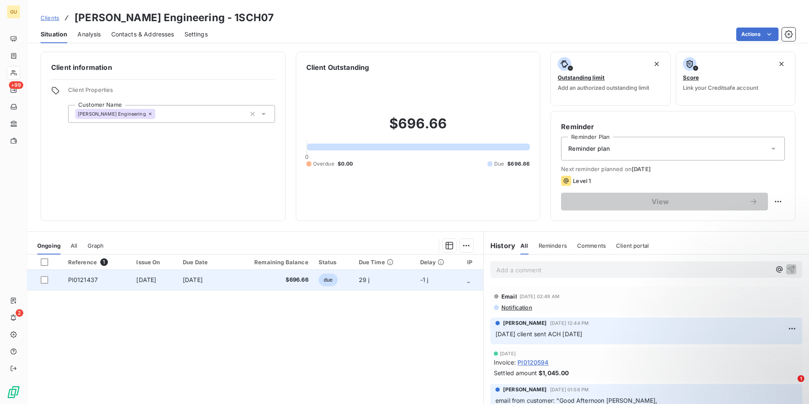
click at [145, 280] on span "Sep 8, 2025" at bounding box center [146, 279] width 20 height 7
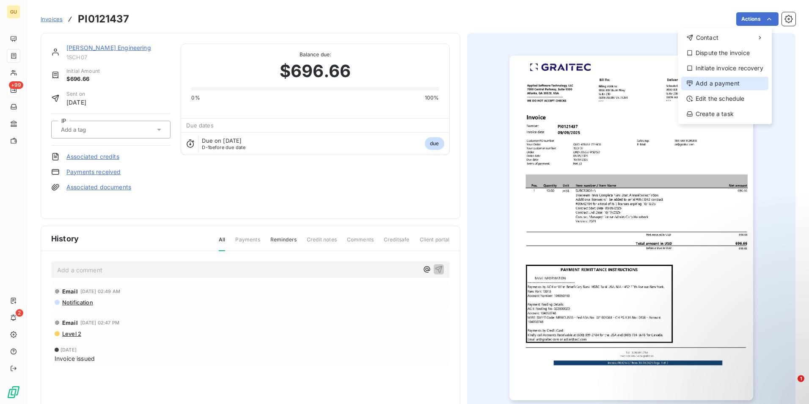
click at [718, 87] on div "Add a payment" at bounding box center [725, 84] width 87 height 14
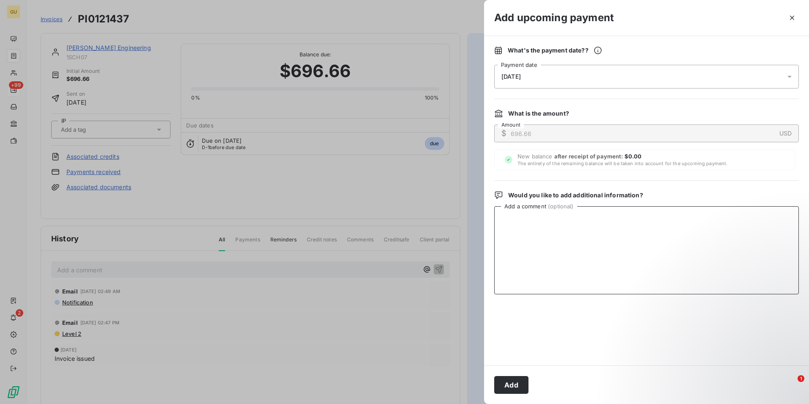
drag, startPoint x: 554, startPoint y: 232, endPoint x: 554, endPoint y: 240, distance: 8.9
click at [554, 232] on textarea "Add a comment ( optional )" at bounding box center [646, 250] width 305 height 88
paste textarea "10/3/2025 Payment ACH100325IC"
type textarea "ACH received 10/3/2025 Payment ACH100325IC"
click at [509, 386] on button "Add" at bounding box center [511, 385] width 34 height 18
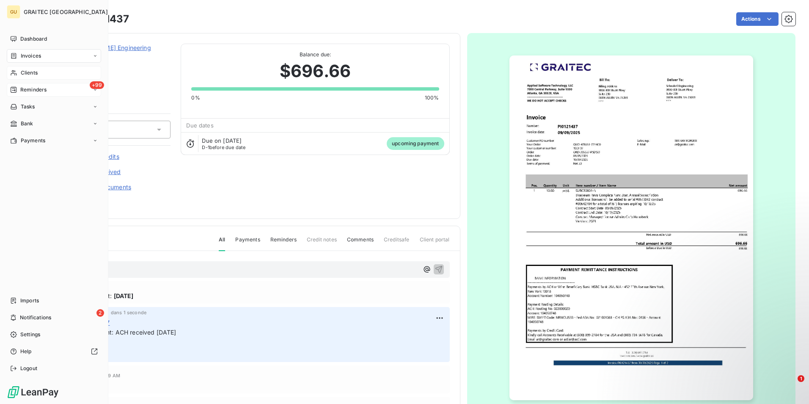
click at [28, 72] on span "Clients" at bounding box center [29, 73] width 17 height 8
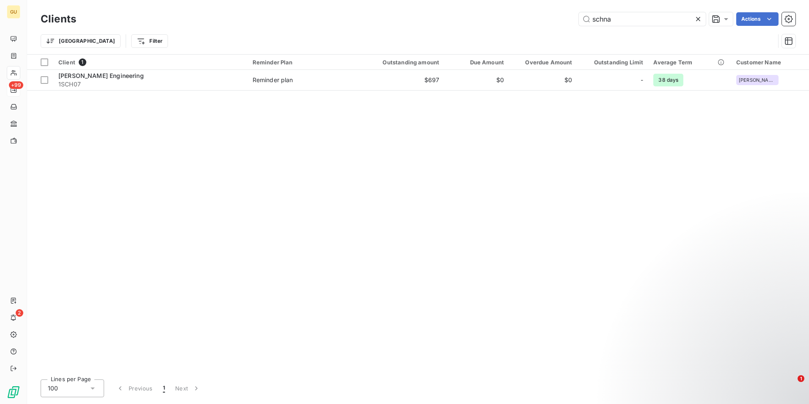
drag, startPoint x: 613, startPoint y: 17, endPoint x: 546, endPoint y: 28, distance: 67.8
click at [546, 28] on div "Clients schna Actions Trier Filter" at bounding box center [418, 32] width 755 height 44
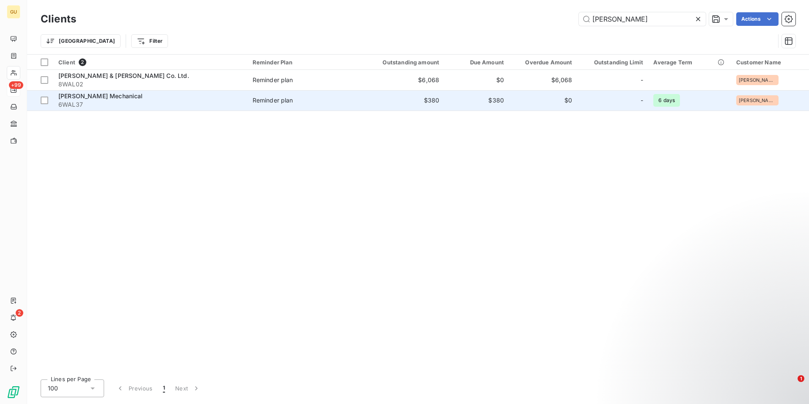
type input "WALSH"
click at [75, 97] on span "Walsh Mechanical" at bounding box center [100, 95] width 85 height 7
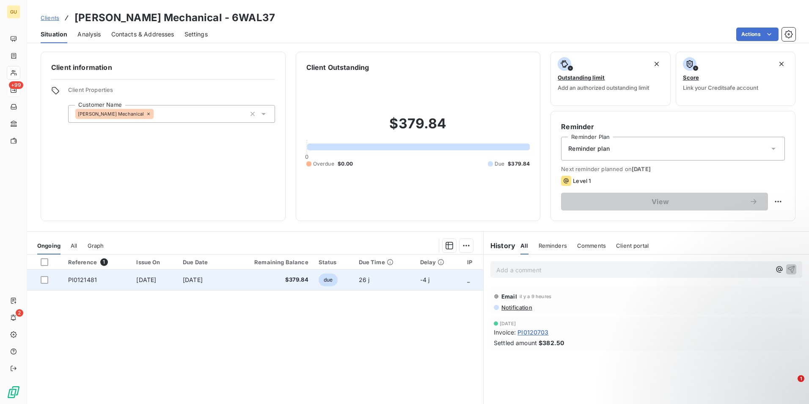
click at [261, 278] on span "$379.84" at bounding box center [269, 280] width 77 height 8
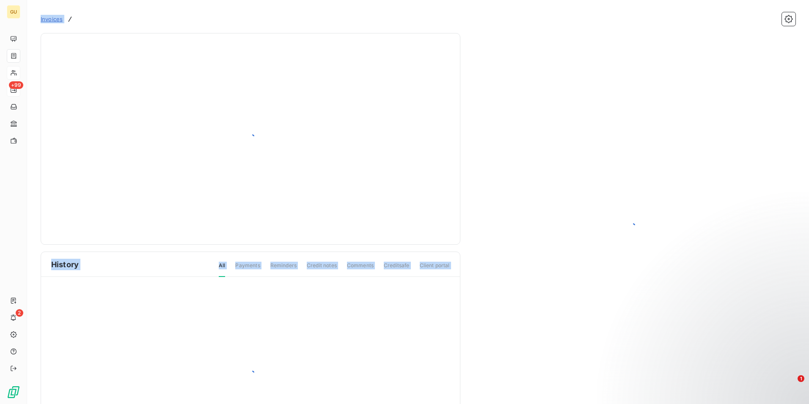
click at [262, 278] on div at bounding box center [250, 375] width 419 height 196
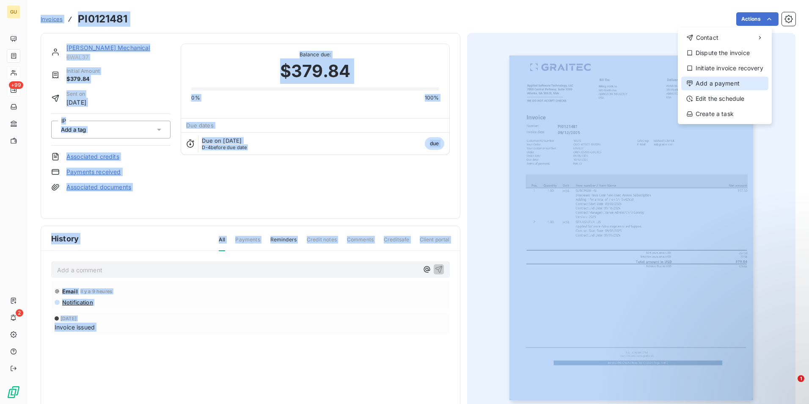
click at [719, 83] on div "Add a payment" at bounding box center [725, 84] width 87 height 14
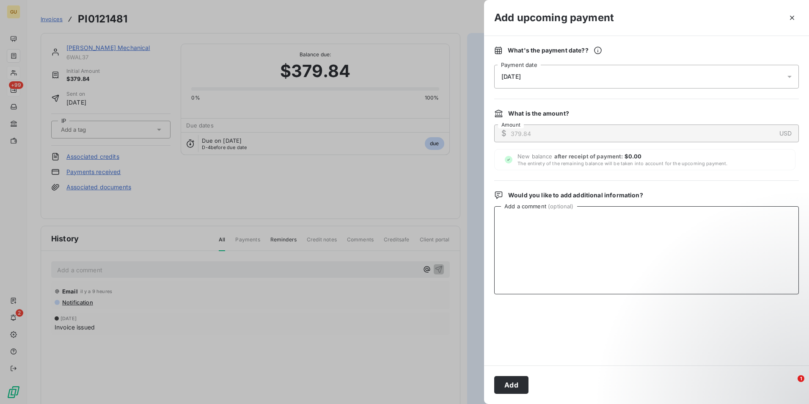
paste textarea "10/7/2025 Payment CC10/07/2025"
type textarea "10/7/2025 Payment CC10/07/2025 paid by credit card"
click at [503, 379] on button "Add" at bounding box center [511, 385] width 34 height 18
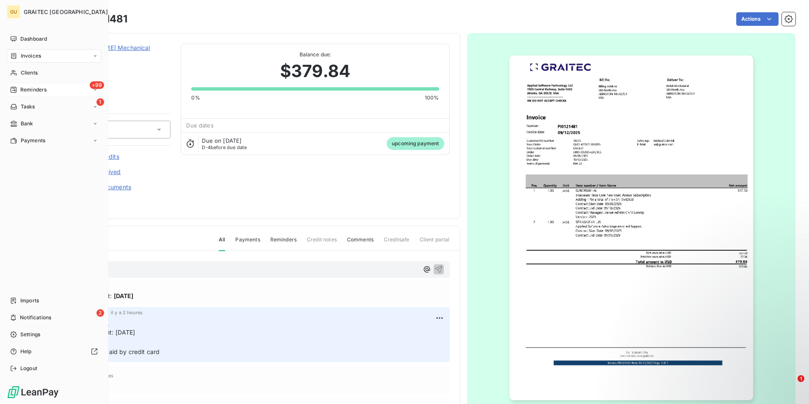
click at [36, 88] on div "+99 Reminders" at bounding box center [54, 90] width 94 height 14
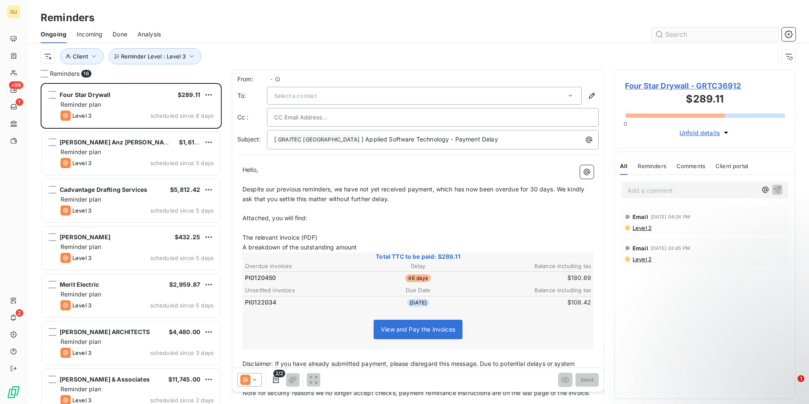
scroll to position [315, 175]
click at [684, 37] on input "text" at bounding box center [715, 35] width 127 height 14
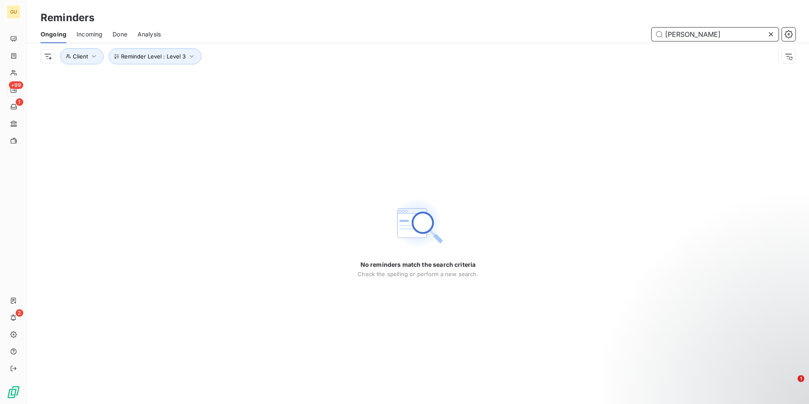
type input "tumlinson"
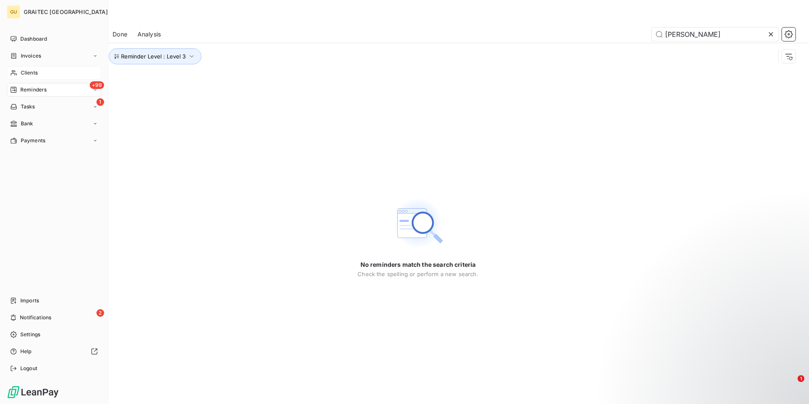
click at [52, 70] on div "Clients" at bounding box center [54, 73] width 94 height 14
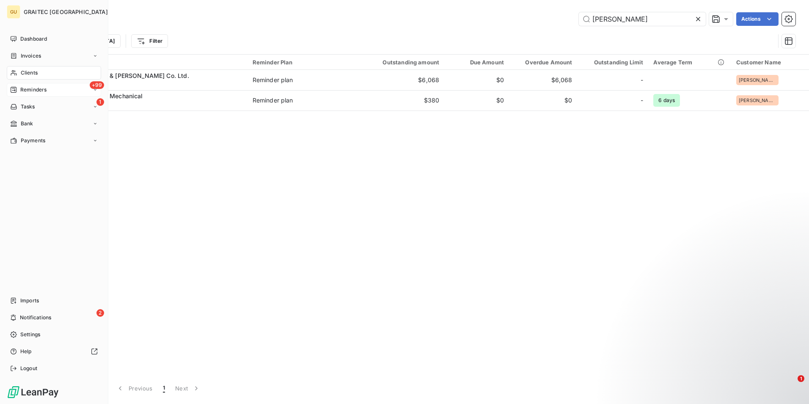
click at [27, 72] on span "Clients" at bounding box center [29, 73] width 17 height 8
click at [44, 75] on div "Clients" at bounding box center [54, 73] width 94 height 14
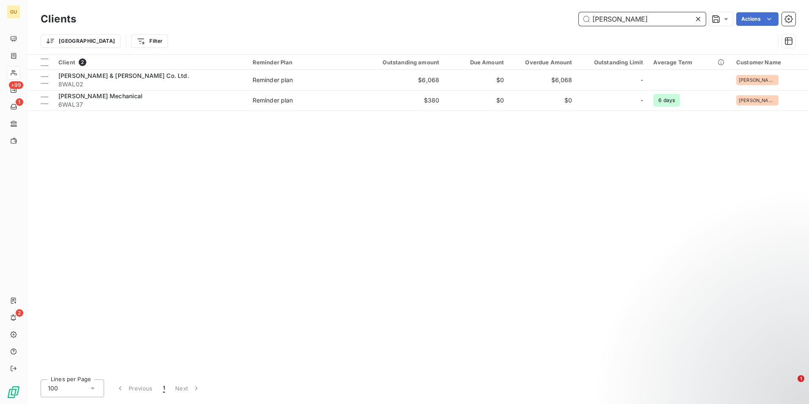
drag, startPoint x: 632, startPoint y: 20, endPoint x: 525, endPoint y: 13, distance: 106.5
click at [525, 13] on div "WALSH Actions" at bounding box center [441, 19] width 710 height 14
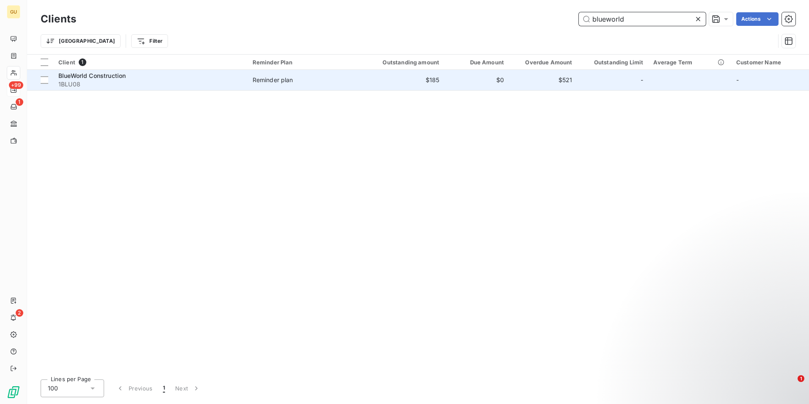
type input "blueworld"
click at [95, 76] on span "BlueWorld Construction" at bounding box center [91, 75] width 67 height 7
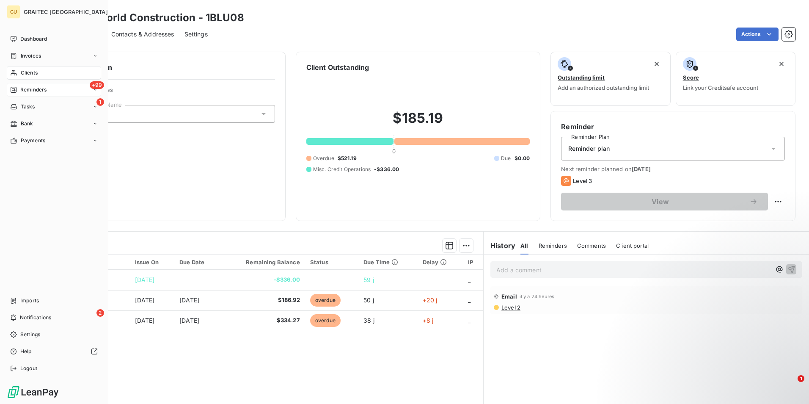
click at [56, 72] on div "Clients" at bounding box center [54, 73] width 94 height 14
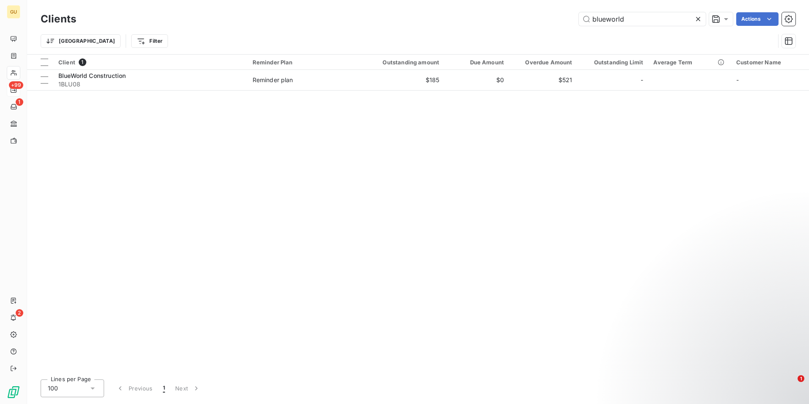
drag, startPoint x: 645, startPoint y: 24, endPoint x: 543, endPoint y: 19, distance: 101.7
click at [557, 12] on div "blueworld Actions" at bounding box center [441, 19] width 710 height 14
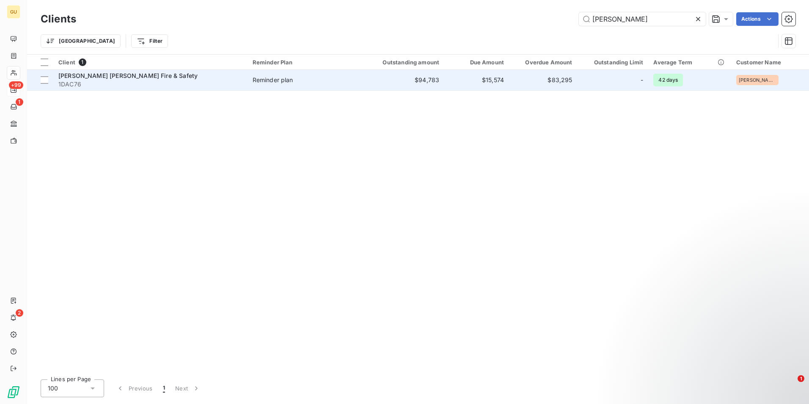
type input "pye"
click at [113, 72] on span "Pye Barker Fire & Safety" at bounding box center [127, 75] width 139 height 7
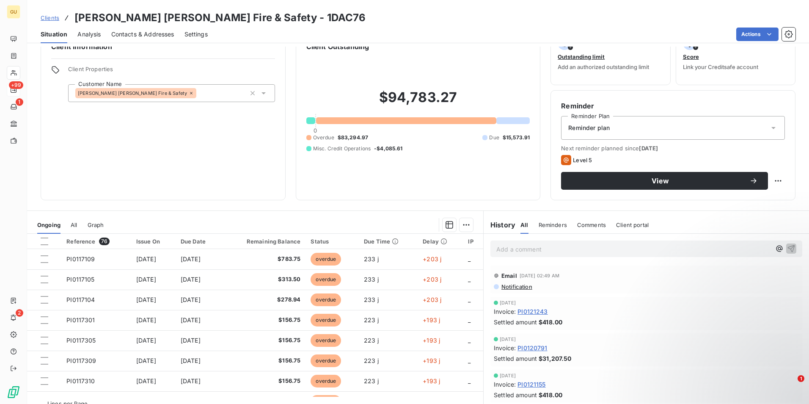
scroll to position [39, 0]
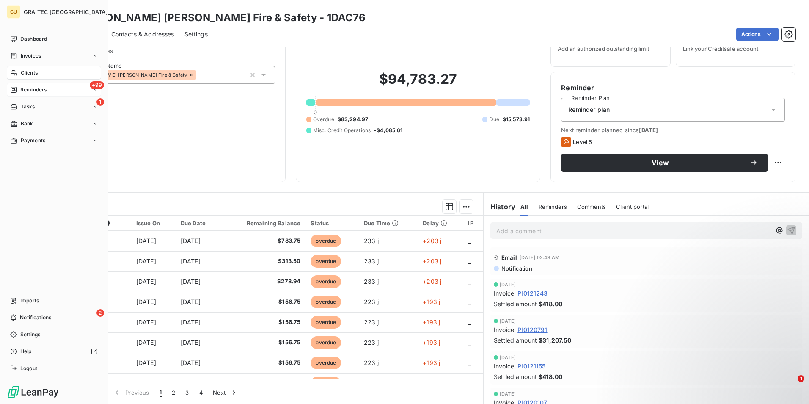
click at [26, 72] on span "Clients" at bounding box center [29, 73] width 17 height 8
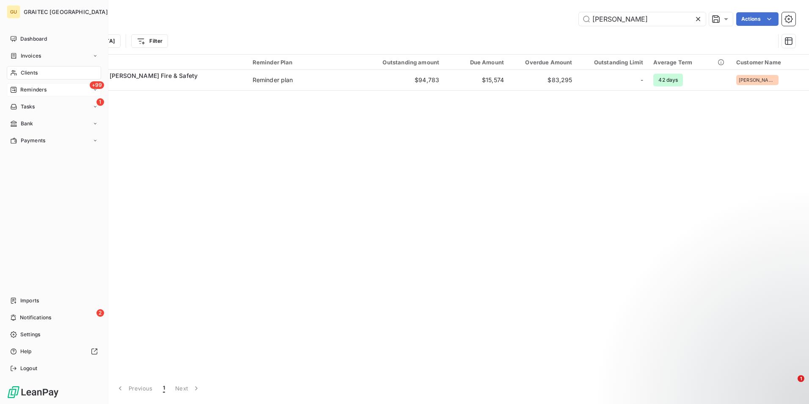
click at [34, 94] on div "+99 Reminders" at bounding box center [54, 90] width 94 height 14
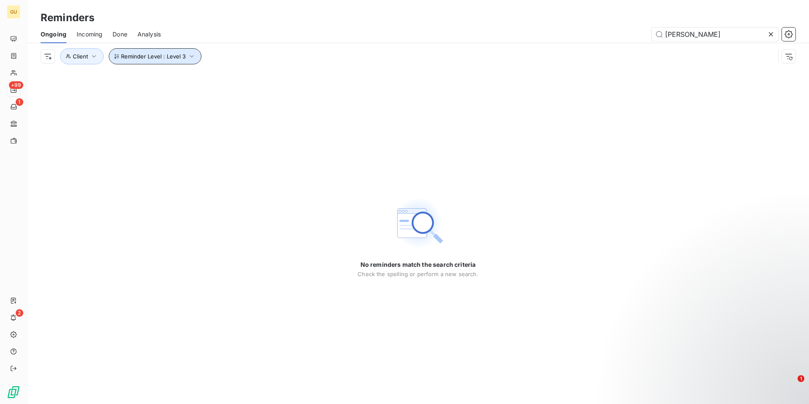
drag, startPoint x: 202, startPoint y: 82, endPoint x: 205, endPoint y: 75, distance: 8.0
click at [205, 79] on div "Reminders Ongoing Incoming Done Analysis tumlinson Reminder Level : Level 3 Cli…" at bounding box center [418, 202] width 782 height 404
click at [189, 55] on icon "button" at bounding box center [192, 56] width 8 height 8
click at [335, 75] on icon at bounding box center [334, 78] width 8 height 8
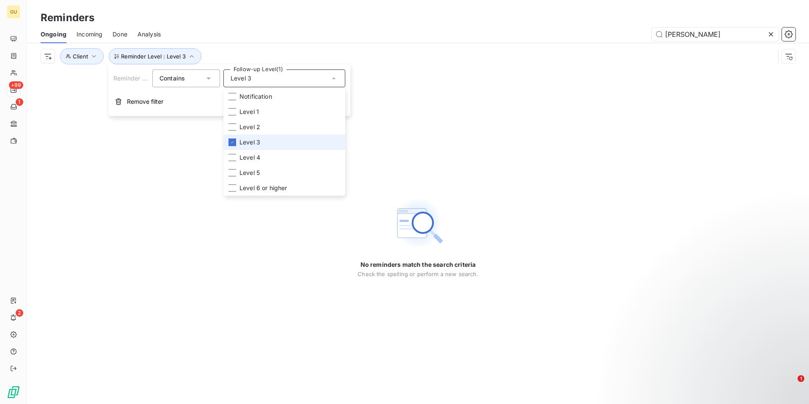
drag, startPoint x: 240, startPoint y: 141, endPoint x: 243, endPoint y: 138, distance: 4.6
click at [241, 143] on span "Level 3" at bounding box center [250, 142] width 21 height 8
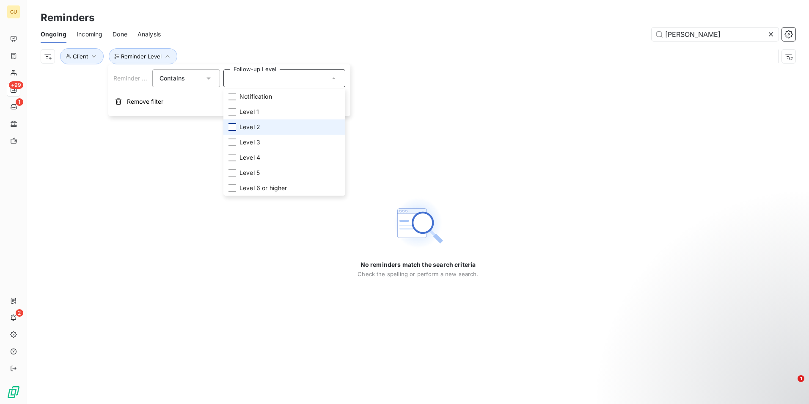
click at [232, 130] on div at bounding box center [233, 127] width 8 height 8
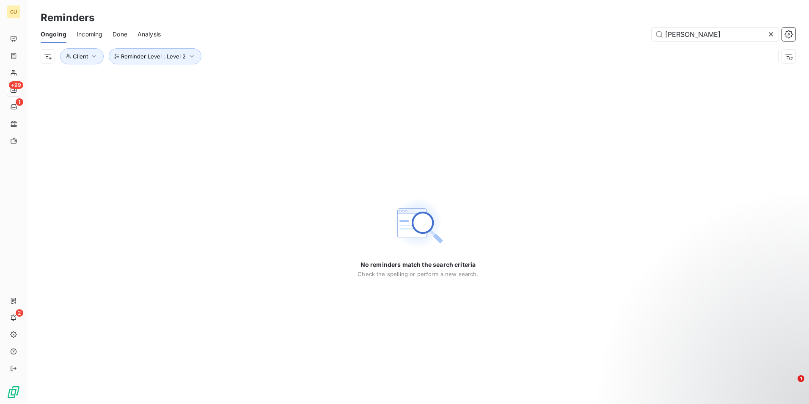
click at [160, 166] on div "No reminders match the search criteria Check the spelling or perform a new sear…" at bounding box center [418, 236] width 782 height 334
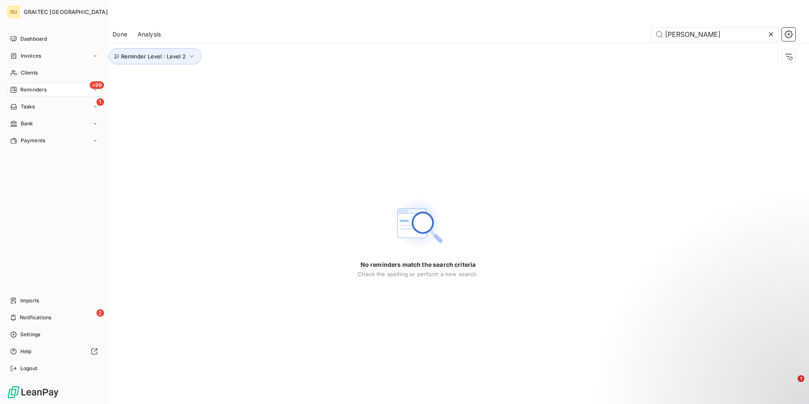
click at [16, 91] on icon at bounding box center [14, 90] width 6 height 6
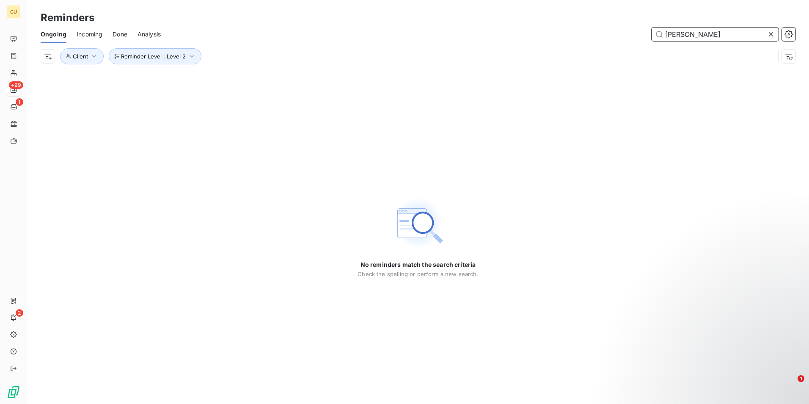
drag, startPoint x: 704, startPoint y: 38, endPoint x: 483, endPoint y: 0, distance: 224.2
click at [486, 2] on div "Reminders Ongoing Incoming Done Analysis tumlinson Reminder Level : Level 2 Cli…" at bounding box center [418, 34] width 782 height 69
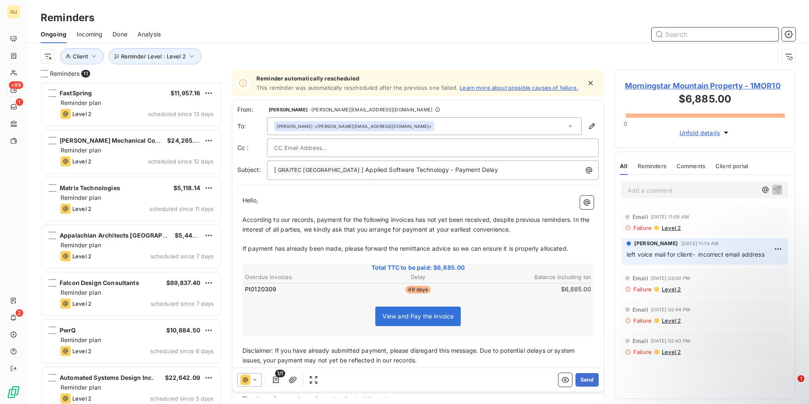
scroll to position [74, 0]
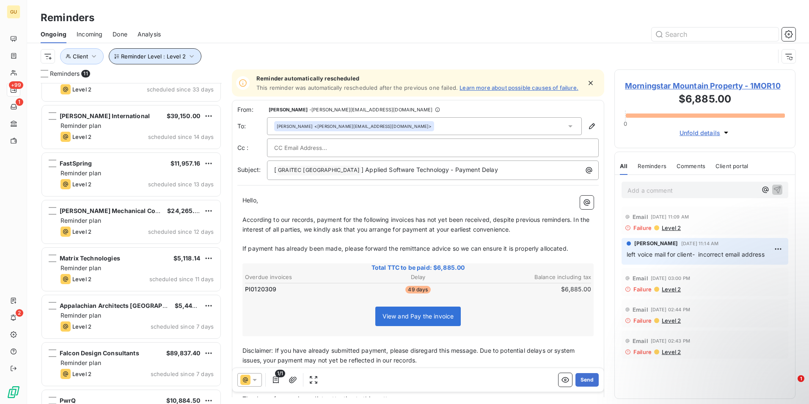
click at [190, 61] on button "Reminder Level : Level 2" at bounding box center [155, 56] width 93 height 16
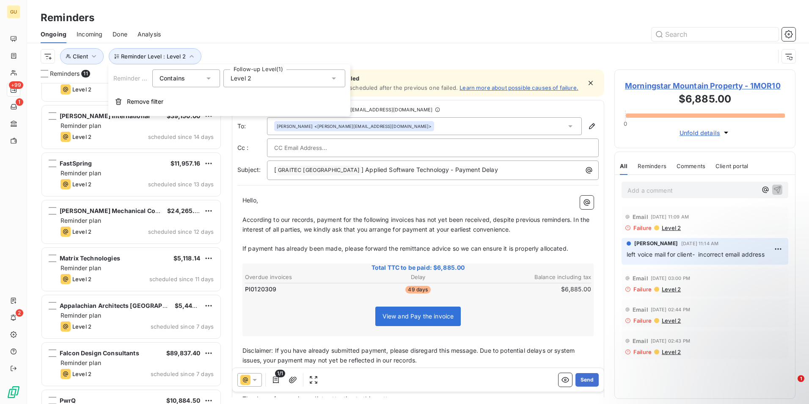
click at [331, 80] on icon at bounding box center [334, 78] width 8 height 8
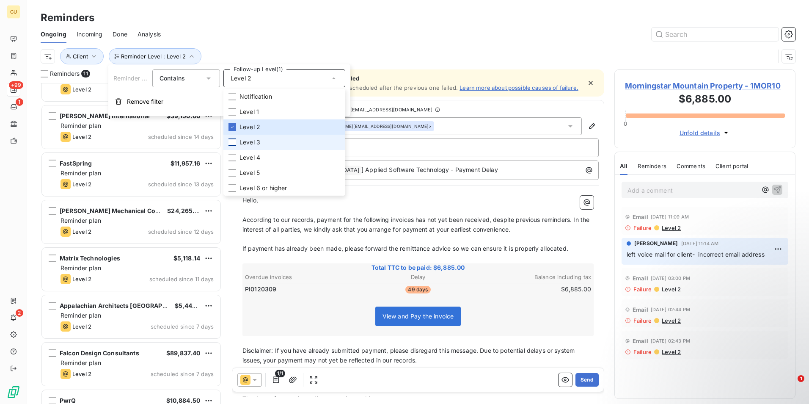
click at [232, 144] on div at bounding box center [233, 142] width 8 height 8
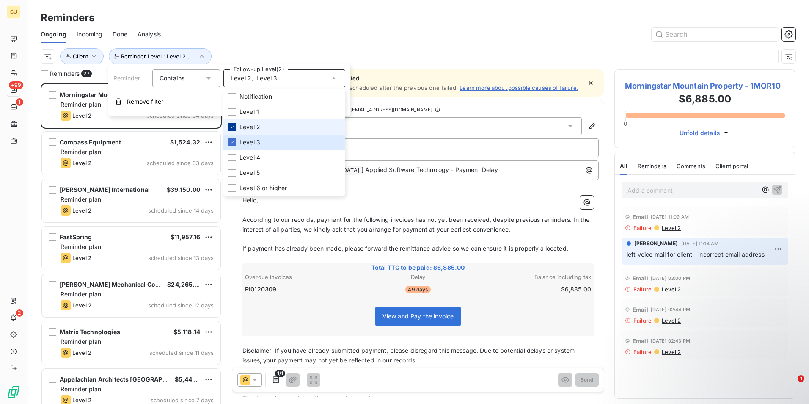
scroll to position [315, 175]
click at [230, 127] on icon at bounding box center [232, 126] width 5 height 5
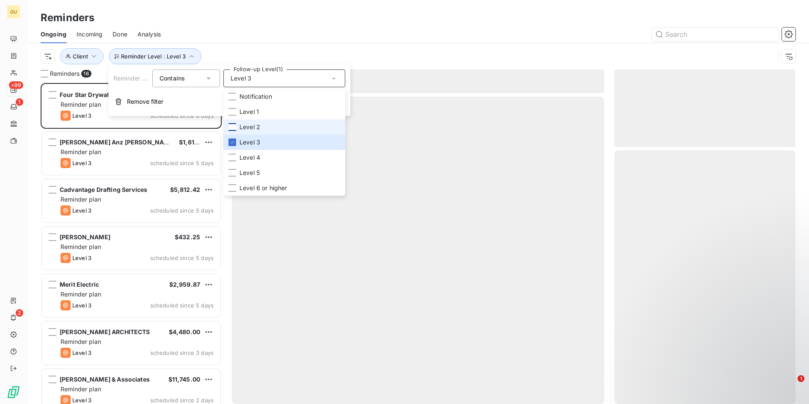
scroll to position [315, 175]
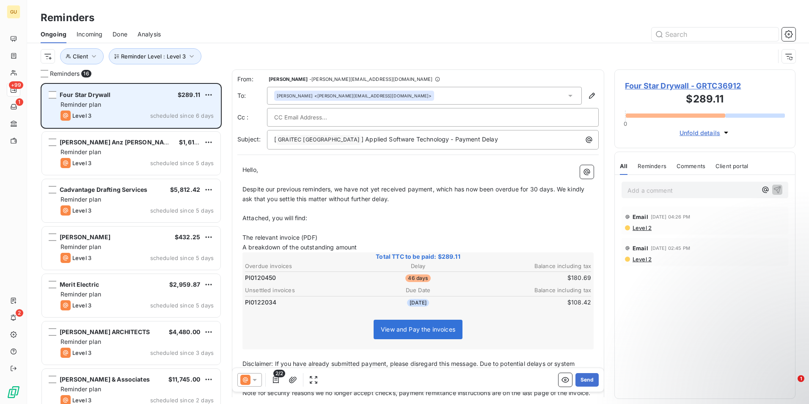
click at [66, 102] on span "Reminder plan" at bounding box center [81, 104] width 41 height 7
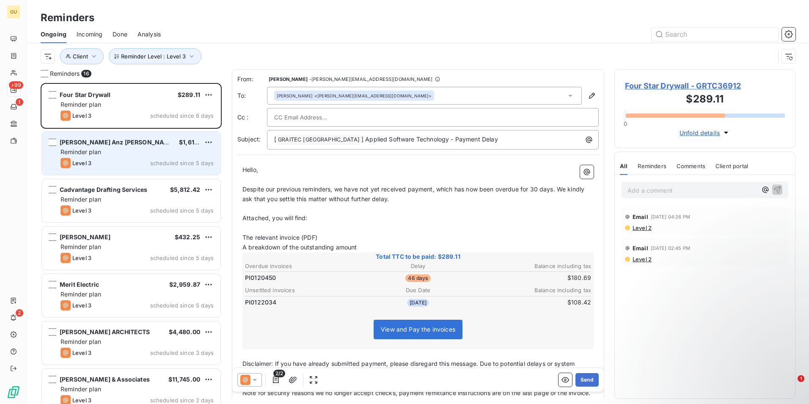
click at [116, 151] on div "Reminder plan" at bounding box center [137, 152] width 153 height 8
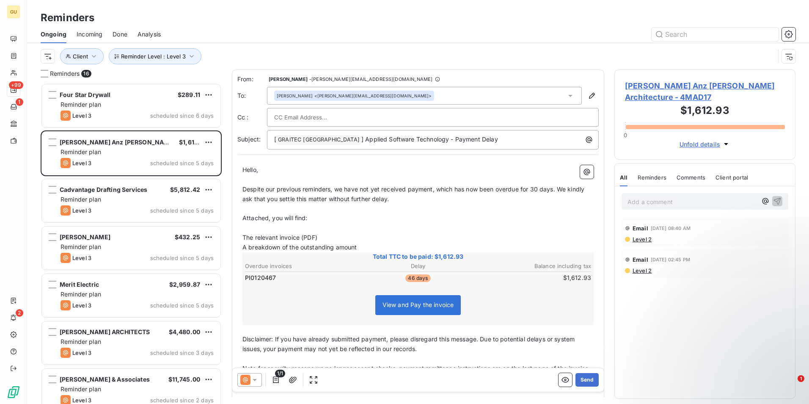
click at [254, 380] on icon at bounding box center [255, 380] width 4 height 2
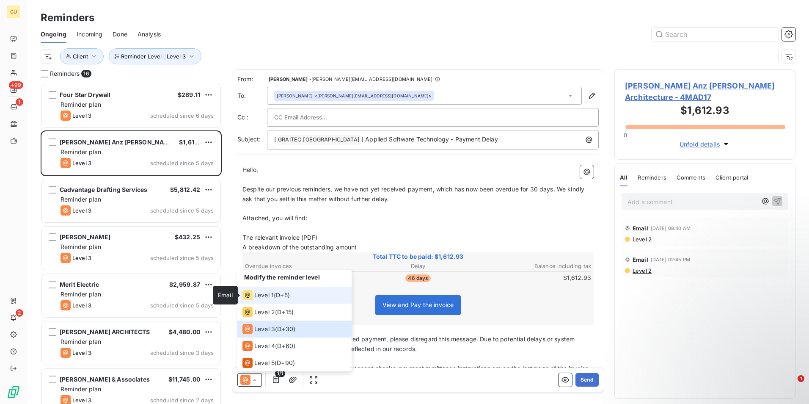
click at [253, 292] on div "Level 1" at bounding box center [258, 295] width 31 height 10
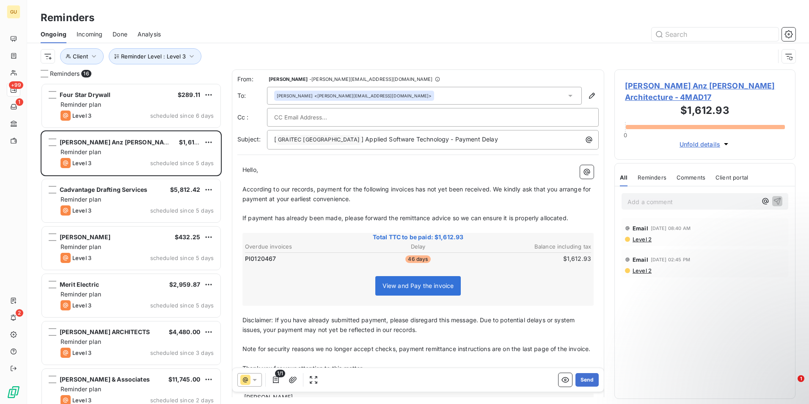
click at [415, 191] on span "According to our records, payment for the following invoices has not yet been r…" at bounding box center [418, 193] width 350 height 17
click at [588, 99] on icon "button" at bounding box center [592, 95] width 8 height 8
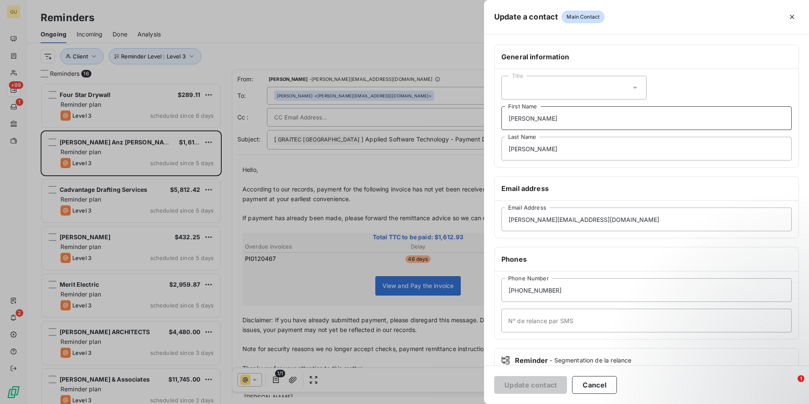
drag, startPoint x: 547, startPoint y: 122, endPoint x: 441, endPoint y: 124, distance: 106.3
click at [441, 403] on div "Update a contact Main Contact General information Title Lori First Name Zuniga …" at bounding box center [404, 404] width 809 height 0
drag, startPoint x: 529, startPoint y: 150, endPoint x: 485, endPoint y: 147, distance: 44.1
click at [485, 147] on div "General information Title First Name Zuniga Last Name Email address madeline@sl…" at bounding box center [646, 232] width 325 height 376
click at [547, 382] on button "Update contact" at bounding box center [530, 385] width 73 height 18
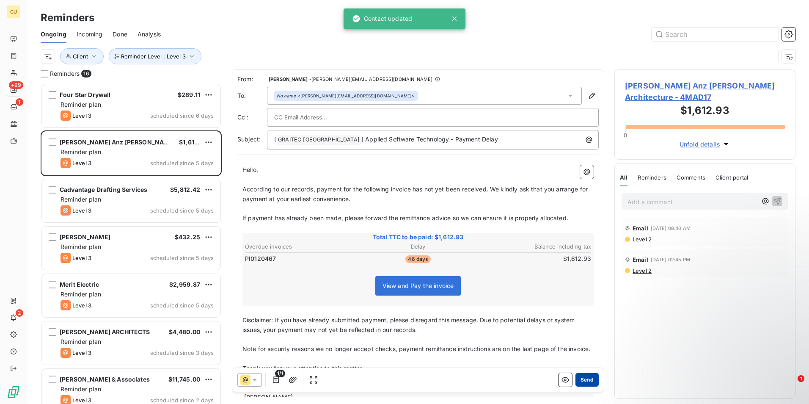
click at [583, 382] on button "Send" at bounding box center [587, 380] width 23 height 14
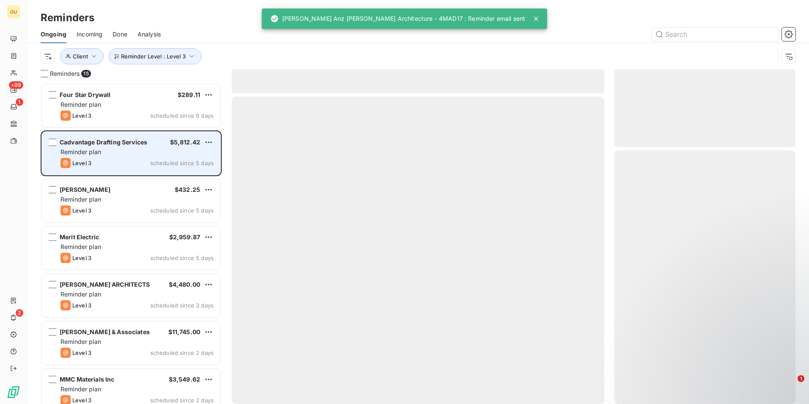
click at [108, 155] on div "Reminder plan" at bounding box center [137, 152] width 153 height 8
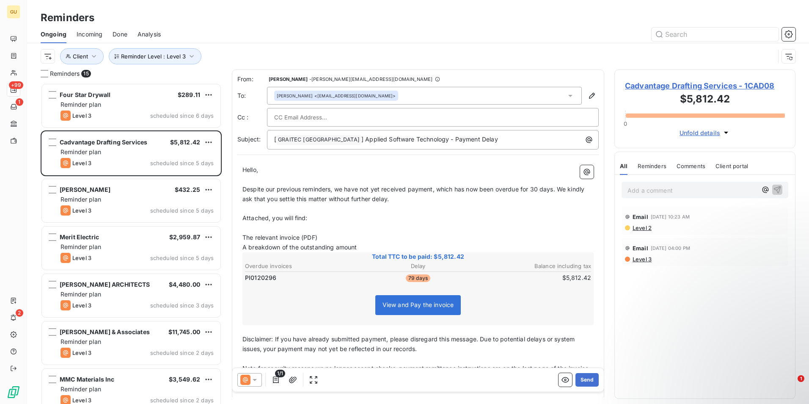
click at [254, 379] on icon at bounding box center [255, 380] width 4 height 2
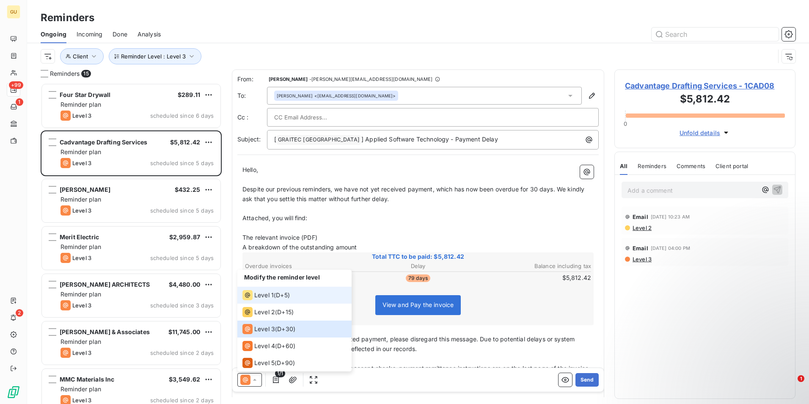
click at [263, 290] on div "Level 1" at bounding box center [258, 295] width 31 height 10
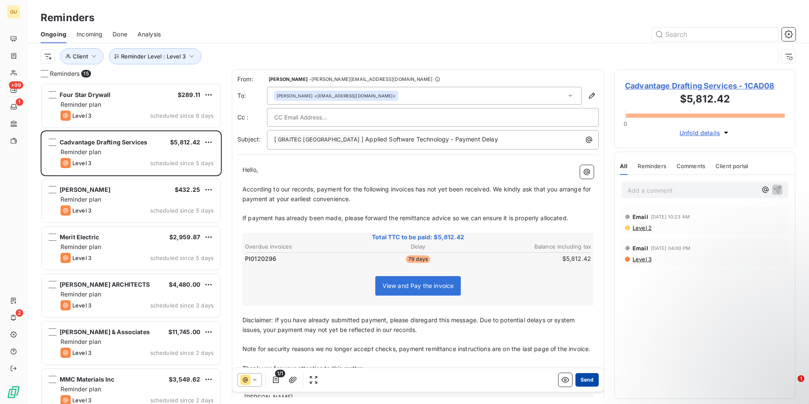
click at [583, 378] on button "Send" at bounding box center [587, 380] width 23 height 14
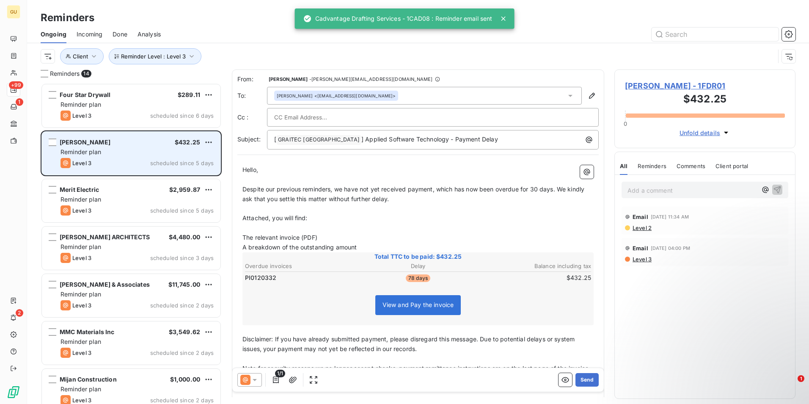
click at [109, 161] on div "Level 3 scheduled since 5 days" at bounding box center [137, 163] width 153 height 10
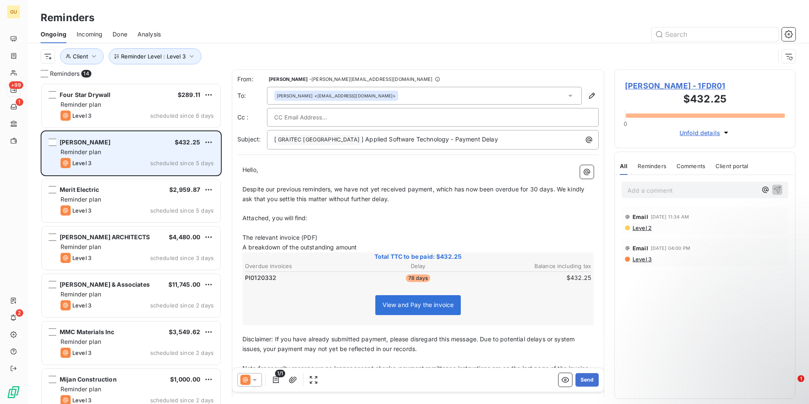
click at [108, 149] on div "Reminder plan" at bounding box center [137, 152] width 153 height 8
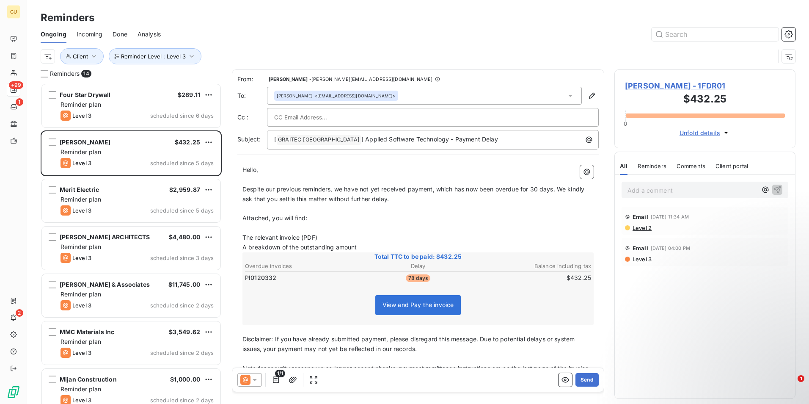
click at [257, 378] on icon at bounding box center [255, 380] width 8 height 8
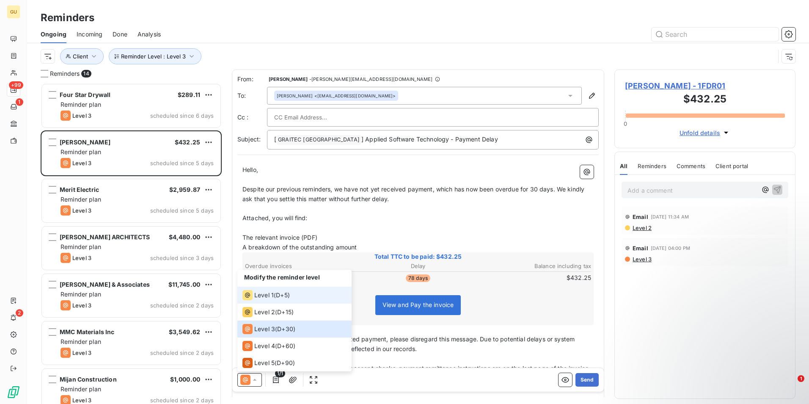
click at [267, 293] on span "Level 1" at bounding box center [263, 295] width 19 height 8
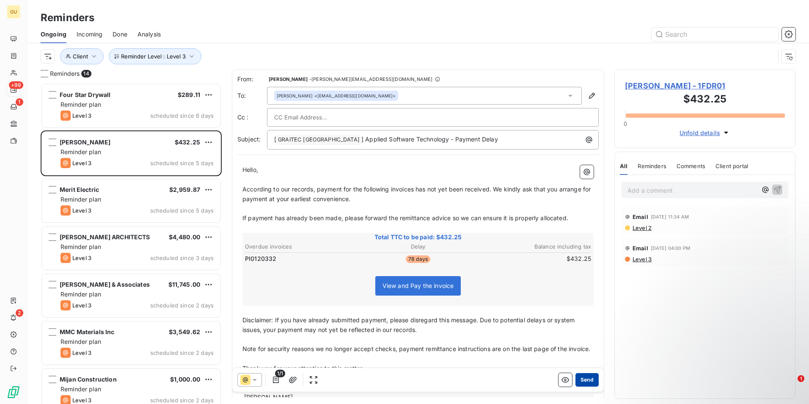
click at [591, 378] on button "Send" at bounding box center [587, 380] width 23 height 14
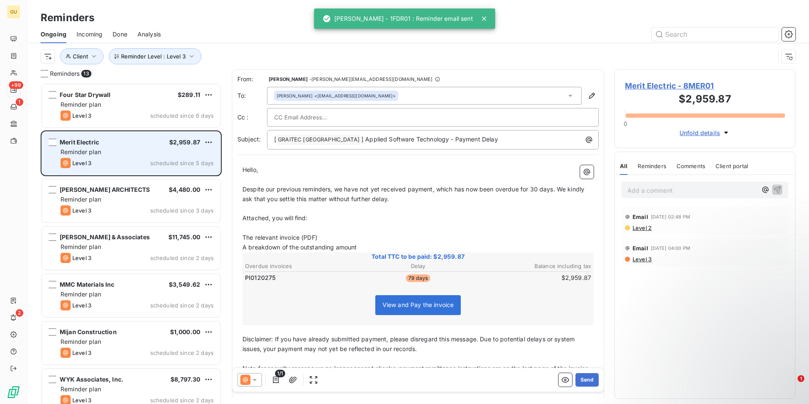
click at [132, 156] on div "Reminder plan" at bounding box center [137, 152] width 153 height 8
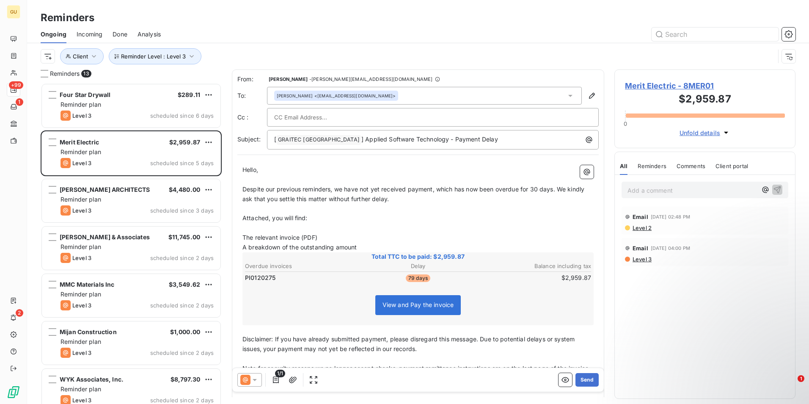
click at [253, 379] on icon at bounding box center [255, 380] width 4 height 2
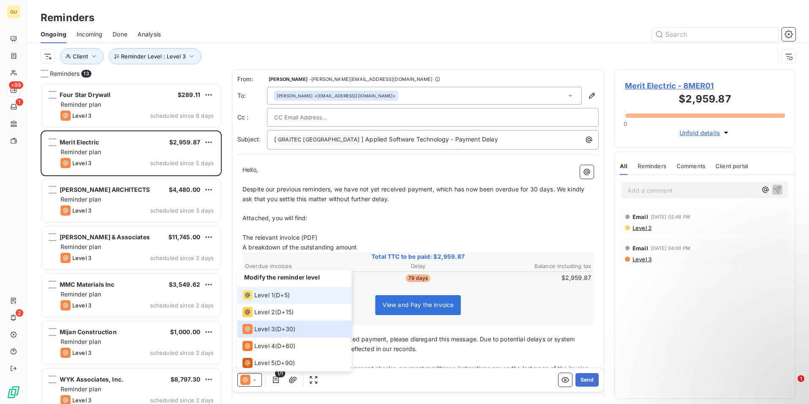
click at [260, 295] on span "Level 1" at bounding box center [263, 295] width 19 height 8
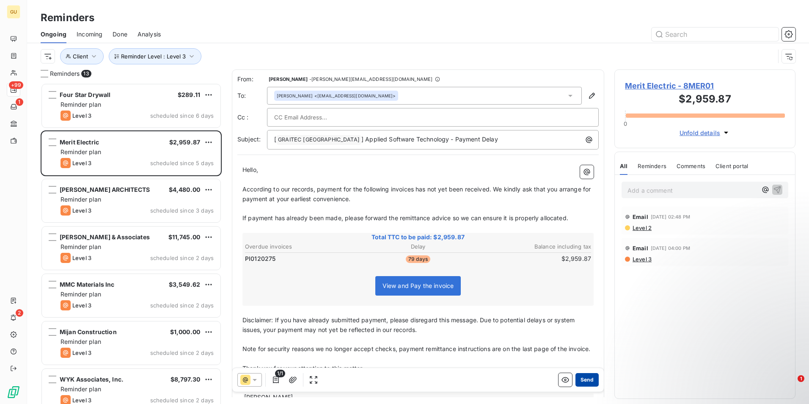
click at [577, 378] on button "Send" at bounding box center [587, 380] width 23 height 14
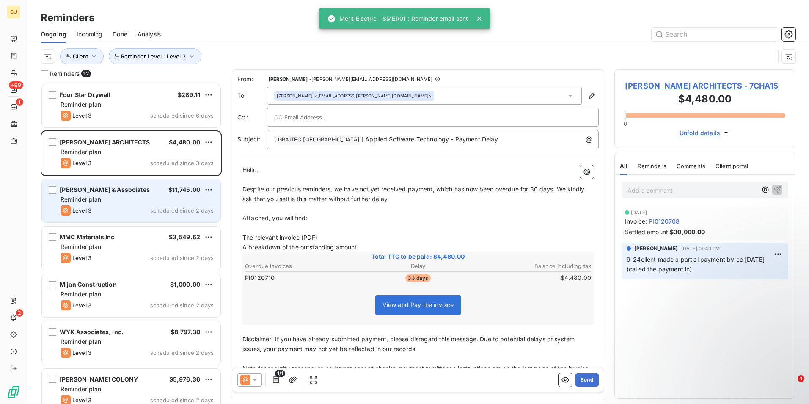
click at [117, 200] on div "Reminder plan" at bounding box center [137, 199] width 153 height 8
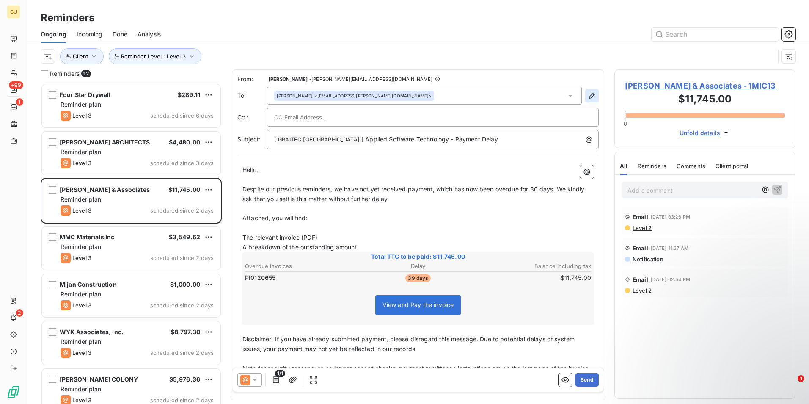
click at [588, 97] on icon "button" at bounding box center [592, 95] width 8 height 8
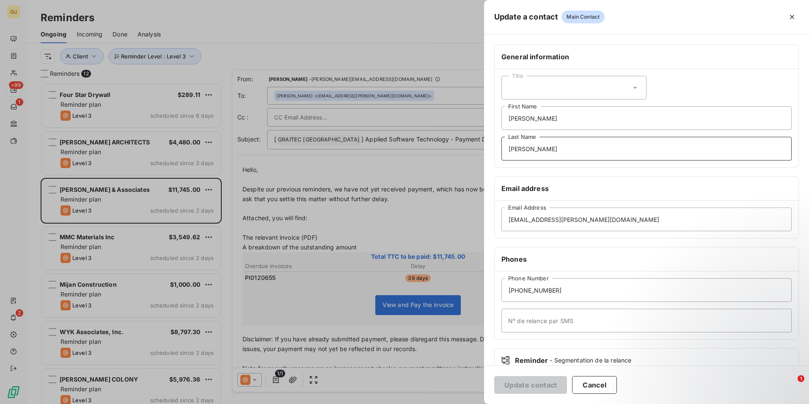
drag, startPoint x: 538, startPoint y: 149, endPoint x: 439, endPoint y: 150, distance: 99.1
click at [439, 403] on div "Update a contact Main Contact General information Title Sean First Name Hine La…" at bounding box center [404, 404] width 809 height 0
drag, startPoint x: 540, startPoint y: 121, endPoint x: 480, endPoint y: 121, distance: 59.7
click at [480, 403] on div "Update a contact Main Contact General information Title Sean First Name Last Na…" at bounding box center [404, 404] width 809 height 0
click at [532, 382] on button "Update contact" at bounding box center [530, 385] width 73 height 18
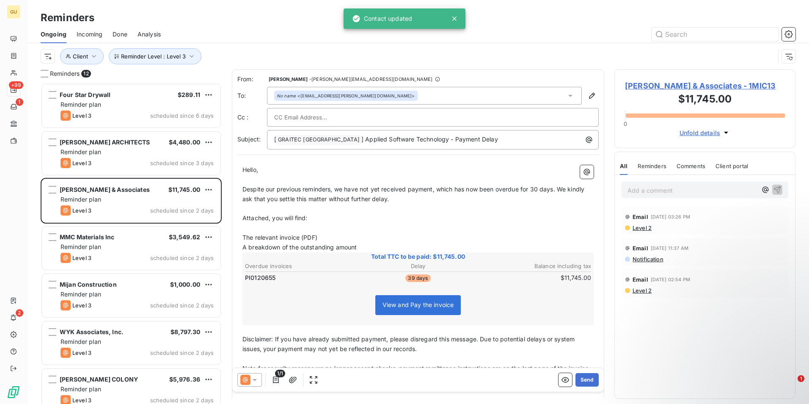
click at [258, 378] on icon at bounding box center [255, 380] width 8 height 8
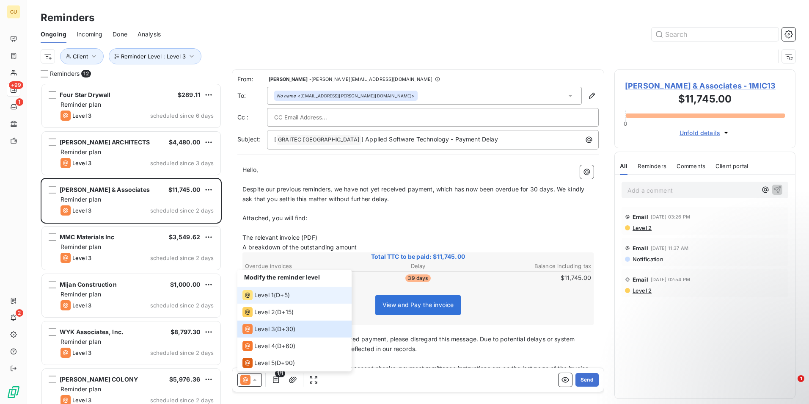
click at [268, 296] on span "Level 1" at bounding box center [263, 295] width 19 height 8
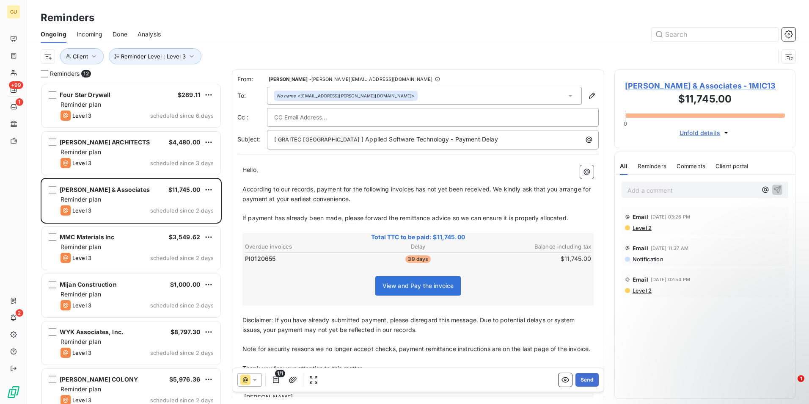
click at [415, 189] on span "According to our records, payment for the following invoices has not yet been r…" at bounding box center [418, 193] width 350 height 17
click at [587, 382] on button "Send" at bounding box center [587, 380] width 23 height 14
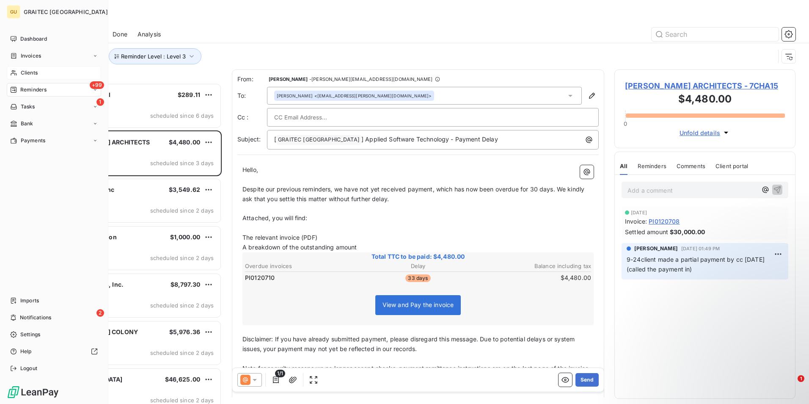
click at [35, 74] on span "Clients" at bounding box center [29, 73] width 17 height 8
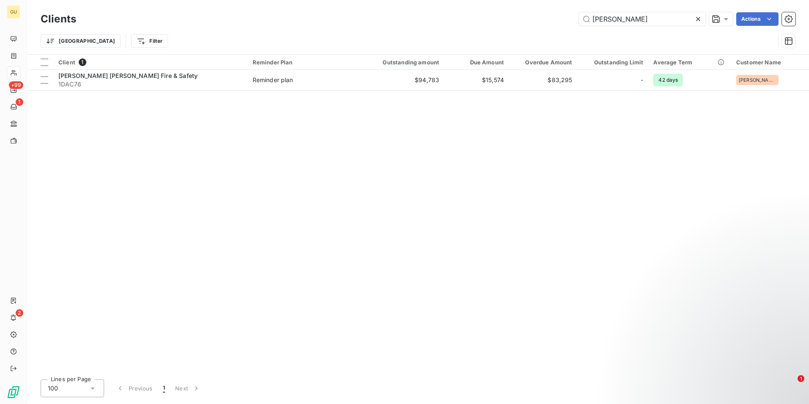
drag, startPoint x: 613, startPoint y: 16, endPoint x: 529, endPoint y: 11, distance: 84.0
click at [547, 18] on div "pye Actions" at bounding box center [441, 19] width 710 height 14
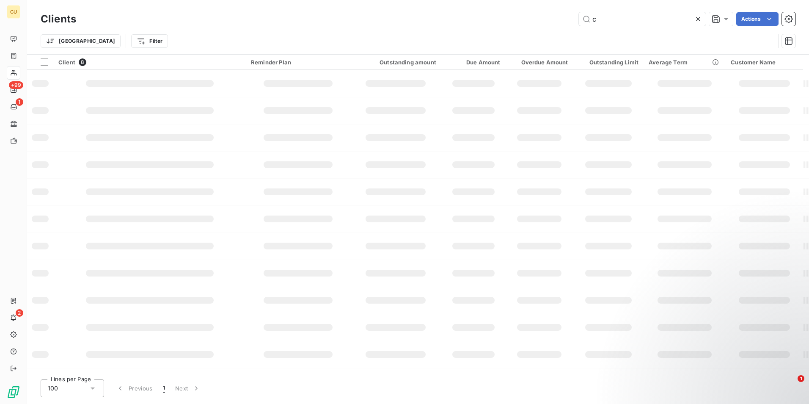
click at [529, 11] on div "Clients c Actions" at bounding box center [418, 19] width 755 height 18
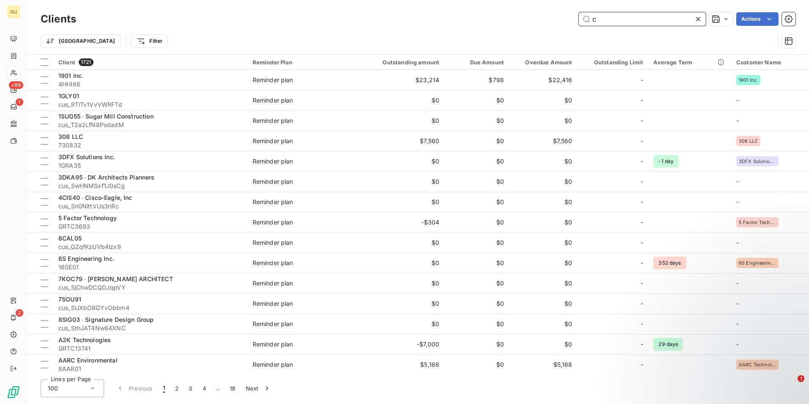
click at [611, 19] on input "c" at bounding box center [642, 19] width 127 height 14
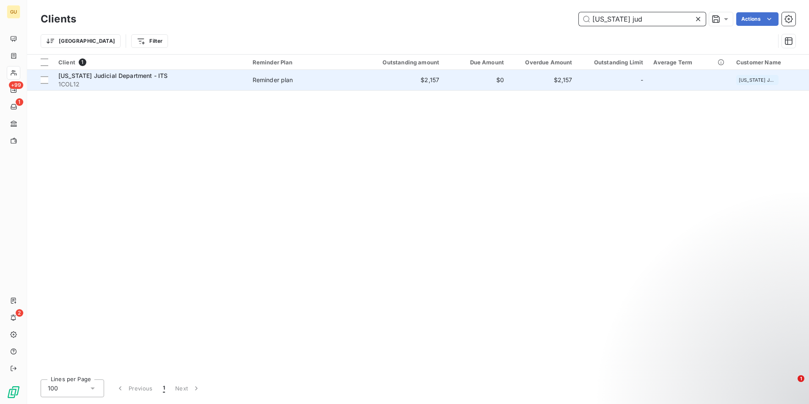
type input "colorado jud"
click at [119, 76] on span "Colorado Judicial Department - ITS" at bounding box center [112, 75] width 109 height 7
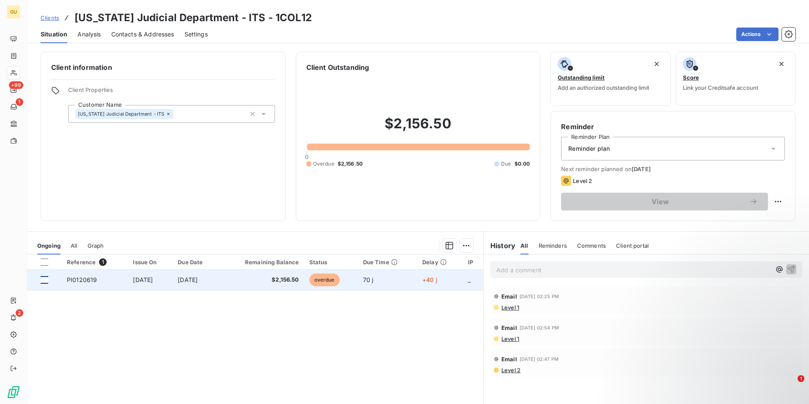
click at [42, 281] on div at bounding box center [45, 280] width 8 height 8
click at [257, 279] on span "$2,156.50" at bounding box center [261, 280] width 75 height 8
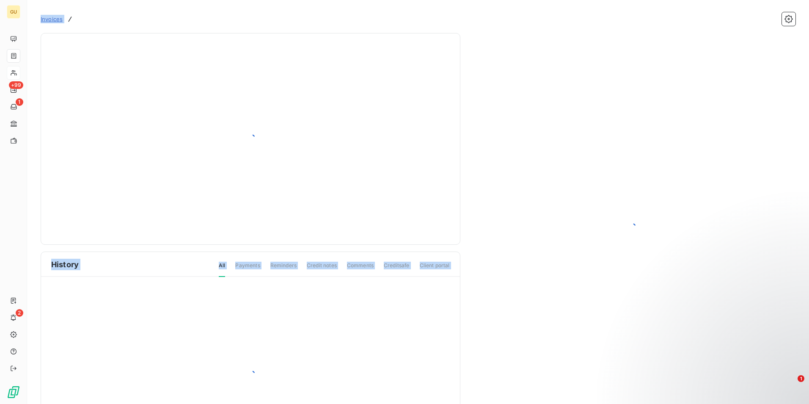
click at [256, 278] on div at bounding box center [250, 375] width 419 height 196
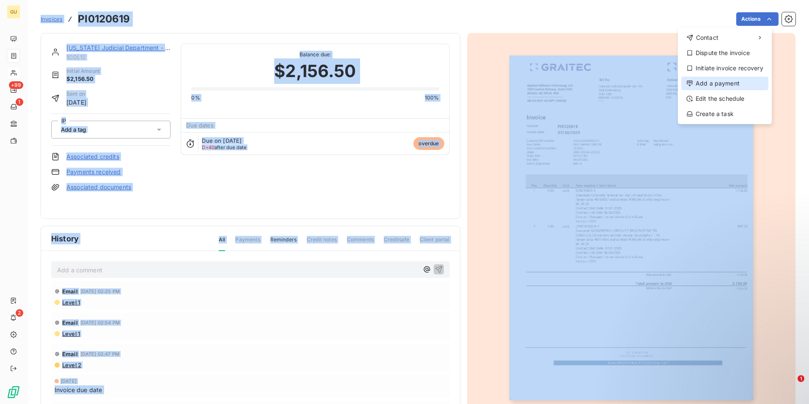
click at [704, 82] on div "Add a payment" at bounding box center [725, 84] width 87 height 14
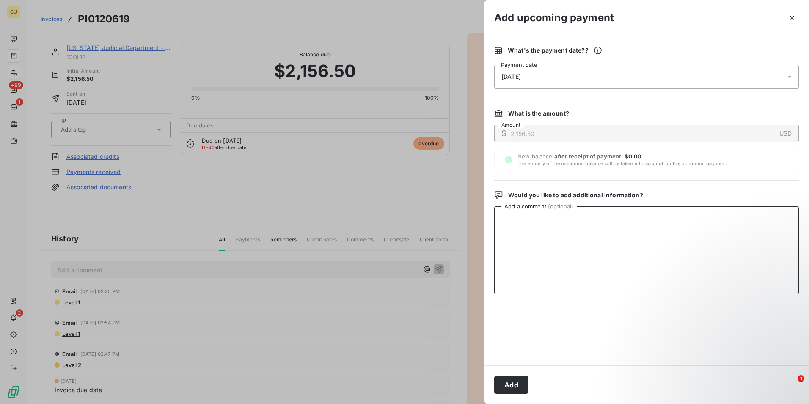
click at [554, 226] on textarea "Add a comment ( optional )" at bounding box center [646, 250] width 305 height 88
paste textarea "10/1/2025 Payment ACH100125IC"
type textarea "paid by ACH 10/1/2025 Payment ACH100125IC"
click at [514, 388] on button "Add" at bounding box center [511, 385] width 34 height 18
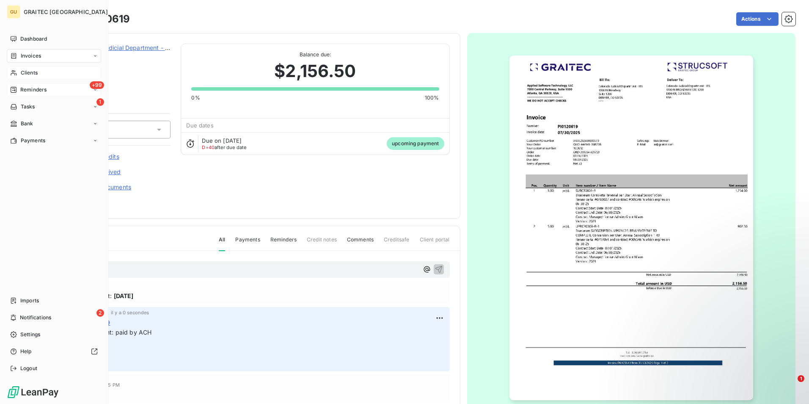
click at [41, 90] on span "Reminders" at bounding box center [33, 90] width 26 height 8
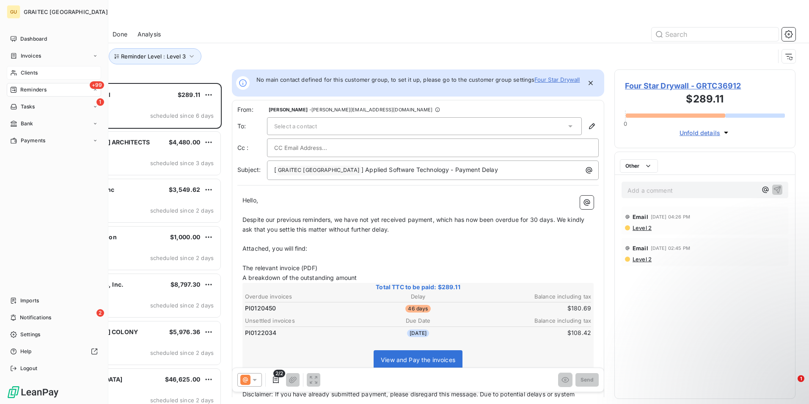
scroll to position [315, 175]
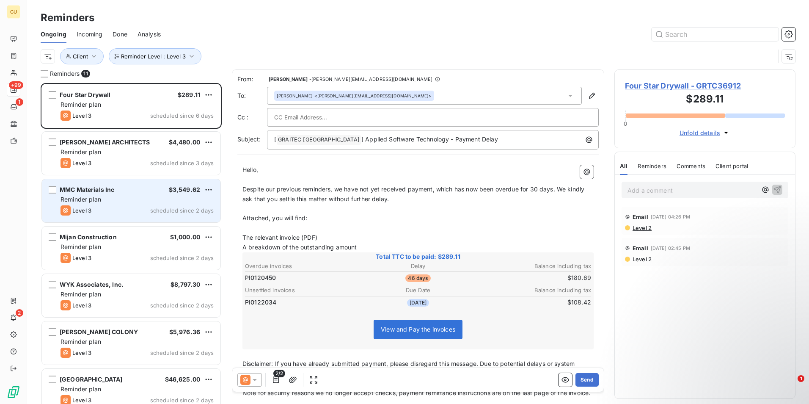
click at [88, 206] on div "Level 3" at bounding box center [76, 210] width 31 height 10
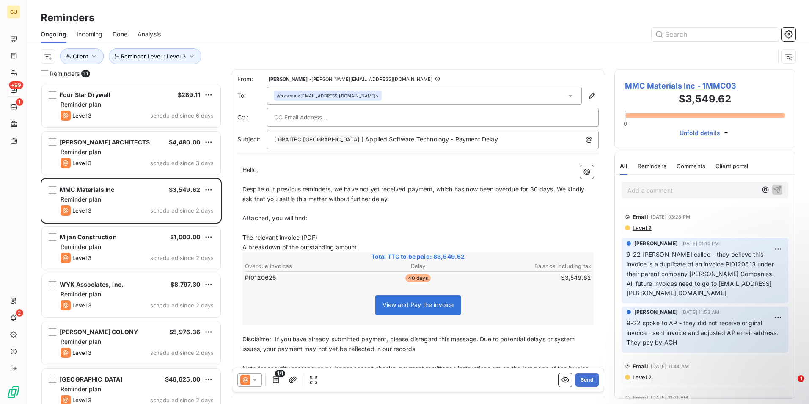
click at [261, 381] on div at bounding box center [249, 380] width 25 height 14
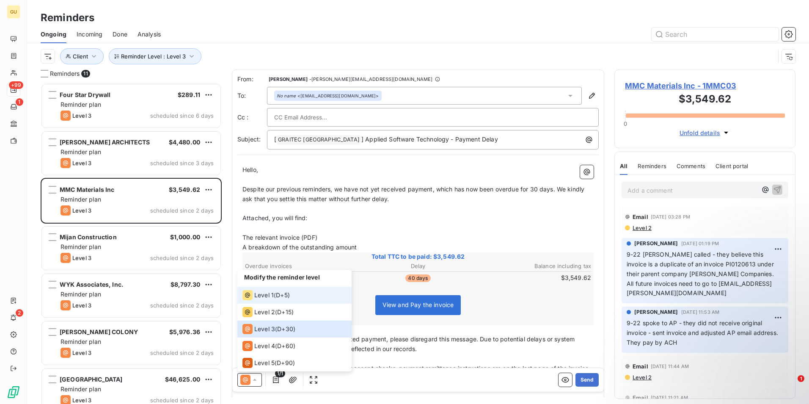
click at [264, 297] on span "Level 1" at bounding box center [263, 295] width 19 height 8
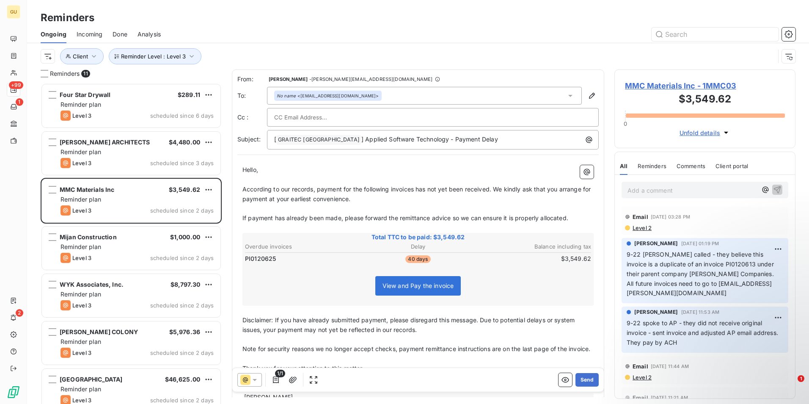
click at [415, 190] on span "According to our records, payment for the following invoices has not yet been r…" at bounding box center [418, 193] width 350 height 17
drag, startPoint x: 576, startPoint y: 380, endPoint x: 512, endPoint y: 384, distance: 63.7
click at [514, 387] on div "1/1 Send" at bounding box center [418, 380] width 372 height 24
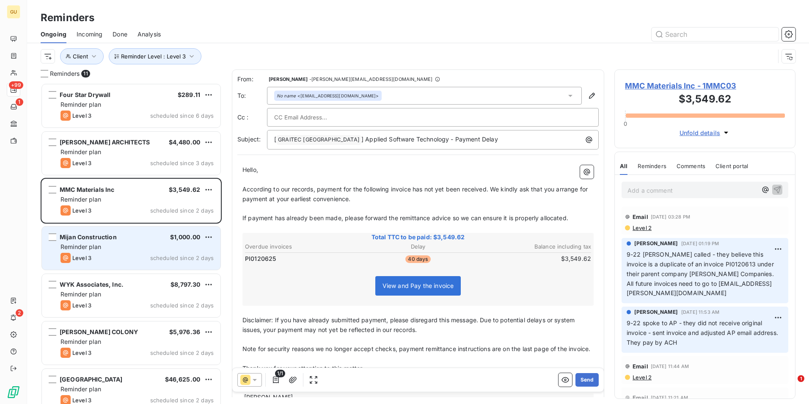
click at [108, 241] on div "Mijan Construction" at bounding box center [88, 237] width 57 height 8
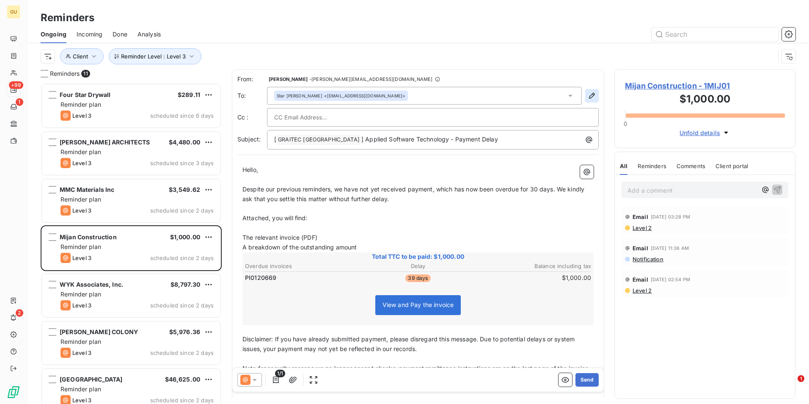
click at [588, 92] on icon "button" at bounding box center [592, 95] width 8 height 8
type input "Star"
type input "Desiderio"
type input "admin@mijanconstruction.com"
type input "(813) 605-5200"
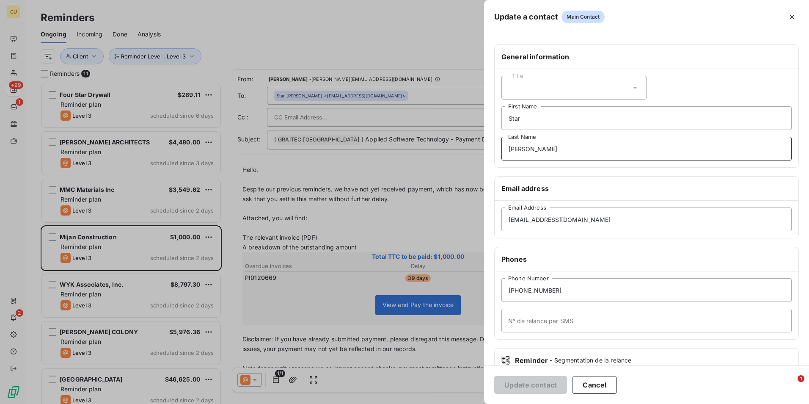
drag, startPoint x: 564, startPoint y: 153, endPoint x: 398, endPoint y: 140, distance: 166.9
click at [398, 403] on div "Update a contact Main Contact General information Title Star First Name Desider…" at bounding box center [404, 404] width 809 height 0
drag, startPoint x: 544, startPoint y: 126, endPoint x: 452, endPoint y: 127, distance: 91.9
click at [452, 403] on div "Update a contact Main Contact General information Title Star First Name Last Na…" at bounding box center [404, 404] width 809 height 0
click at [533, 383] on button "Update contact" at bounding box center [530, 385] width 73 height 18
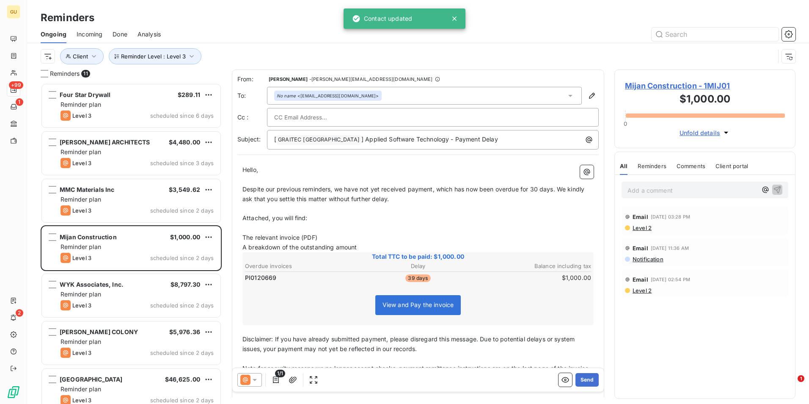
click at [253, 376] on icon at bounding box center [255, 380] width 8 height 8
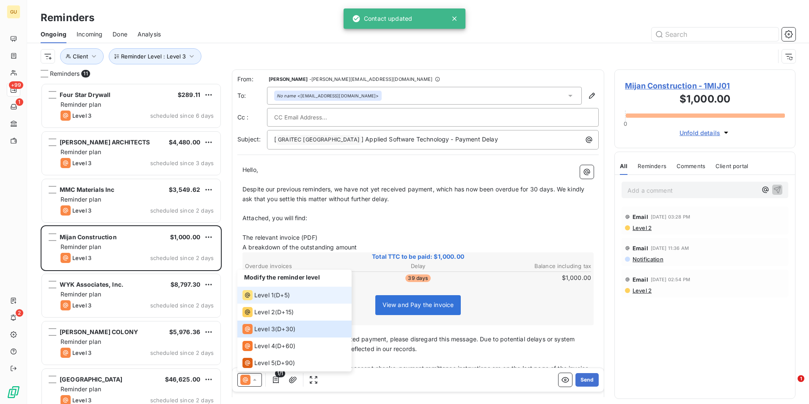
click at [265, 293] on span "Level 1" at bounding box center [263, 295] width 19 height 8
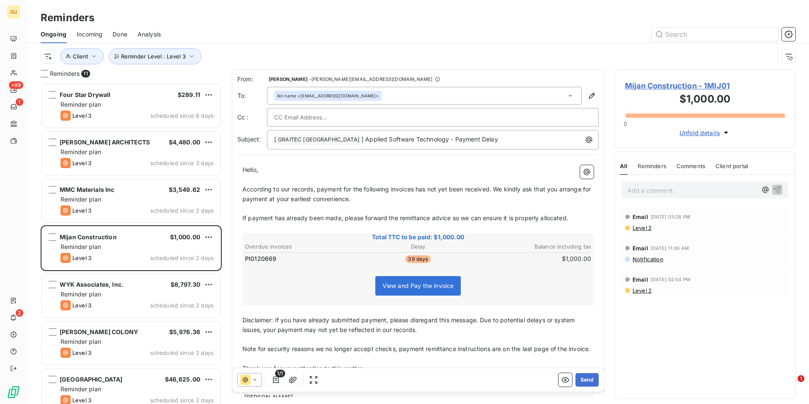
click at [416, 190] on span "According to our records, payment for the following invoices has not yet been r…" at bounding box center [418, 193] width 350 height 17
click at [582, 380] on button "Send" at bounding box center [587, 380] width 23 height 14
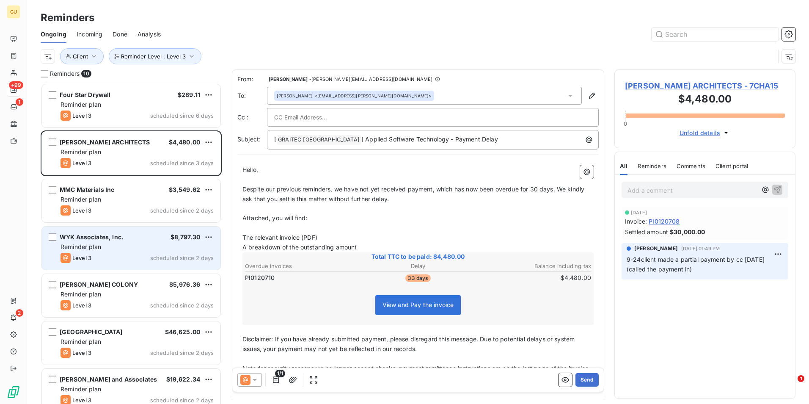
click at [141, 242] on div "WYK Associates, Inc. $8,797.30 Reminder plan Level 3 scheduled since 2 days" at bounding box center [131, 247] width 179 height 43
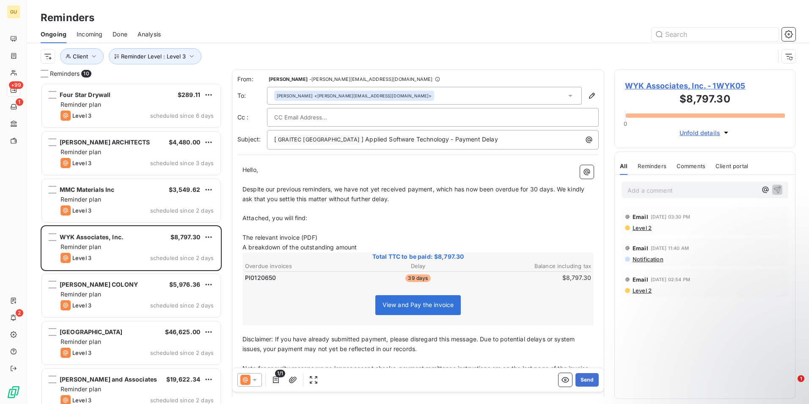
click at [257, 378] on icon at bounding box center [255, 380] width 8 height 8
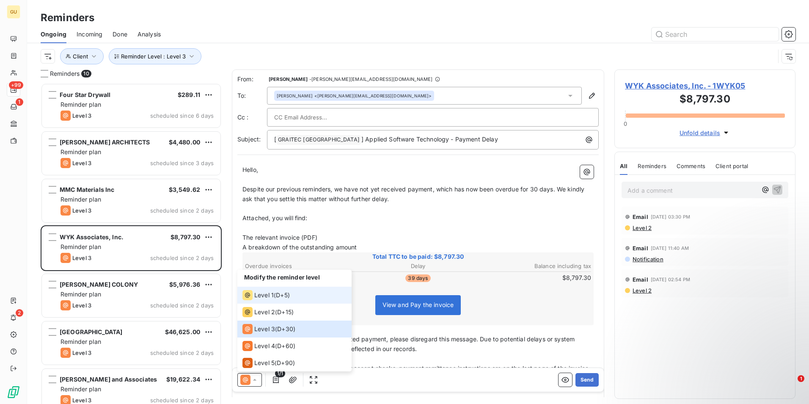
click at [267, 297] on span "Level 1" at bounding box center [263, 295] width 19 height 8
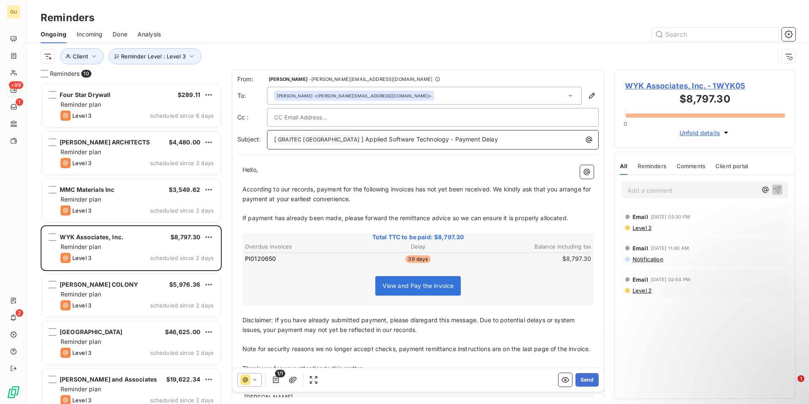
click at [499, 144] on p "[ GRAITEC USA ﻿ ] Applied Software Technology - Payment Delay" at bounding box center [435, 140] width 322 height 10
click at [257, 379] on icon at bounding box center [255, 380] width 8 height 8
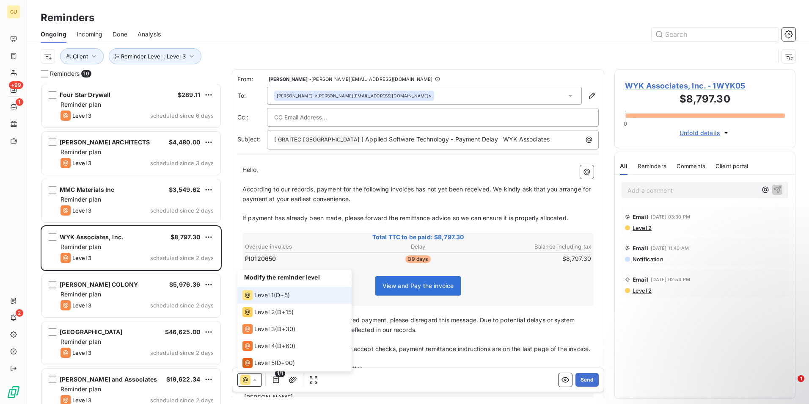
click at [275, 295] on div "Level 1 ( D+5 )" at bounding box center [266, 295] width 47 height 10
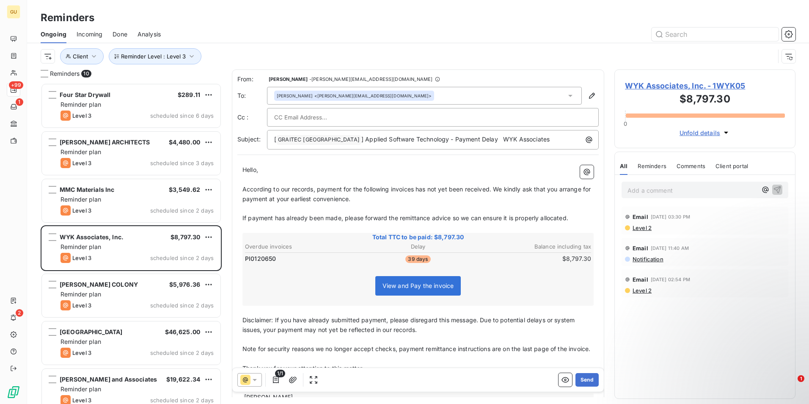
drag, startPoint x: 577, startPoint y: 376, endPoint x: 492, endPoint y: 254, distance: 149.3
click at [564, 364] on div "From: Minnie Nebbett - minnie.nebbett@graitec.com To: Stephen Kelley <james@wyk…" at bounding box center [418, 233] width 373 height 328
click at [416, 191] on span "According to our records, payment for the following invoices has not yet been r…" at bounding box center [418, 193] width 350 height 17
click at [576, 376] on button "Send" at bounding box center [587, 380] width 23 height 14
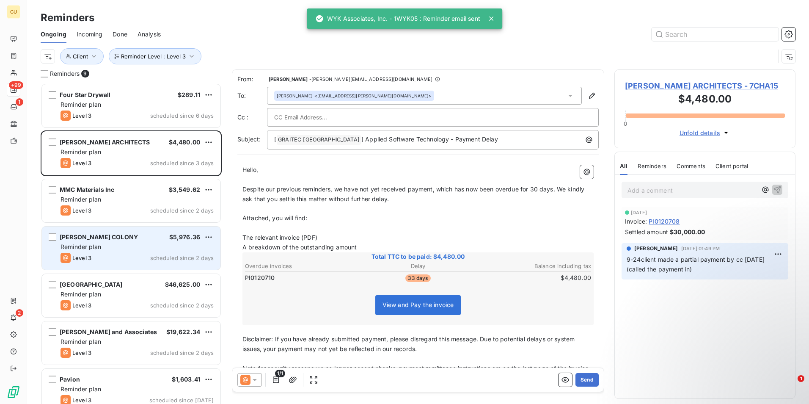
click at [104, 253] on div "Level 3 scheduled since 2 days" at bounding box center [137, 258] width 153 height 10
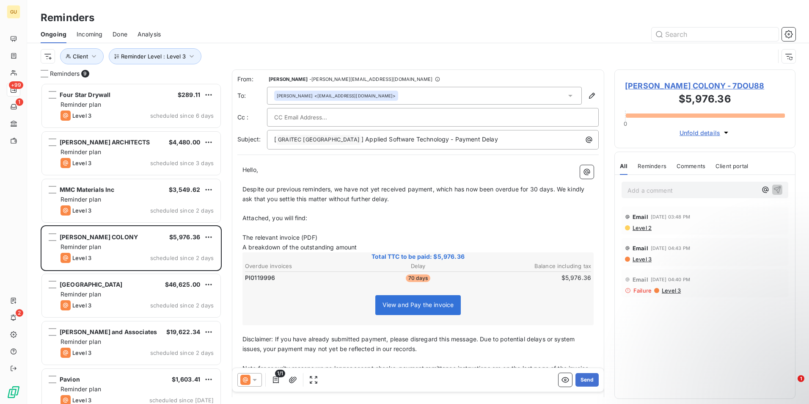
drag, startPoint x: 382, startPoint y: 118, endPoint x: 369, endPoint y: 117, distance: 13.2
click at [369, 117] on div at bounding box center [433, 117] width 318 height 13
paste input "gjohnson@DouglassColony.com"
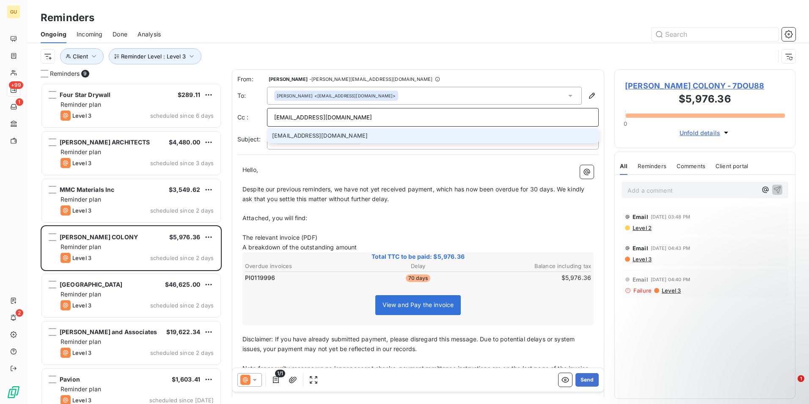
type input "gjohnson@DouglassColony.com"
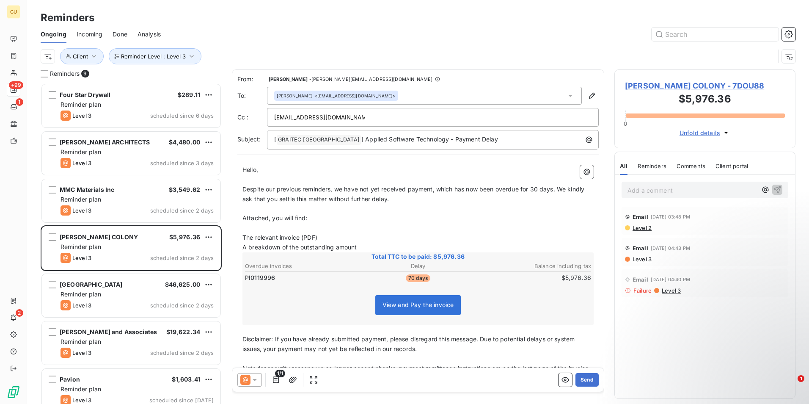
click at [428, 170] on p "Hello," at bounding box center [418, 170] width 351 height 10
click at [252, 378] on icon at bounding box center [255, 380] width 8 height 8
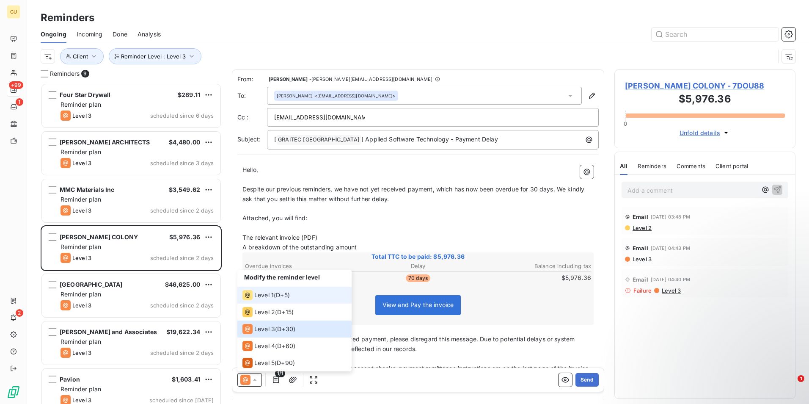
click at [272, 293] on span "Level 1" at bounding box center [263, 295] width 19 height 8
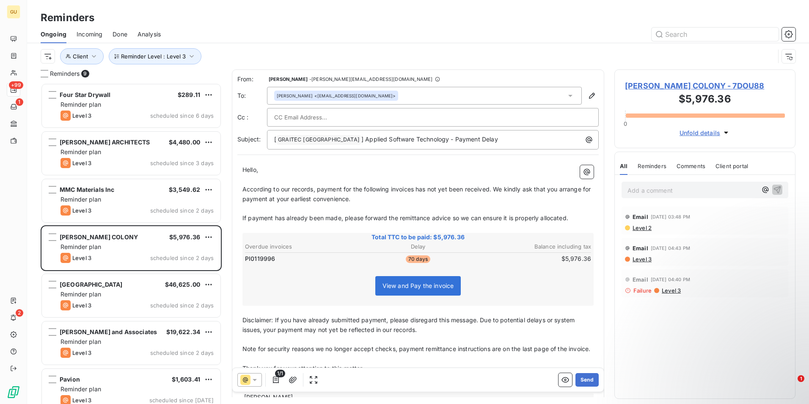
click at [416, 190] on span "According to our records, payment for the following invoices has not yet been r…" at bounding box center [418, 193] width 350 height 17
click at [581, 383] on button "Send" at bounding box center [587, 380] width 23 height 14
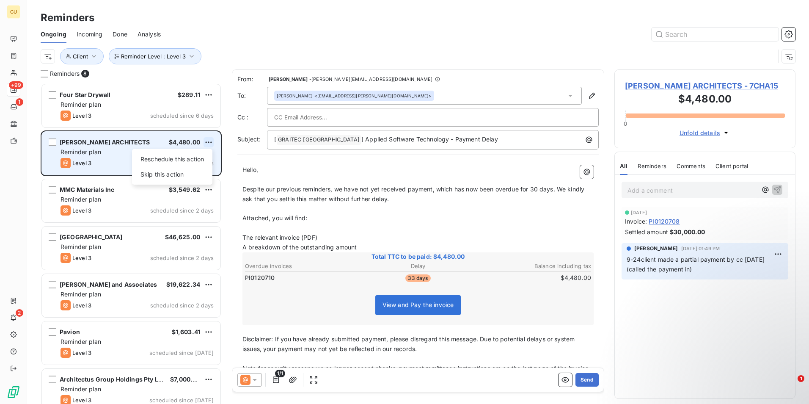
click at [209, 141] on html "GU +99 1 2 Reminders Ongoing Incoming Done Analysis Reminder Level : Level 3 Cl…" at bounding box center [404, 202] width 809 height 404
click at [164, 178] on div "Skip this action" at bounding box center [172, 175] width 74 height 14
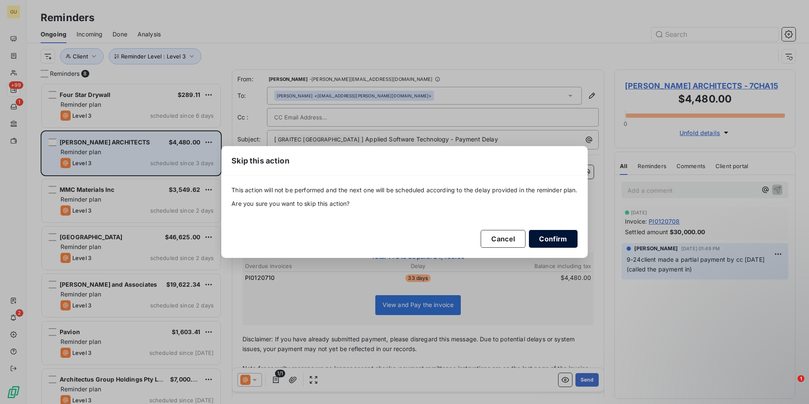
click at [555, 241] on button "Confirm" at bounding box center [553, 239] width 48 height 18
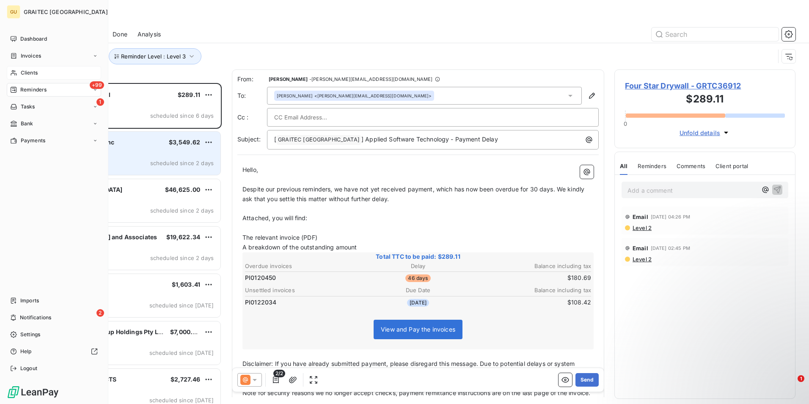
click at [29, 69] on div "Clients" at bounding box center [54, 73] width 94 height 14
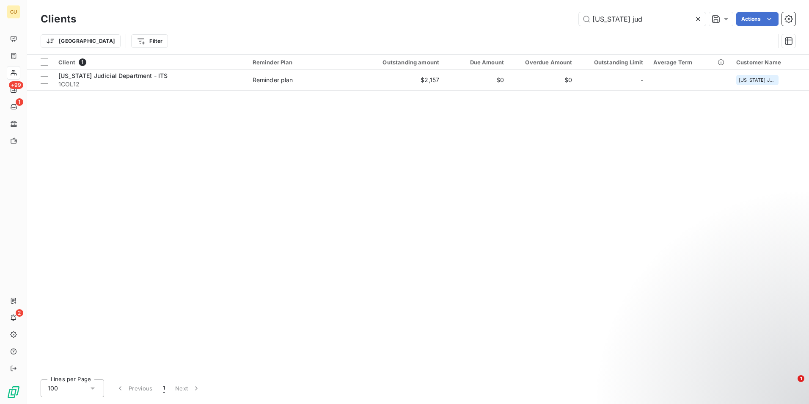
drag, startPoint x: 573, startPoint y: 15, endPoint x: 562, endPoint y: 25, distance: 14.1
click at [561, 17] on div "colorado jud Actions" at bounding box center [441, 19] width 710 height 14
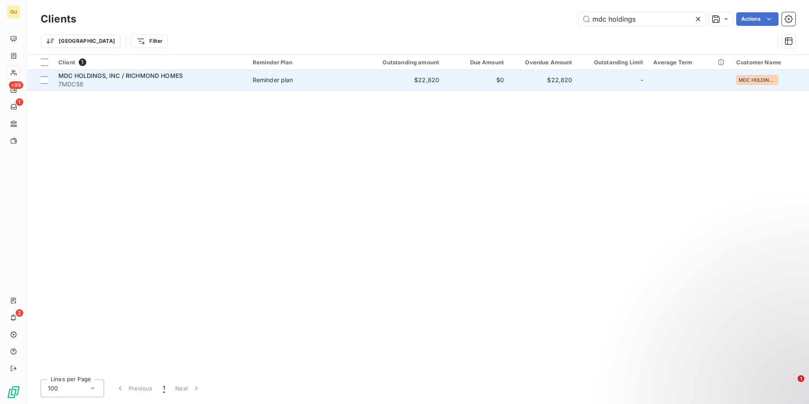
type input "mdc holdings"
click at [139, 74] on span "MDC HOLDINGS, INC / RICHMOND HOMES" at bounding box center [120, 75] width 124 height 7
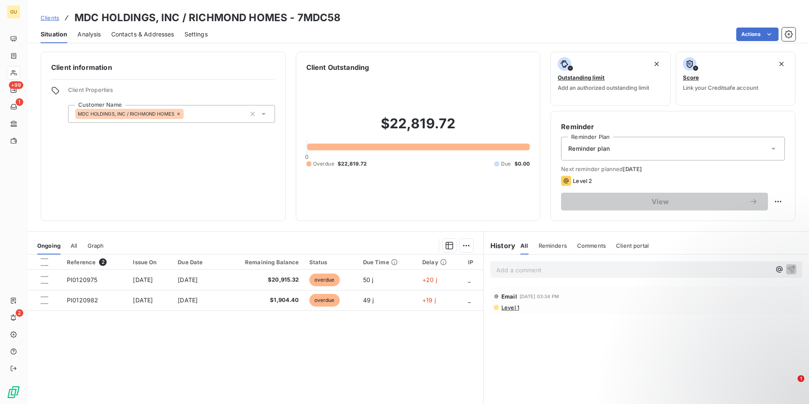
click at [586, 243] on span "Comments" at bounding box center [591, 245] width 29 height 7
click at [559, 271] on p "Add a comment ﻿" at bounding box center [634, 270] width 275 height 11
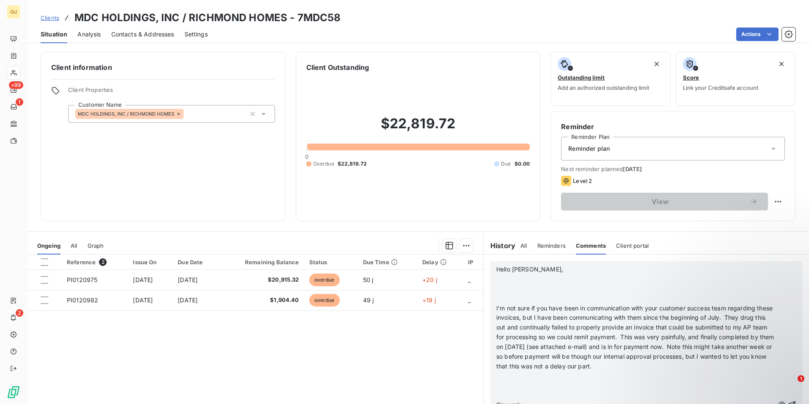
drag, startPoint x: 577, startPoint y: 250, endPoint x: 536, endPoint y: 286, distance: 54.6
click at [576, 254] on div "Comments" at bounding box center [591, 246] width 30 height 18
click at [552, 265] on div "Hello Minnie, ﻿ ﻿ I’m not sure if you have been in communication with your cust…" at bounding box center [636, 405] width 278 height 282
drag, startPoint x: 558, startPoint y: 268, endPoint x: 562, endPoint y: 273, distance: 6.0
click at [562, 273] on p "Hello Minnie," at bounding box center [636, 270] width 278 height 10
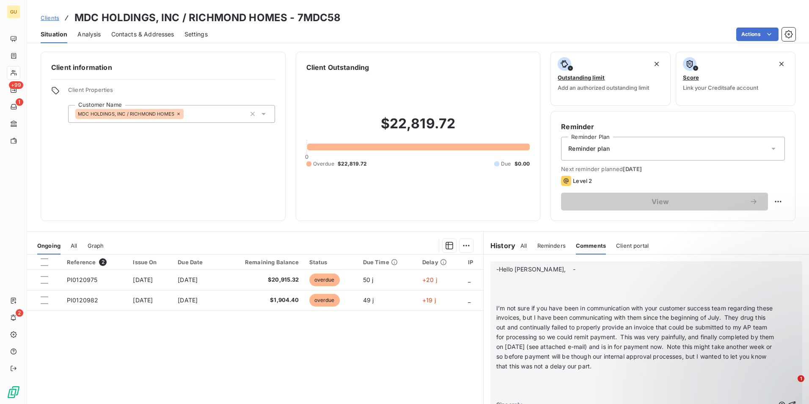
click at [564, 272] on p "-Hello Minnie, -" at bounding box center [636, 270] width 278 height 10
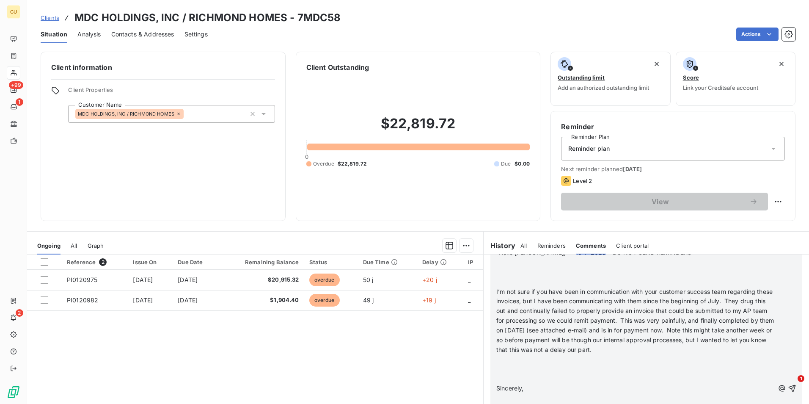
scroll to position [127, 0]
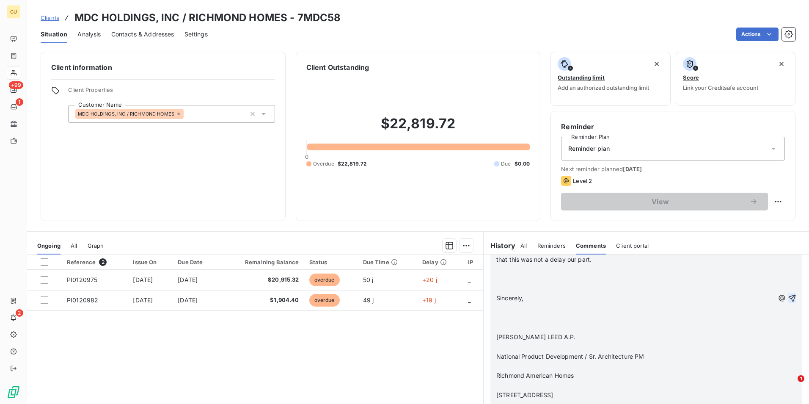
click at [788, 296] on icon "button" at bounding box center [792, 298] width 8 height 8
